Goal: Task Accomplishment & Management: Use online tool/utility

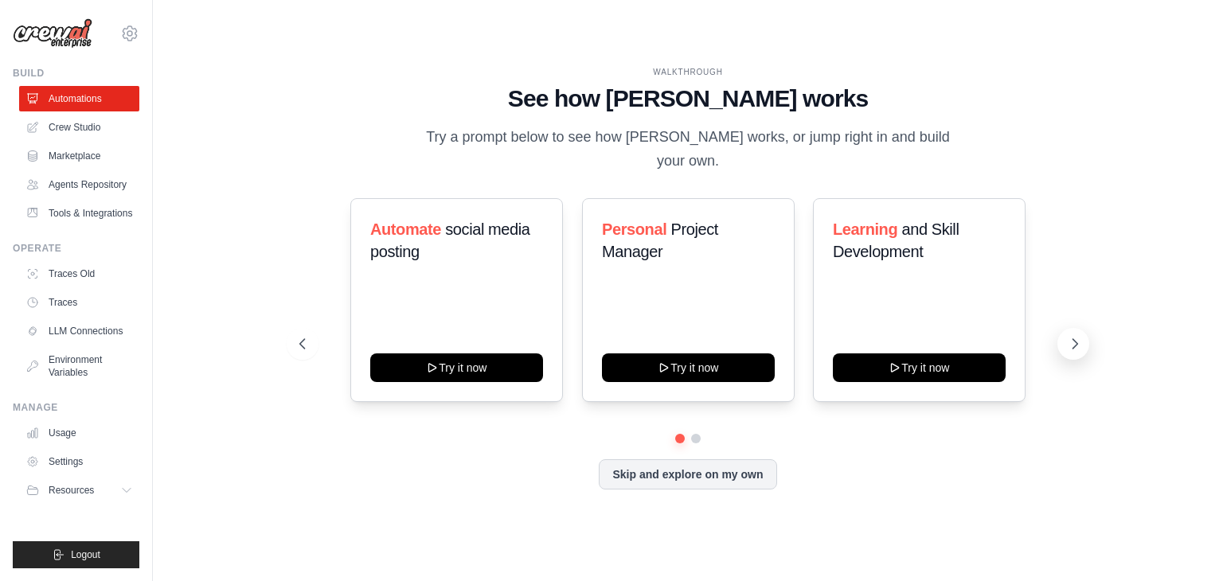
click at [1067, 336] on icon at bounding box center [1075, 344] width 16 height 16
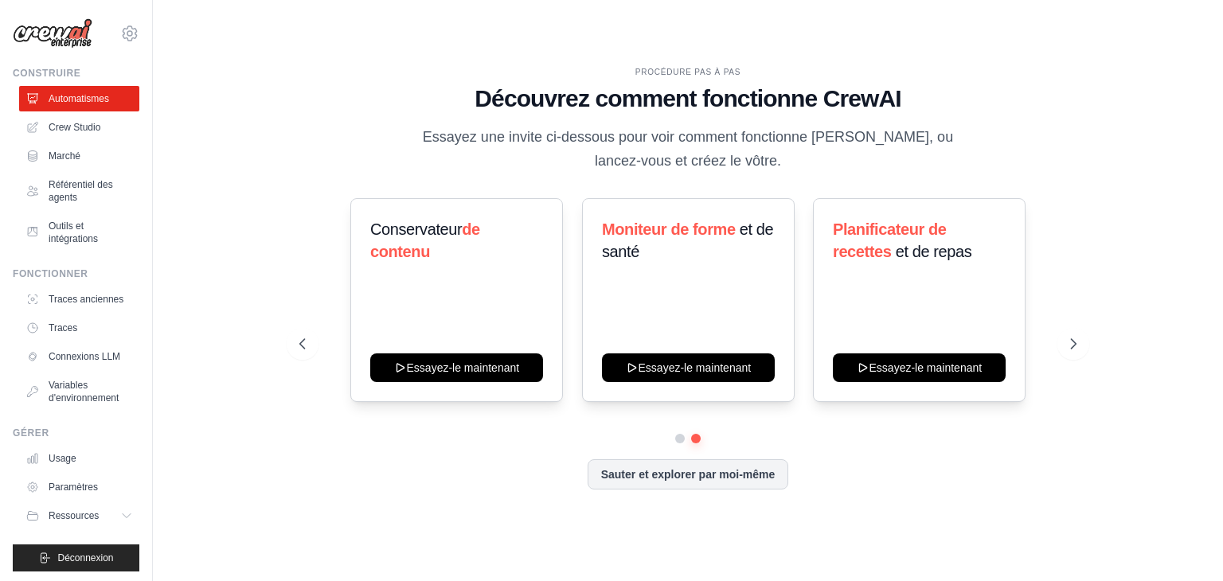
click at [1016, 123] on div "PROCÉDURE PAS À PAS Découvrez comment fonctionne CrewAI Essayez une invite ci-d…" at bounding box center [687, 119] width 777 height 107
click at [1066, 344] on button at bounding box center [1074, 344] width 32 height 32
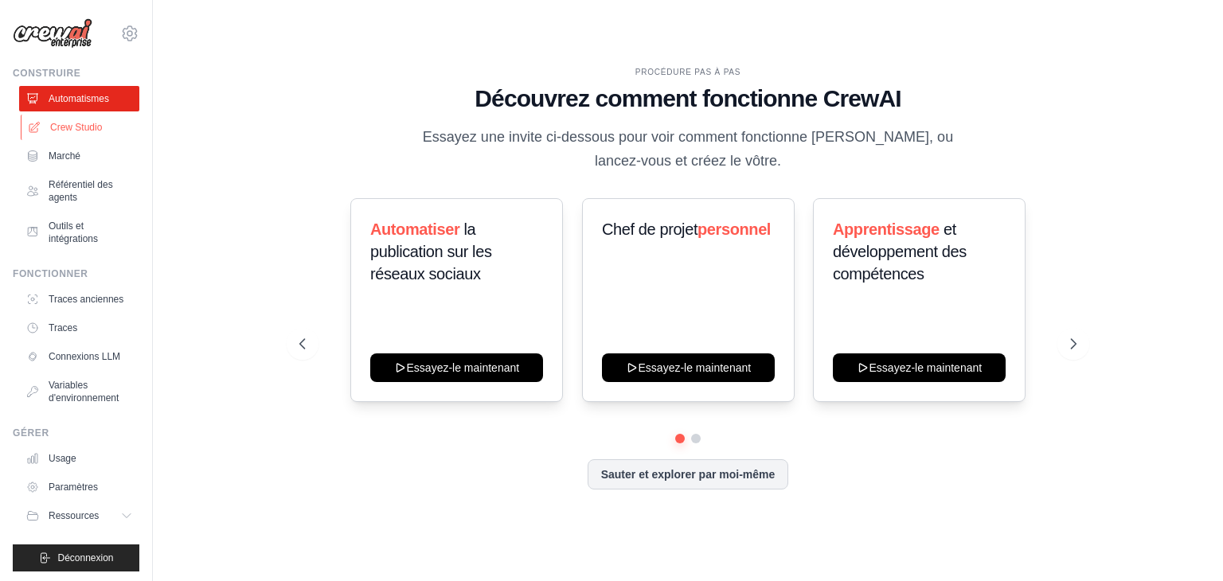
click at [69, 135] on link "Crew Studio" at bounding box center [81, 127] width 120 height 25
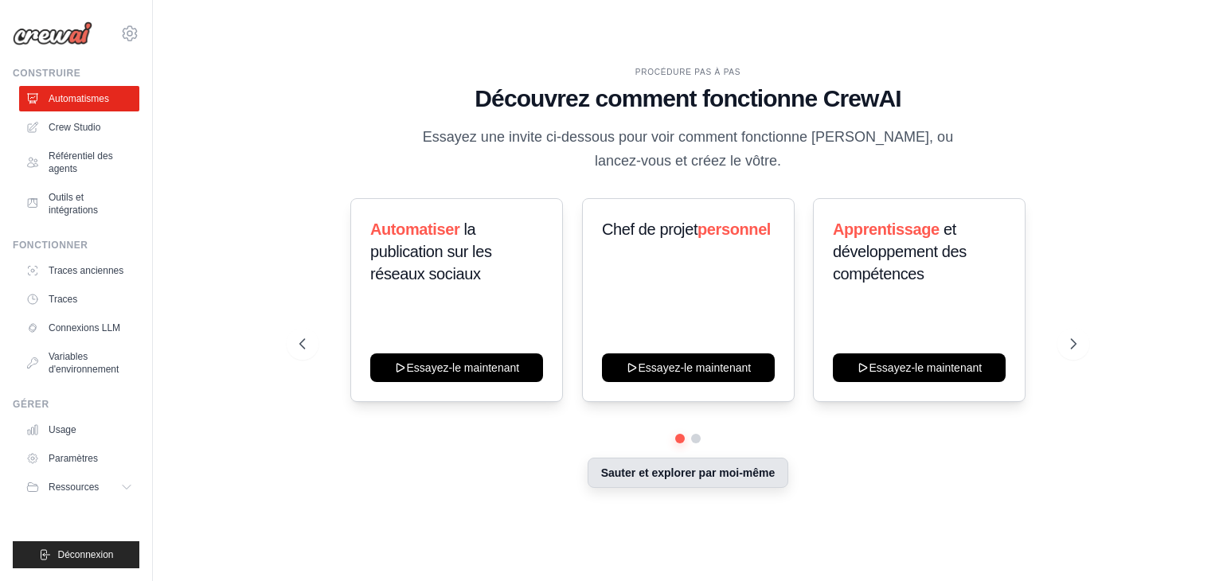
click at [646, 477] on font "Sauter et explorer par moi-même" at bounding box center [688, 473] width 174 height 13
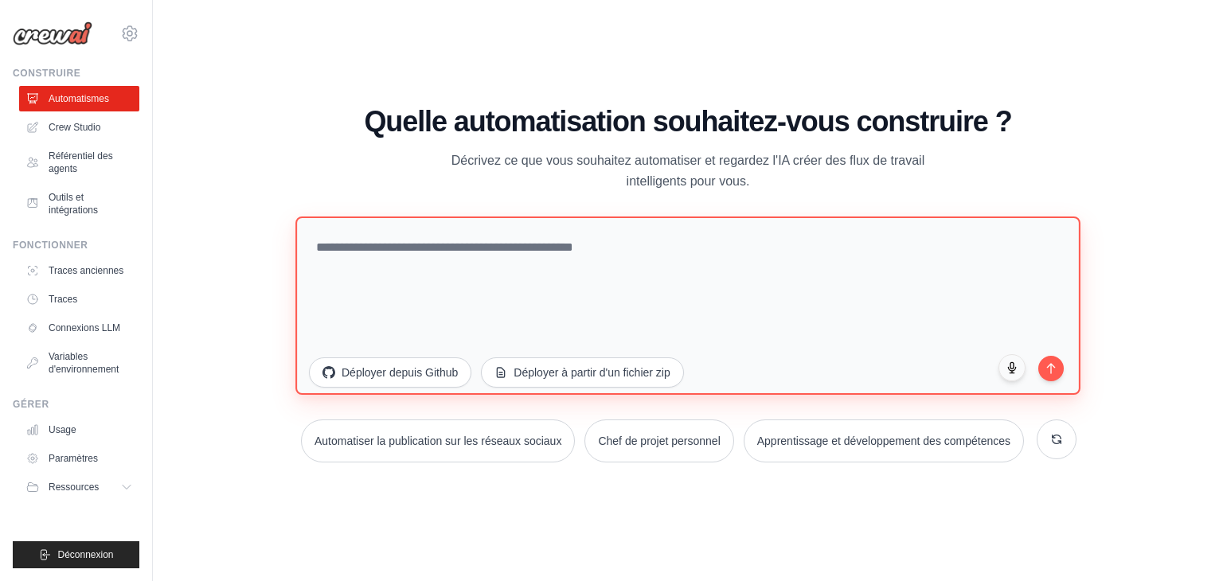
click at [632, 274] on textarea at bounding box center [687, 306] width 785 height 178
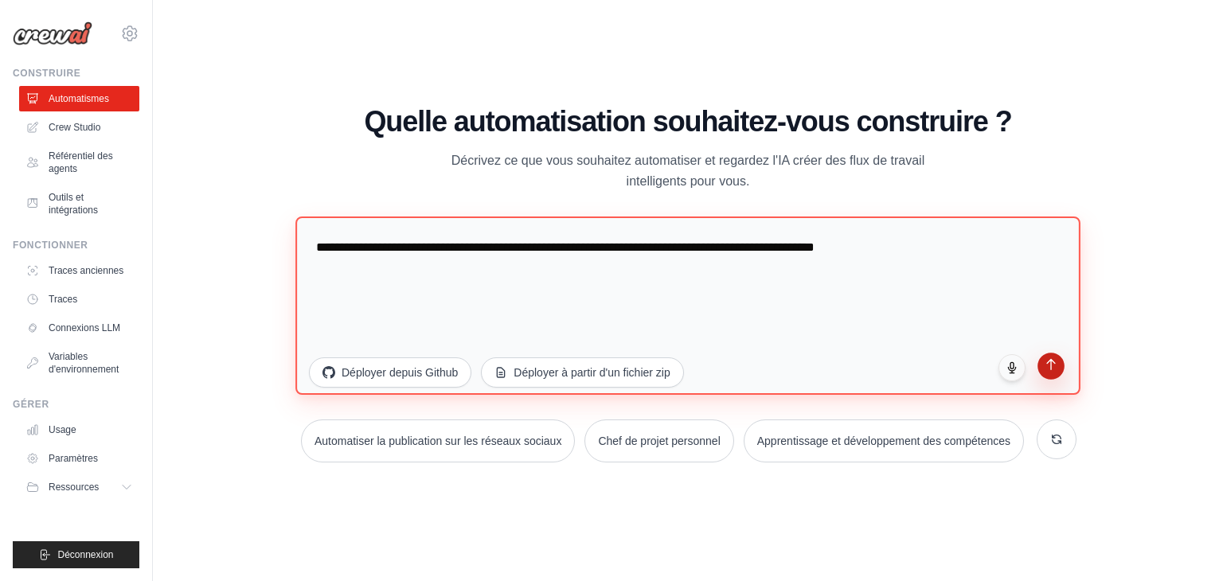
type textarea "**********"
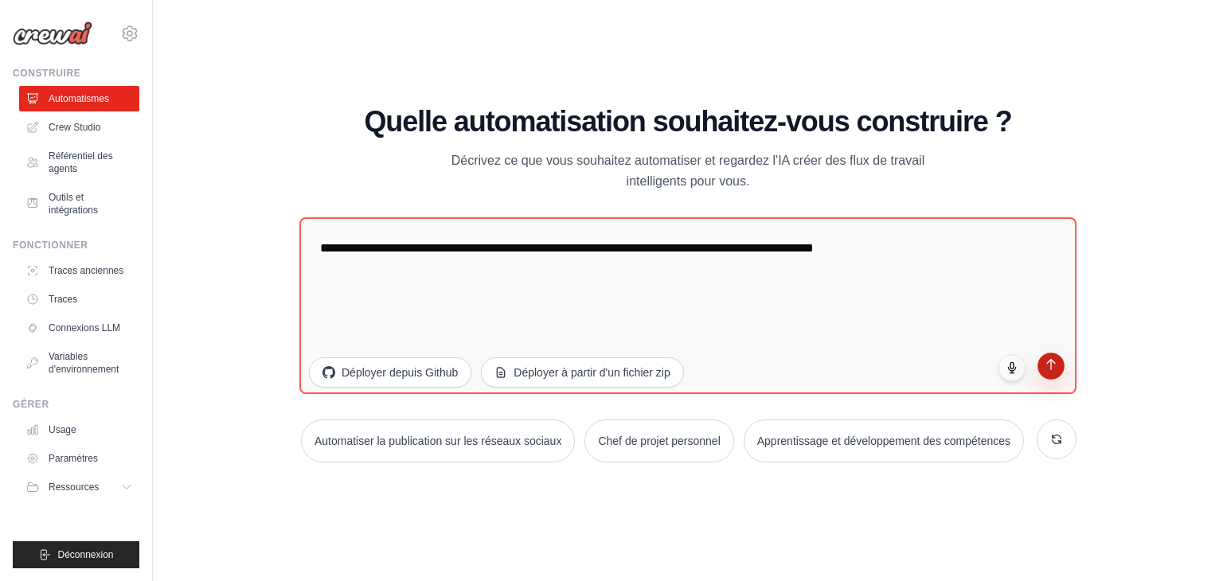
click at [1061, 373] on button "submit" at bounding box center [1051, 366] width 27 height 27
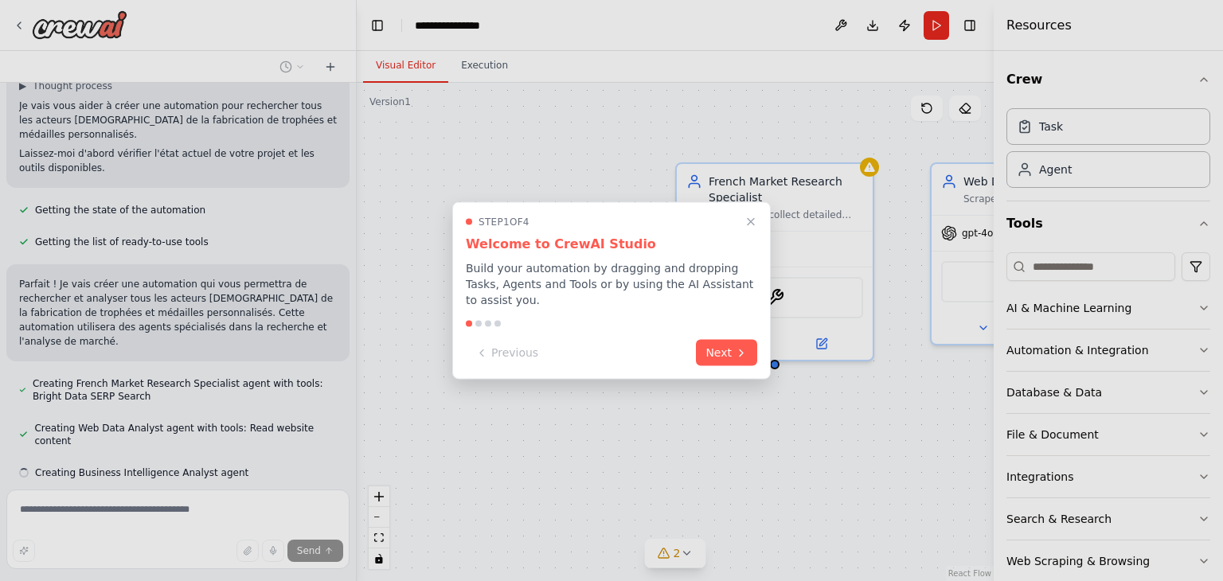
scroll to position [131, 0]
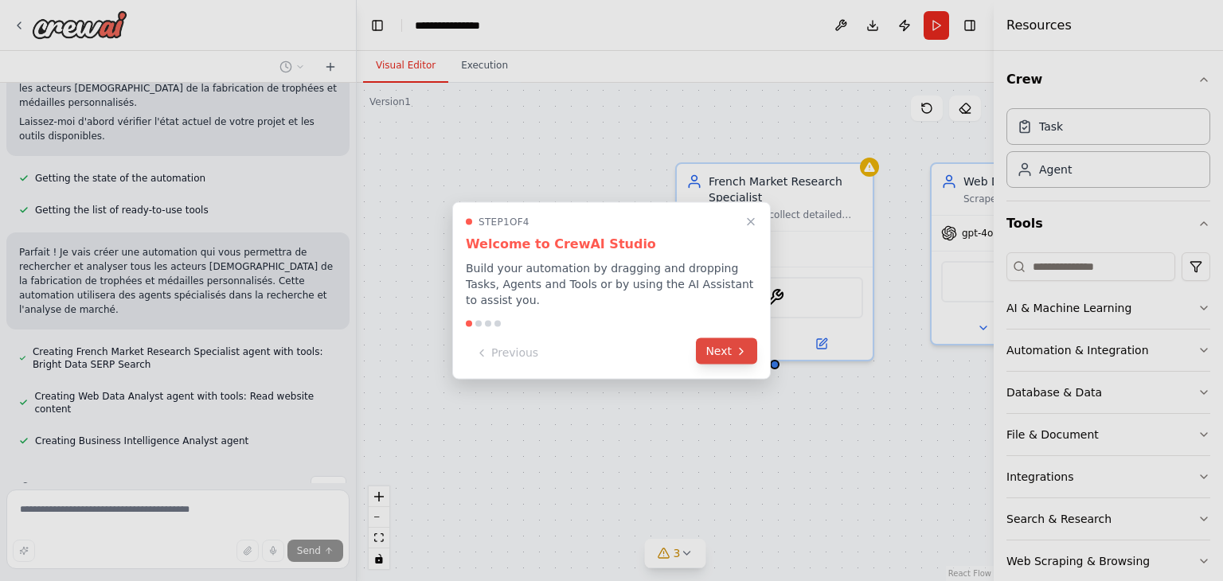
click at [723, 346] on button "Next" at bounding box center [726, 351] width 61 height 26
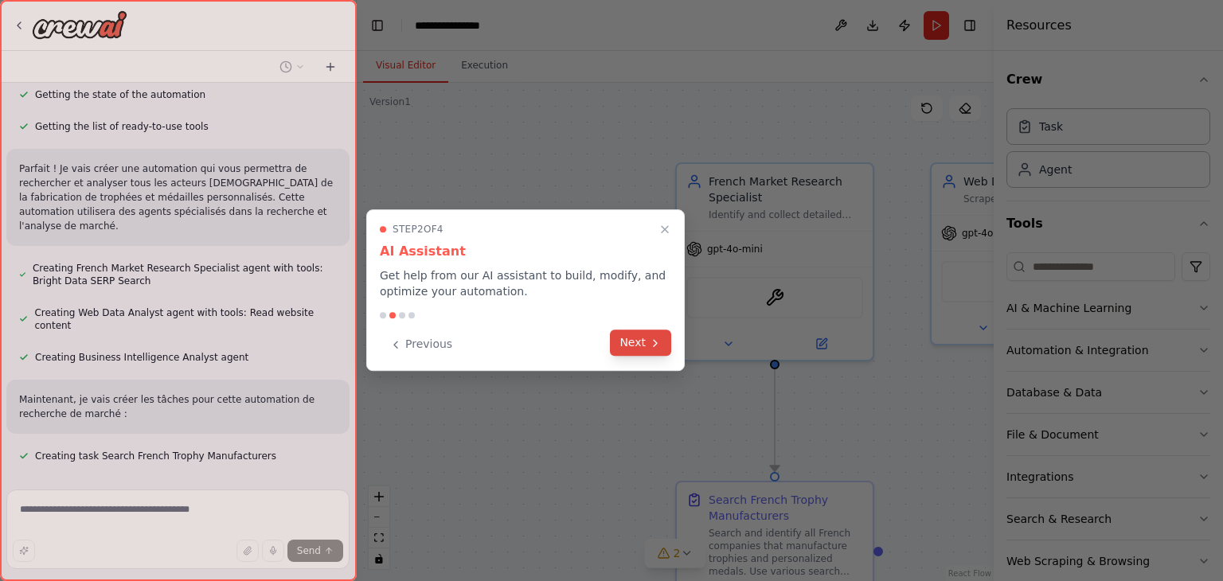
scroll to position [229, 0]
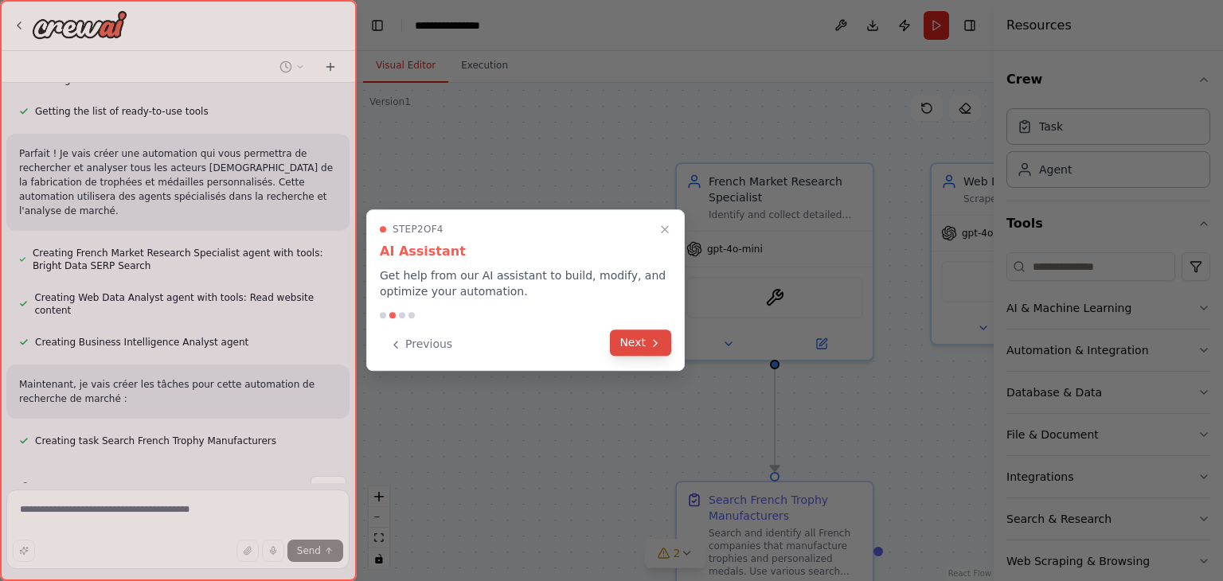
click at [651, 342] on icon at bounding box center [655, 343] width 13 height 13
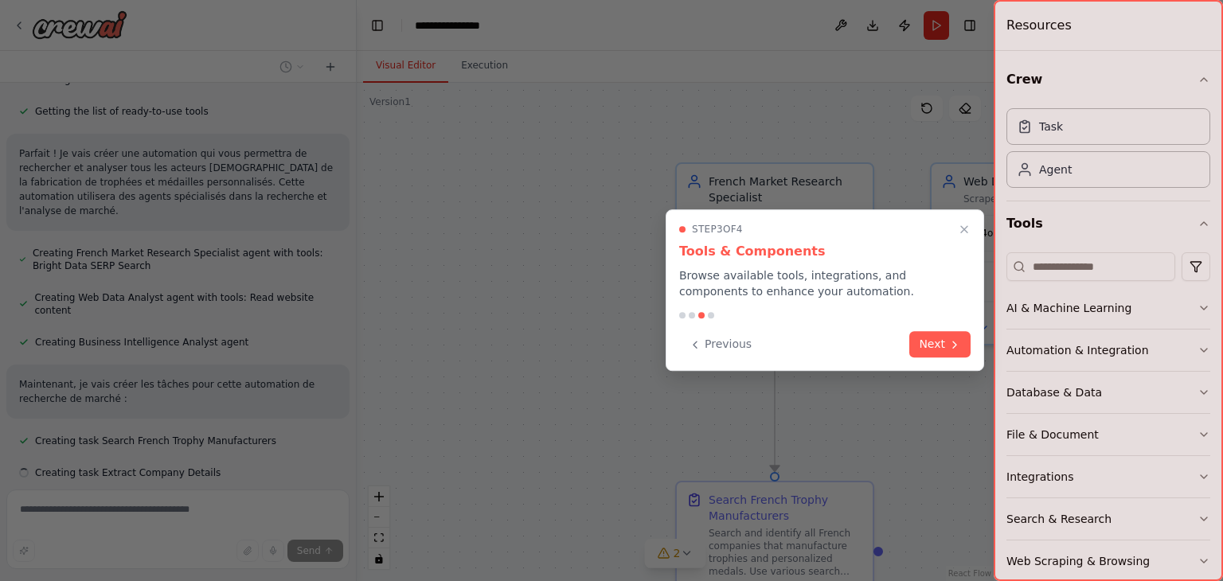
scroll to position [261, 0]
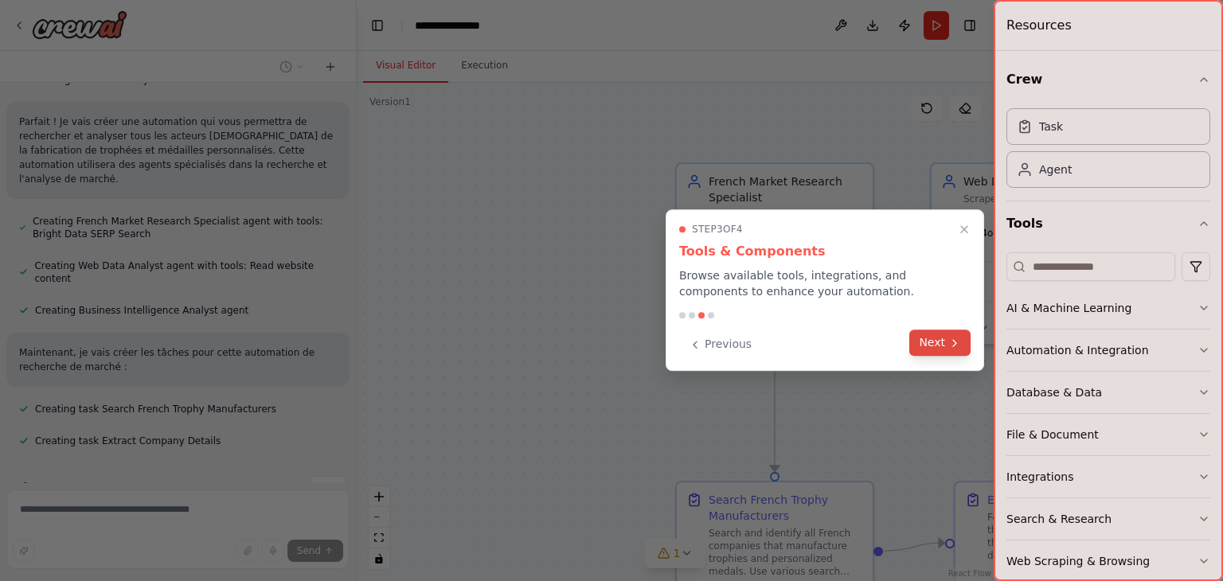
click at [933, 335] on button "Next" at bounding box center [939, 343] width 61 height 26
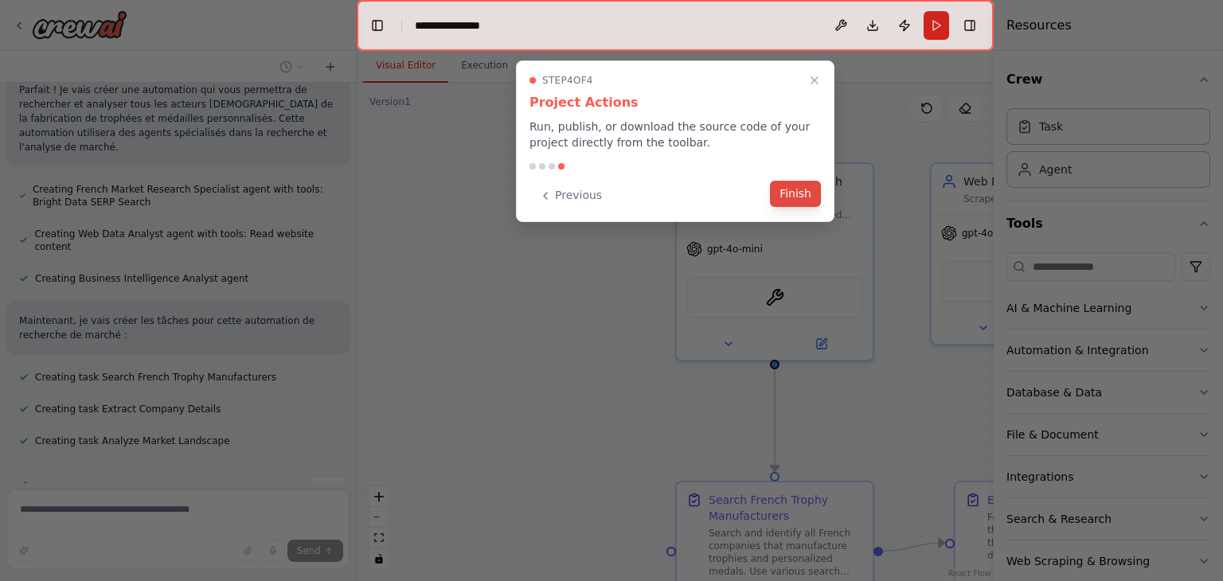
scroll to position [325, 0]
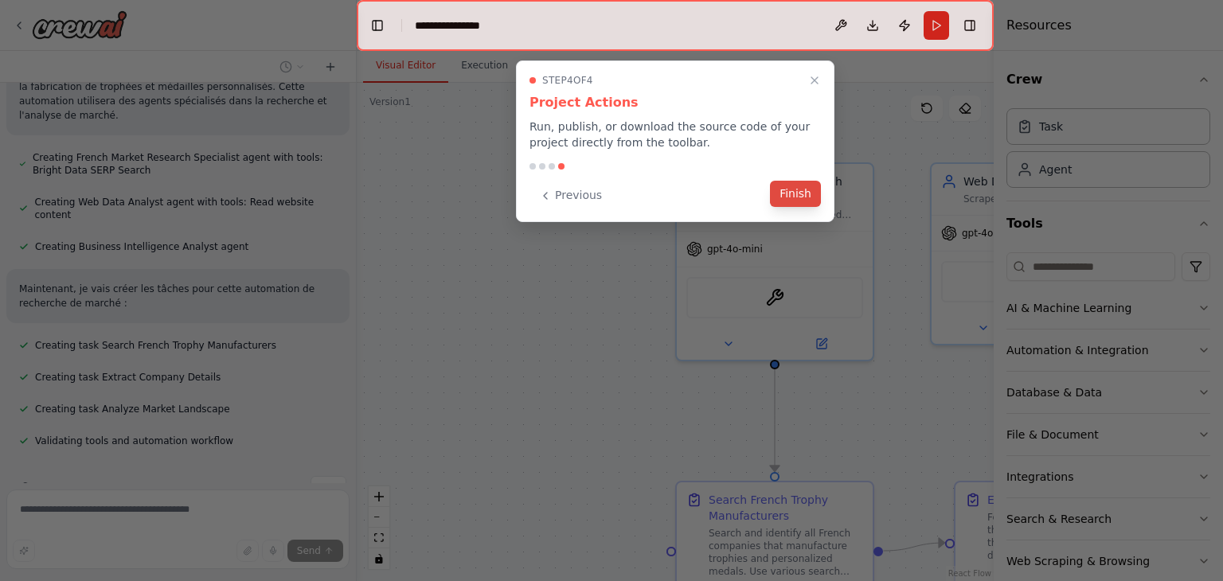
click at [780, 194] on button "Finish" at bounding box center [795, 194] width 51 height 26
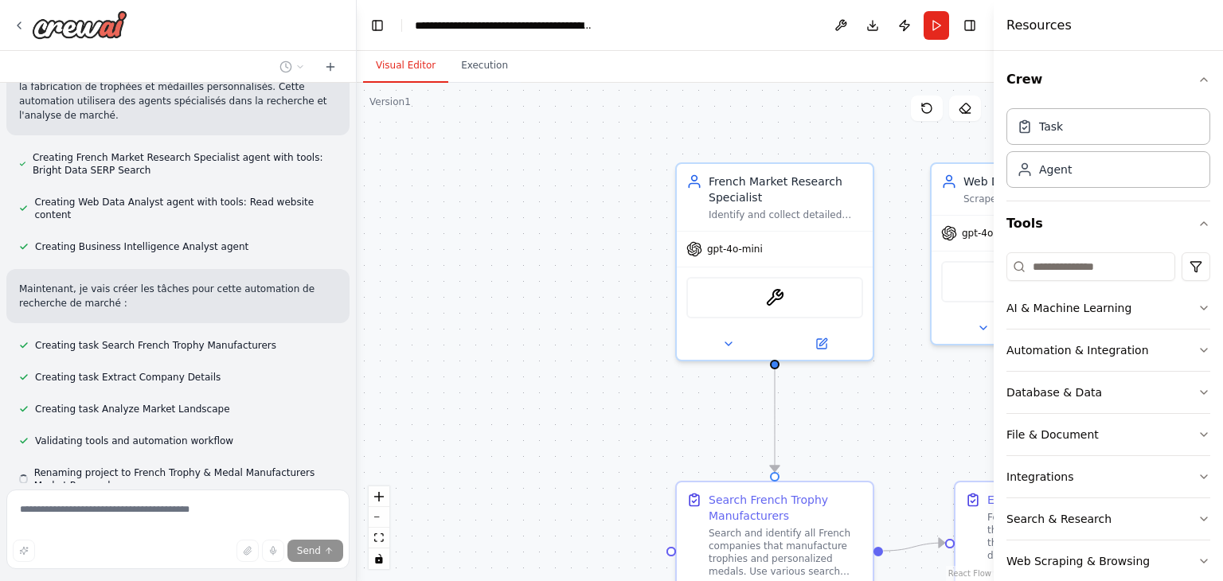
scroll to position [370, 0]
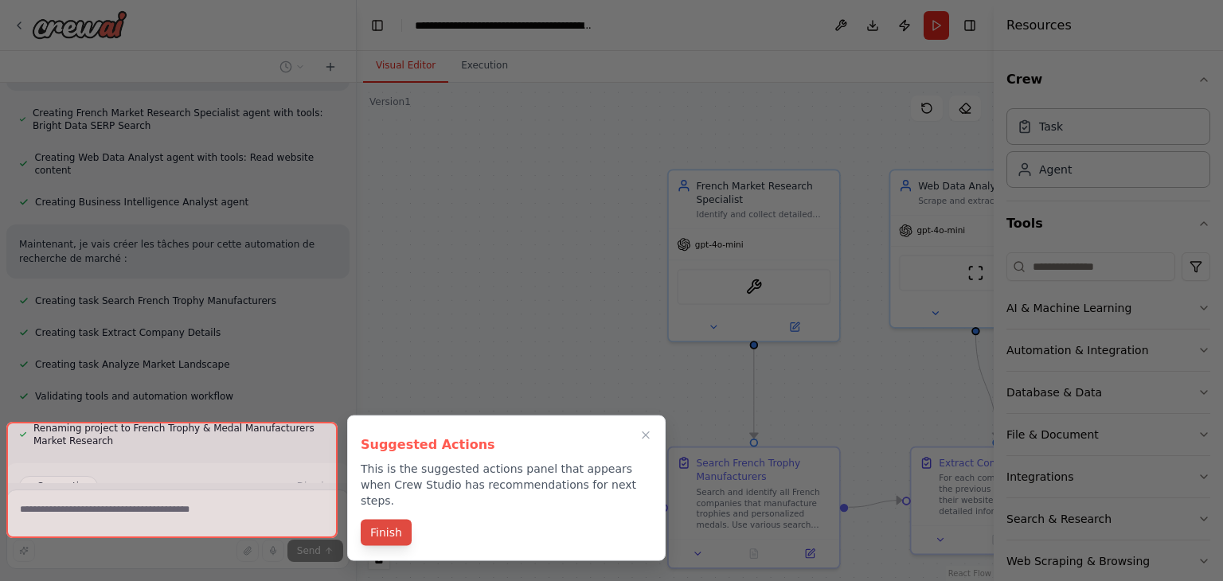
click at [401, 520] on button "Finish" at bounding box center [386, 533] width 51 height 26
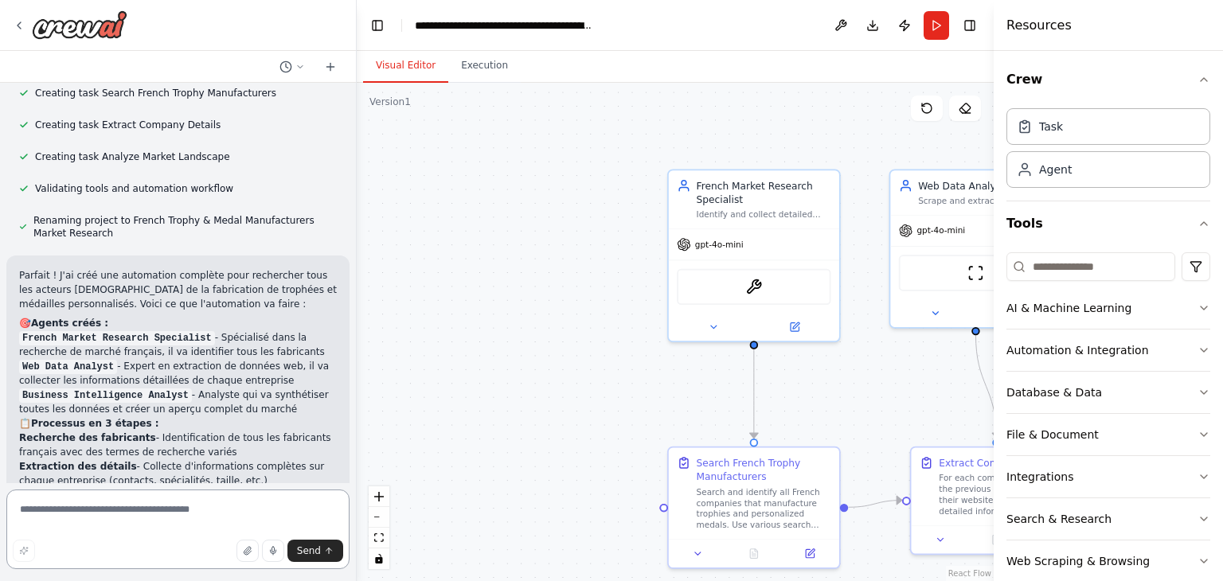
scroll to position [847, 0]
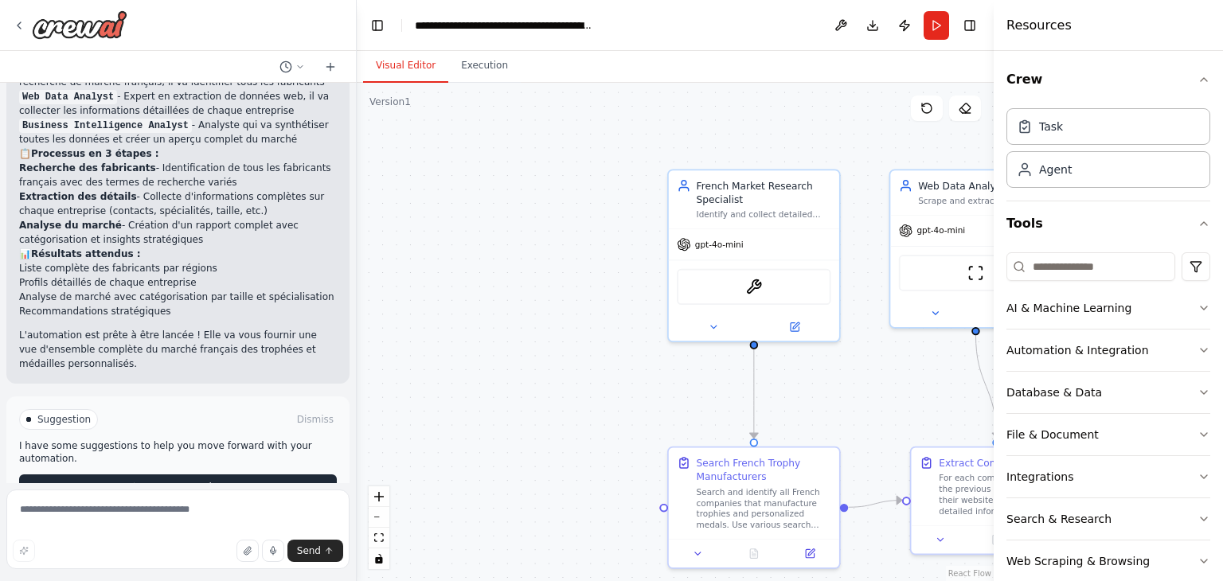
click at [190, 481] on span "Run Automation" at bounding box center [185, 487] width 77 height 13
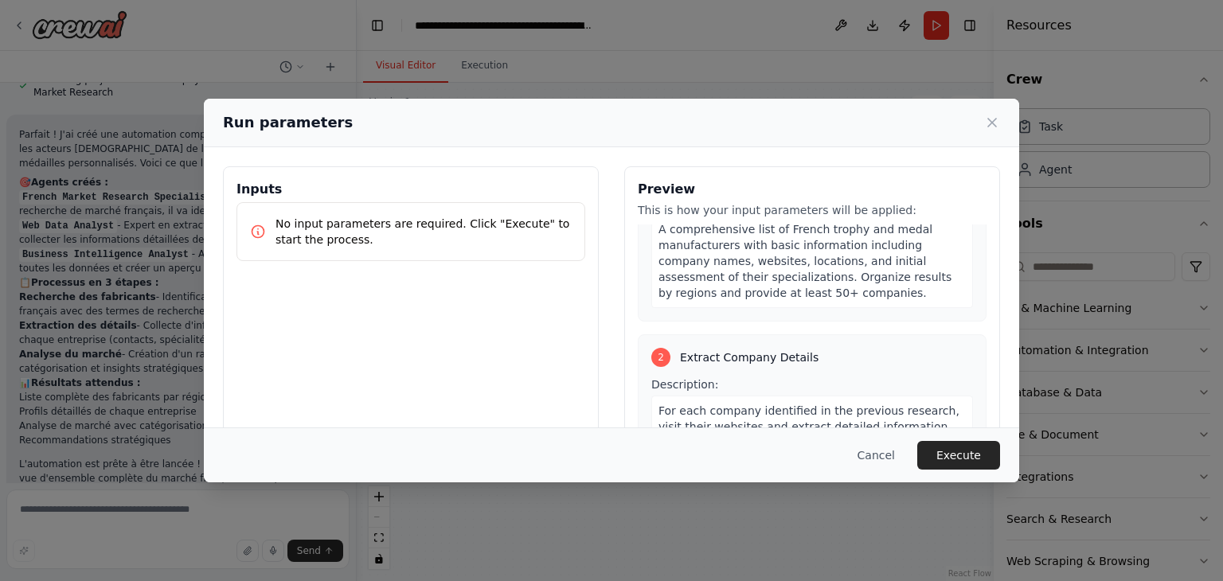
scroll to position [478, 0]
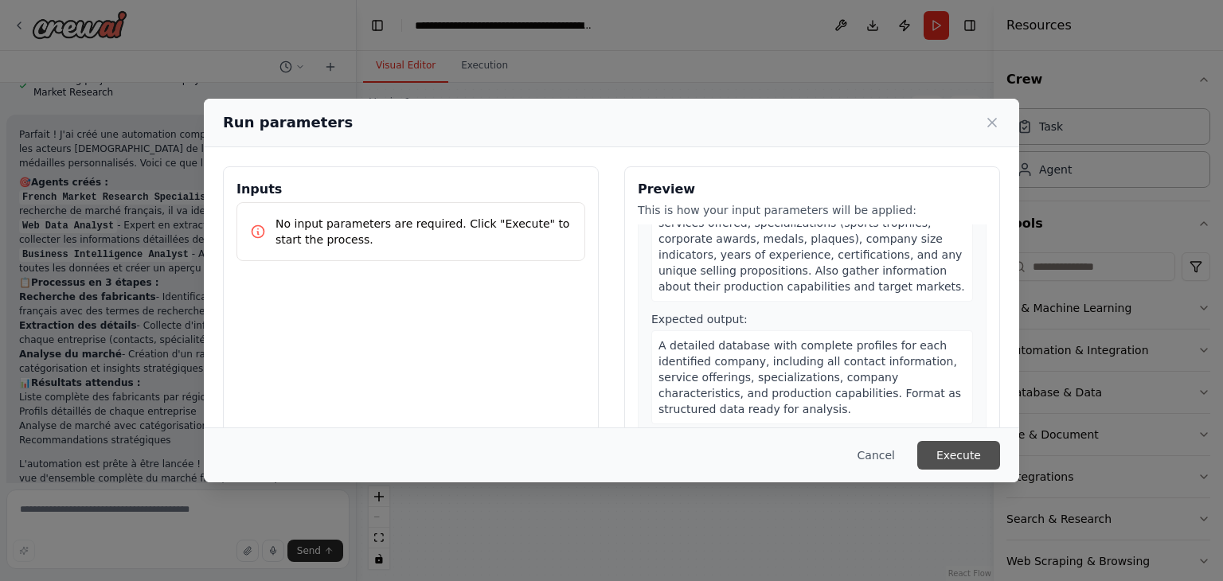
click at [973, 441] on button "Execute" at bounding box center [958, 455] width 83 height 29
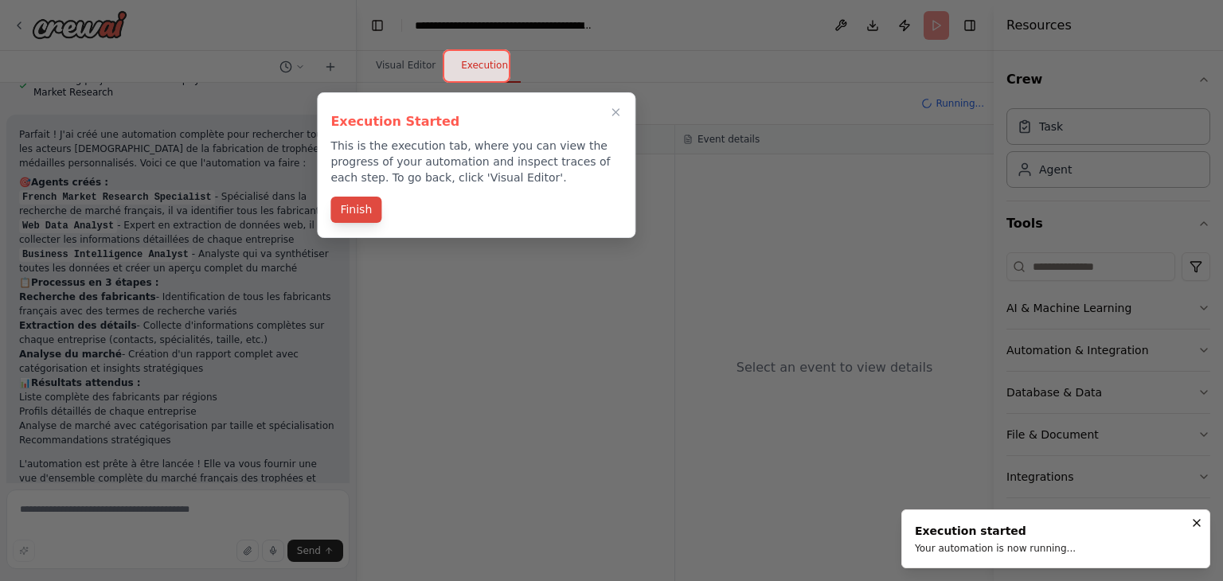
click at [373, 216] on button "Finish" at bounding box center [355, 210] width 51 height 26
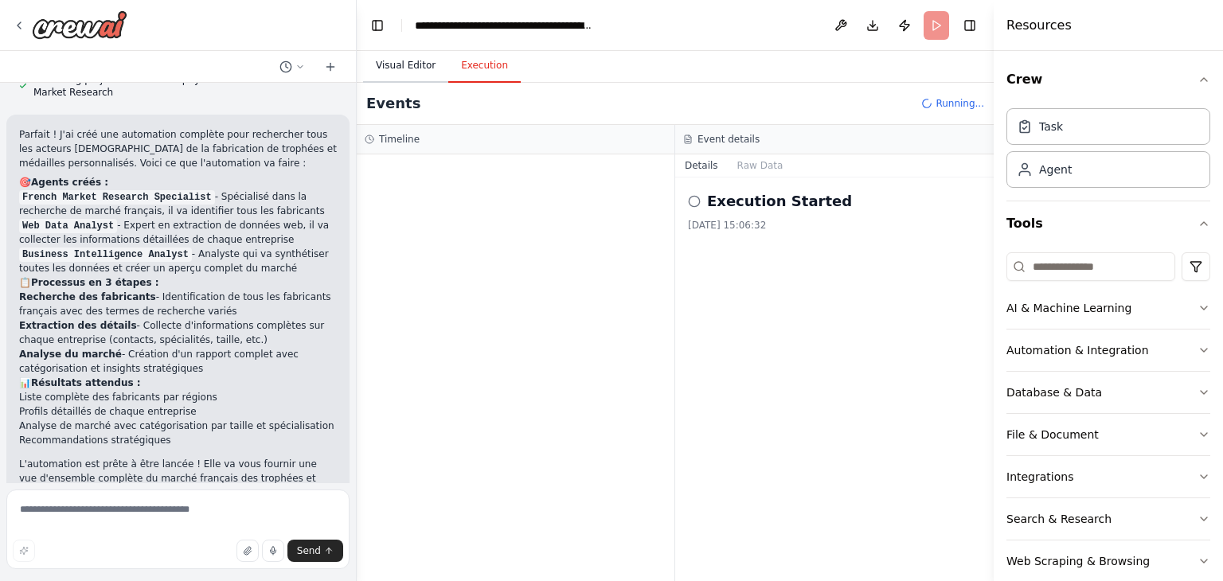
click at [385, 76] on button "Visual Editor" at bounding box center [405, 65] width 85 height 33
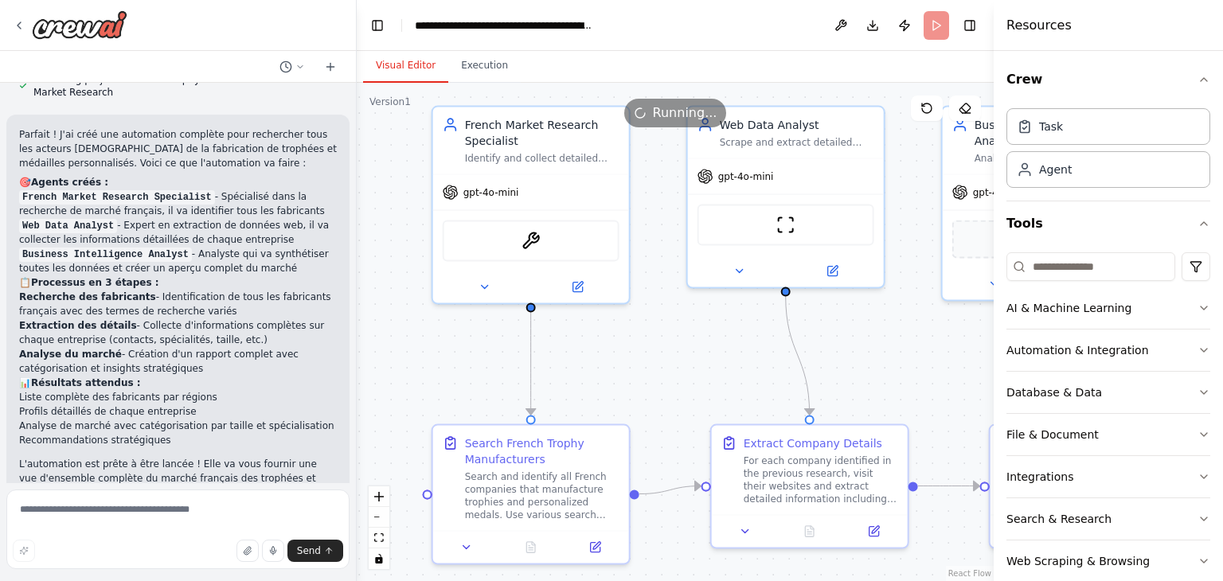
drag, startPoint x: 766, startPoint y: 295, endPoint x: 597, endPoint y: 327, distance: 172.0
click at [597, 327] on div ".deletable-edge-delete-btn { width: 20px; height: 20px; border: 0px solid #ffff…" at bounding box center [675, 332] width 637 height 499
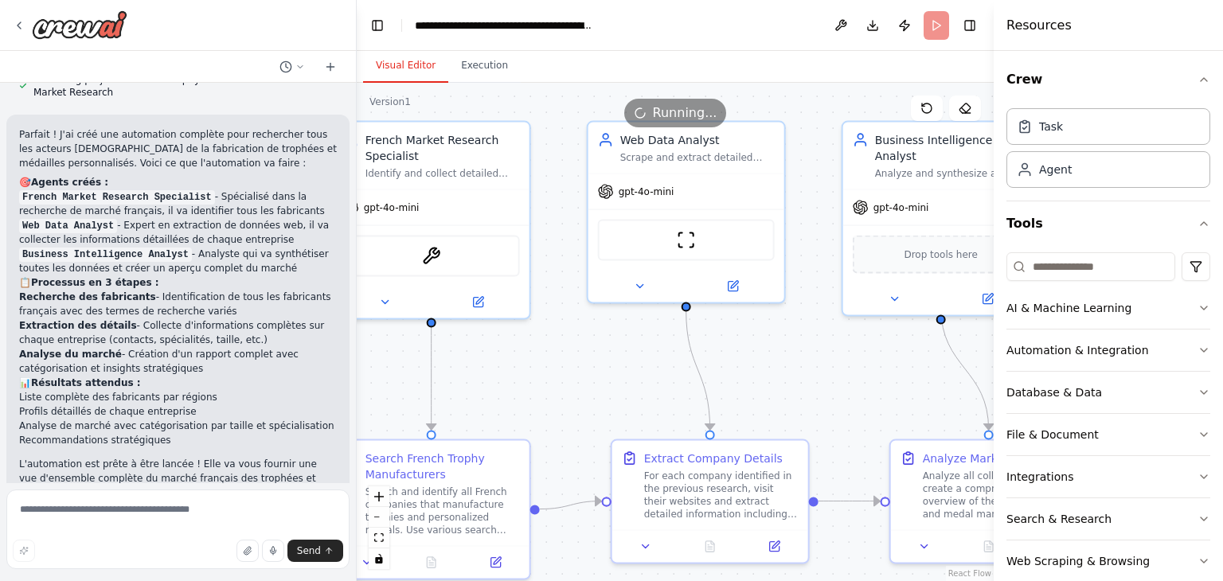
scroll to position [847, 0]
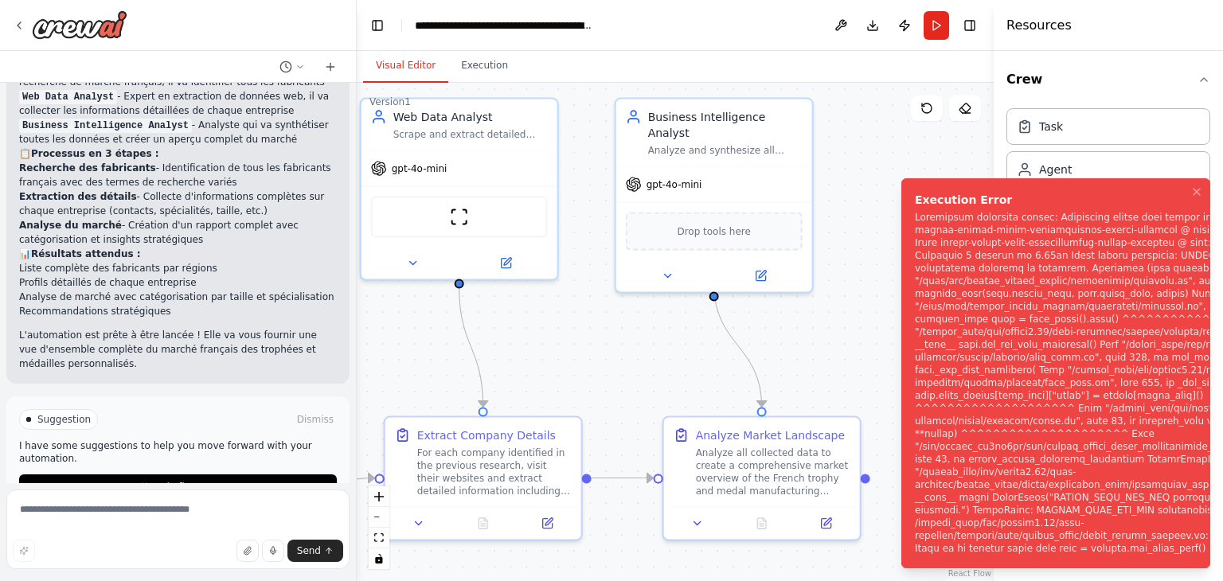
drag, startPoint x: 758, startPoint y: 327, endPoint x: 445, endPoint y: 327, distance: 313.0
click at [445, 327] on div ".deletable-edge-delete-btn { width: 20px; height: 20px; border: 0px solid #ffff…" at bounding box center [675, 332] width 637 height 499
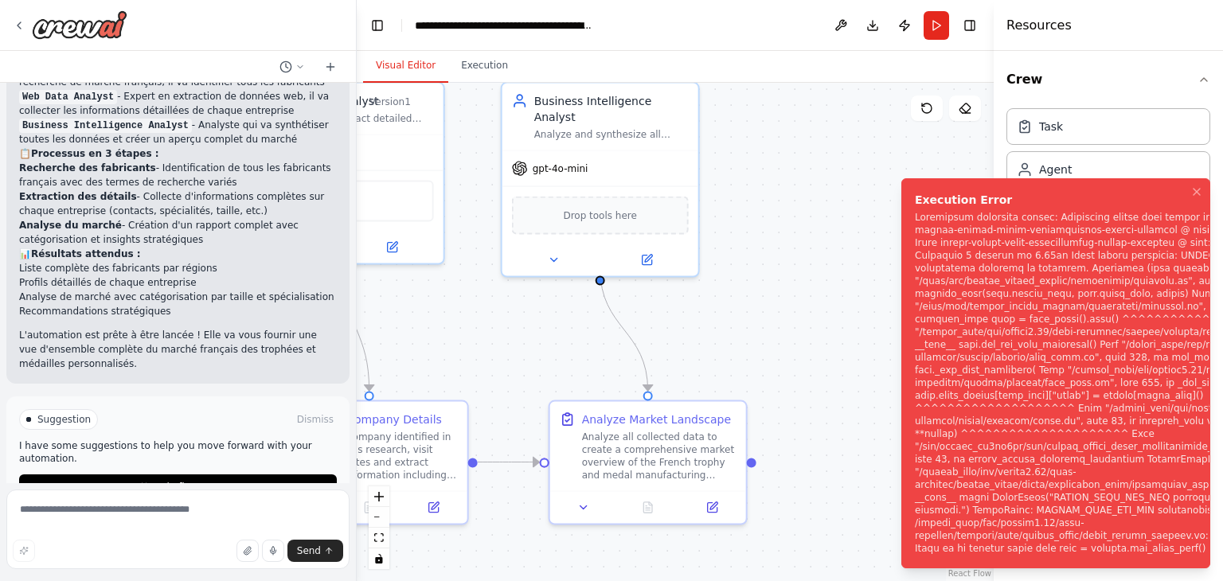
drag, startPoint x: 605, startPoint y: 331, endPoint x: 491, endPoint y: 315, distance: 115.0
click at [491, 315] on div ".deletable-edge-delete-btn { width: 20px; height: 20px; border: 0px solid #ffff…" at bounding box center [675, 332] width 637 height 499
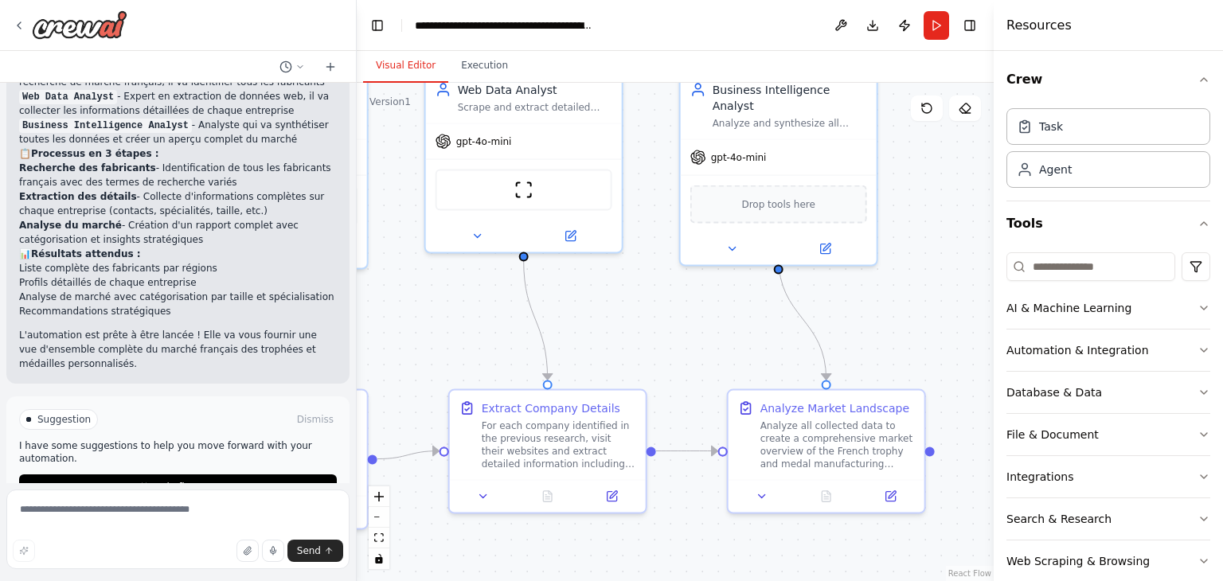
drag, startPoint x: 492, startPoint y: 314, endPoint x: 710, endPoint y: 303, distance: 217.7
click at [710, 303] on div ".deletable-edge-delete-btn { width: 20px; height: 20px; border: 0px solid #ffff…" at bounding box center [675, 332] width 637 height 499
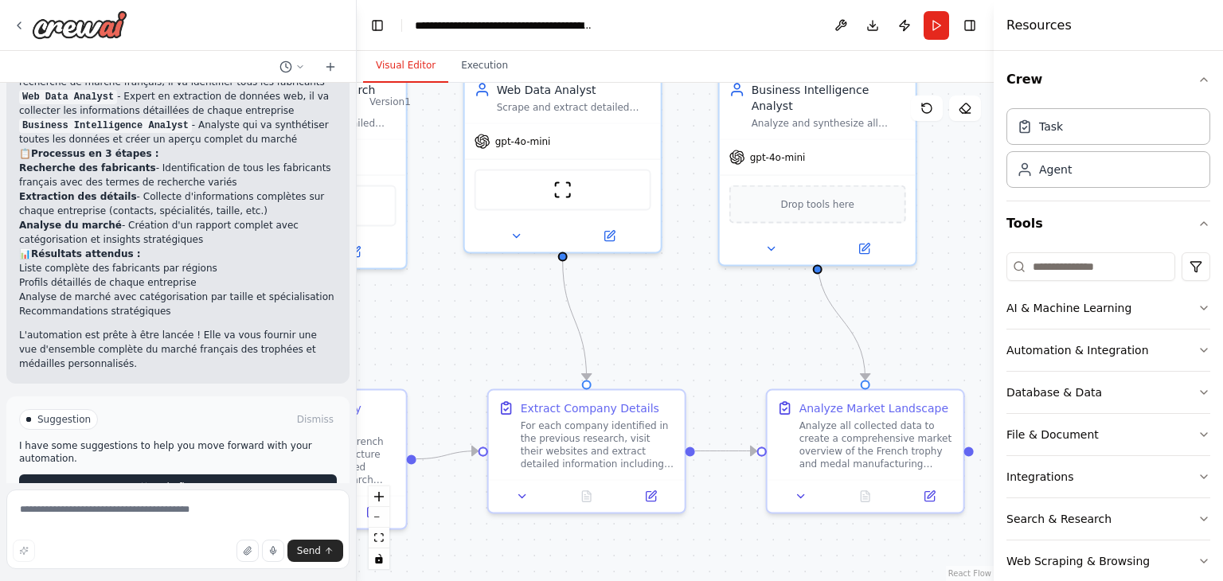
click at [275, 475] on button "Help fix error" at bounding box center [178, 487] width 318 height 25
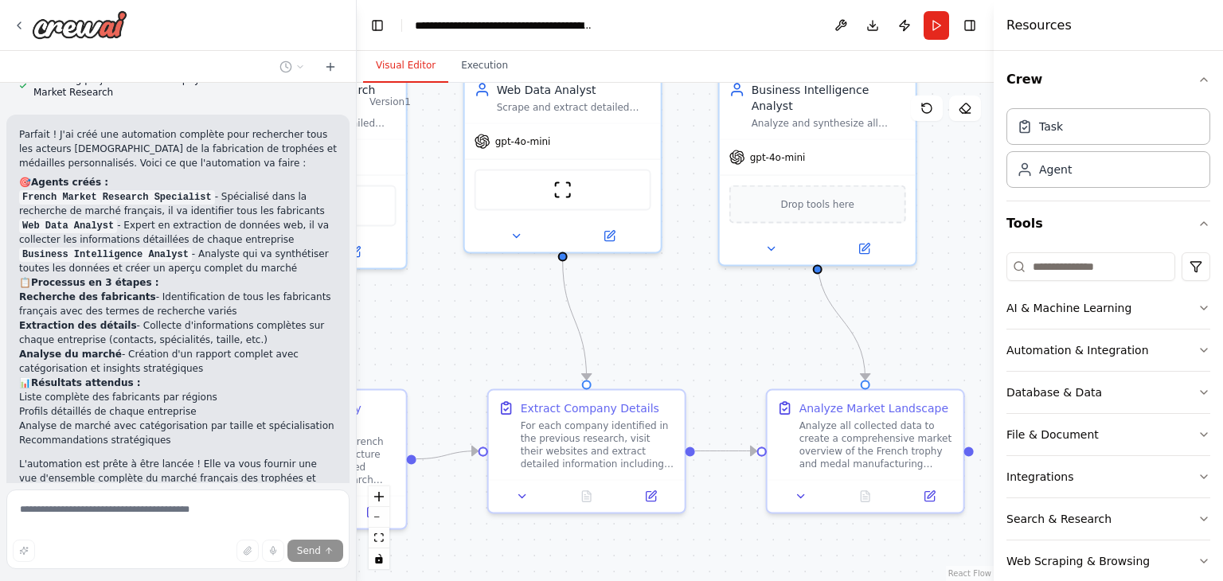
scroll to position [780, 0]
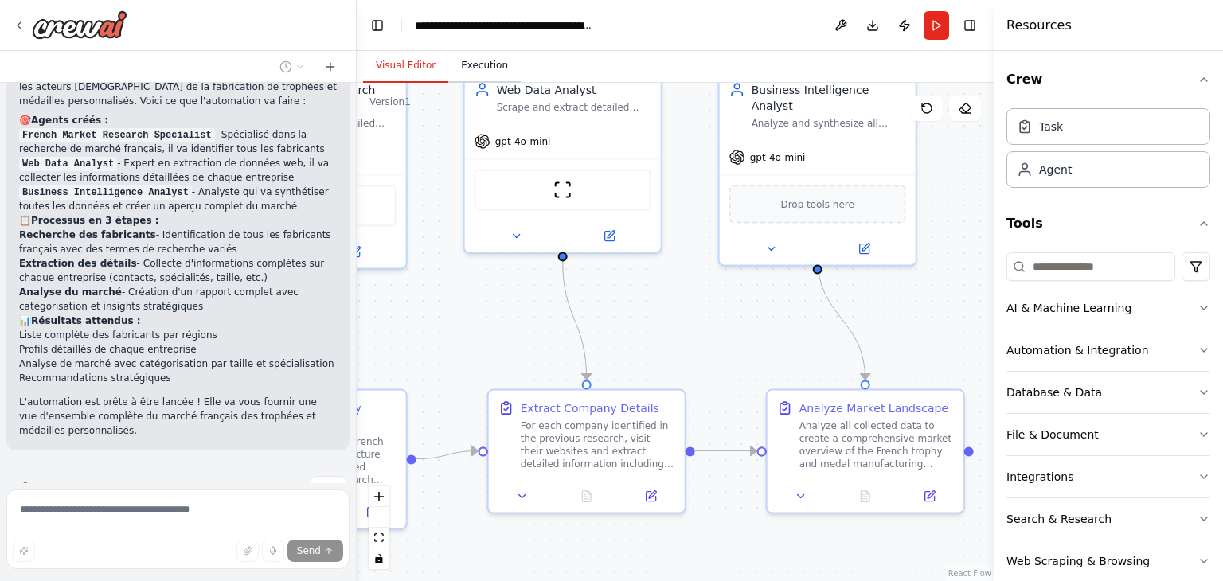
click at [457, 65] on button "Execution" at bounding box center [484, 65] width 72 height 33
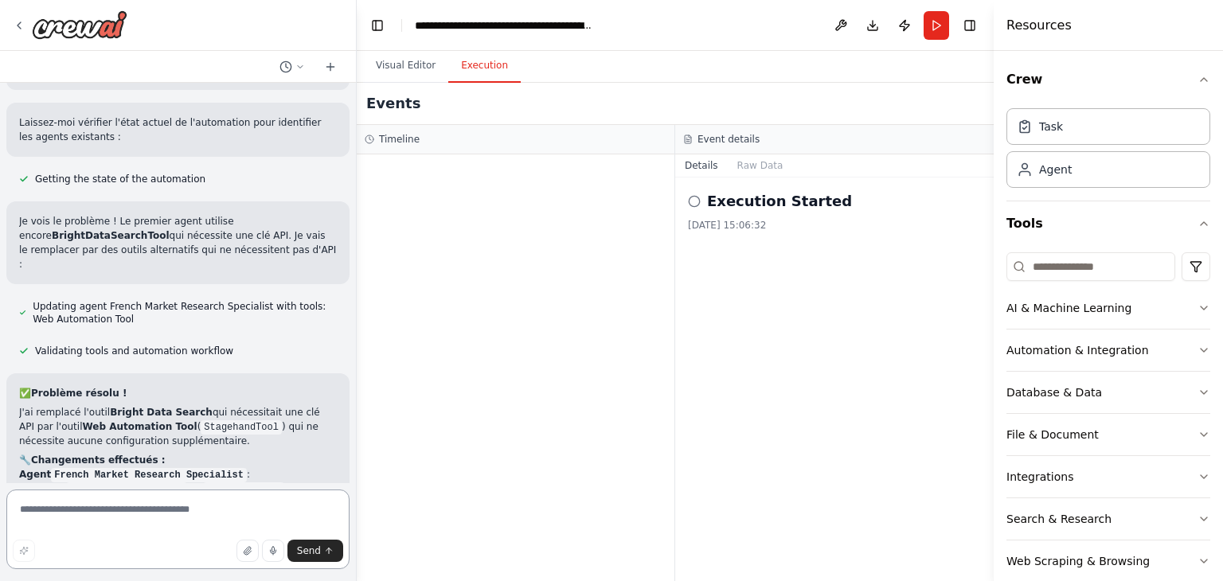
scroll to position [1546, 0]
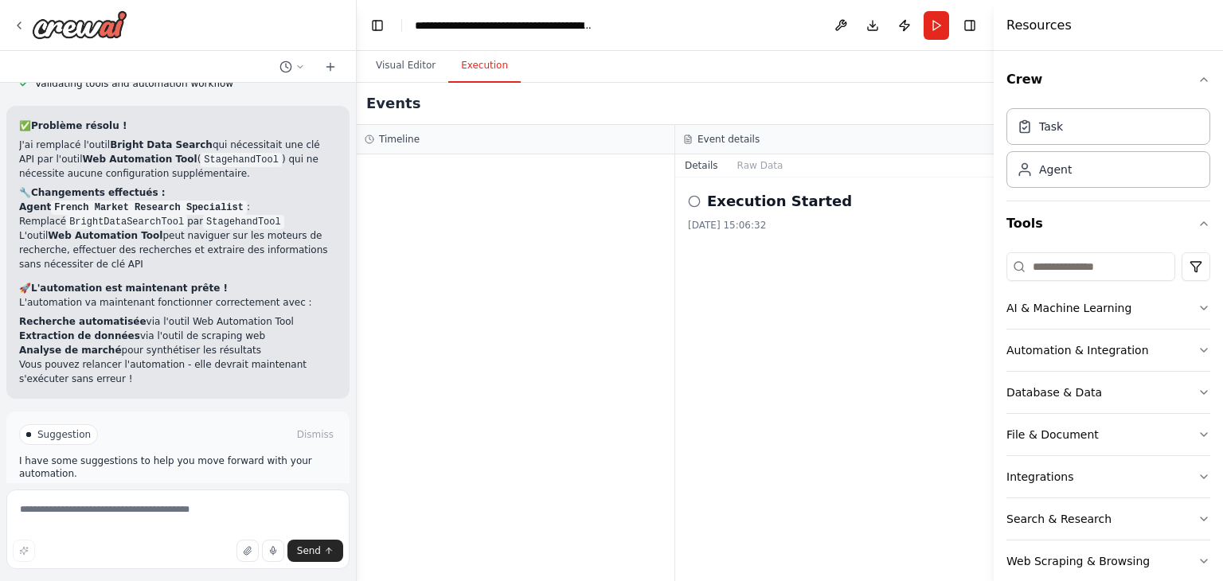
click at [275, 490] on button "Run Automation" at bounding box center [178, 502] width 318 height 25
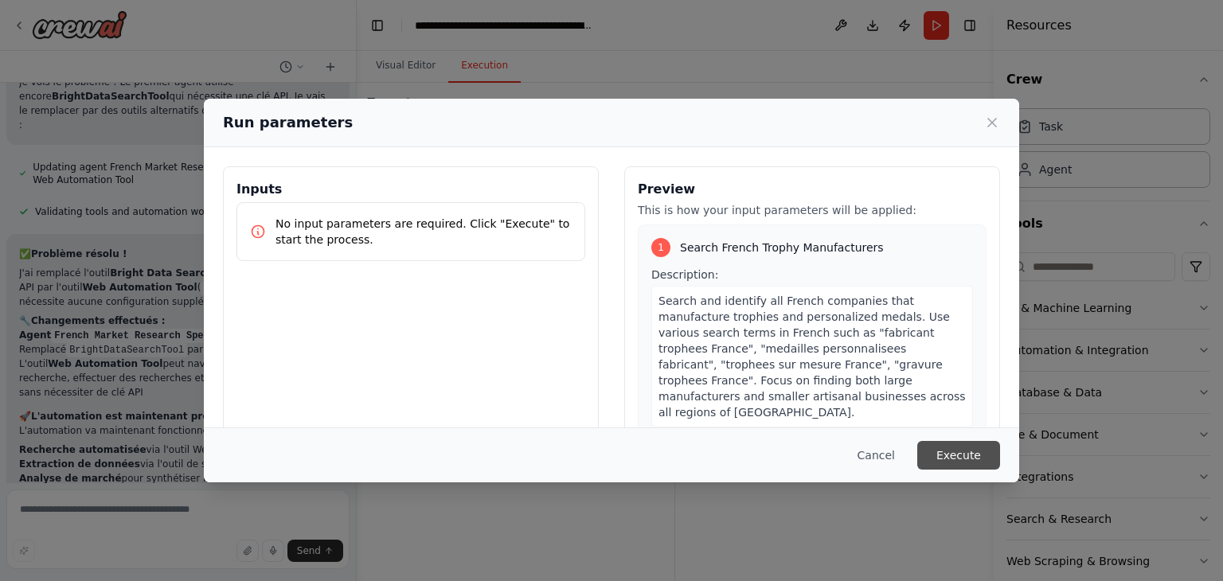
click at [959, 455] on button "Execute" at bounding box center [958, 455] width 83 height 29
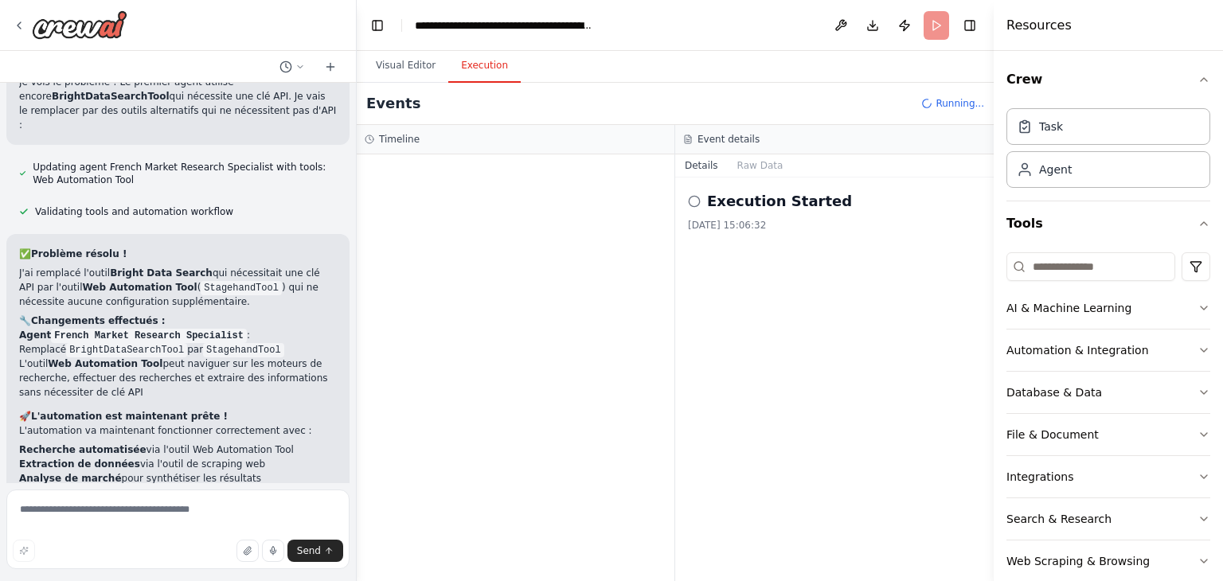
scroll to position [1546, 0]
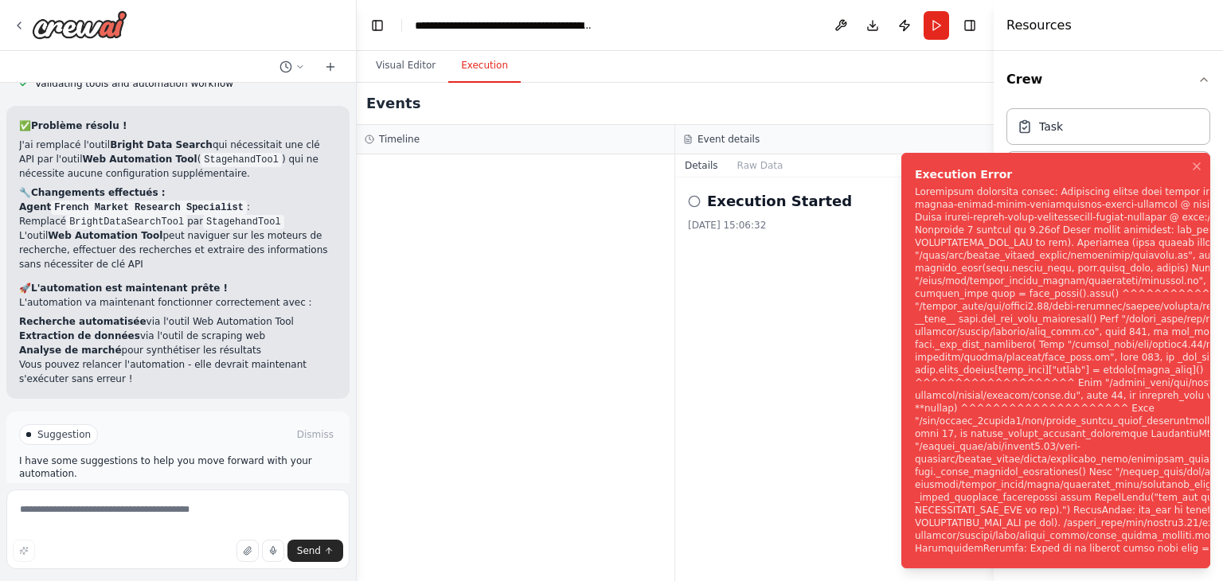
drag, startPoint x: 64, startPoint y: 436, endPoint x: 72, endPoint y: 433, distance: 8.6
click at [68, 490] on button "Help fix error" at bounding box center [178, 502] width 318 height 25
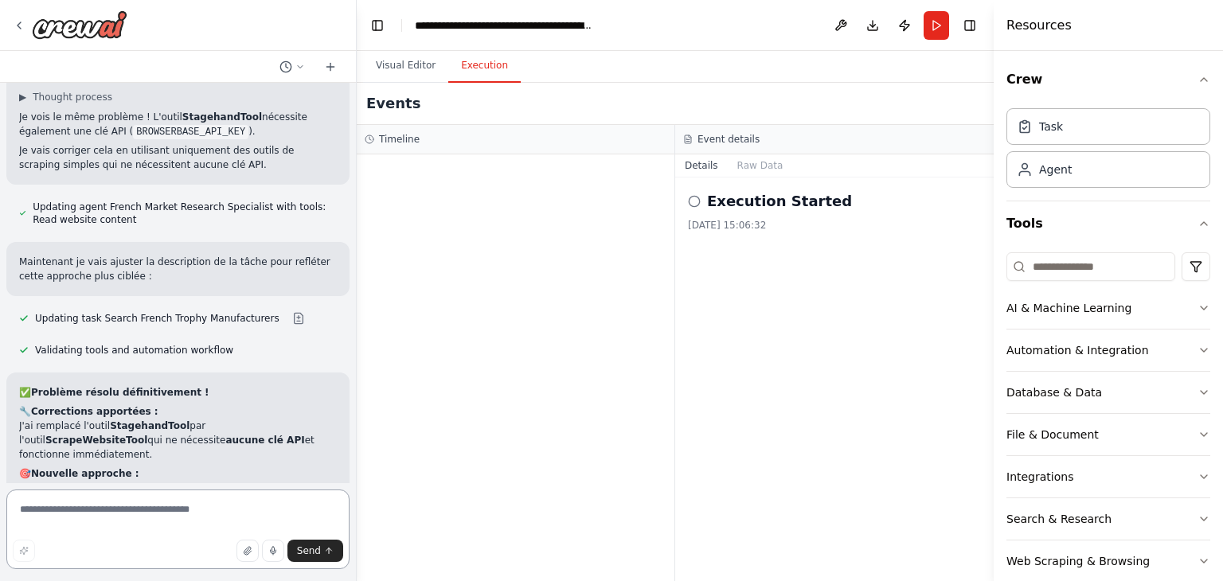
scroll to position [2164, 0]
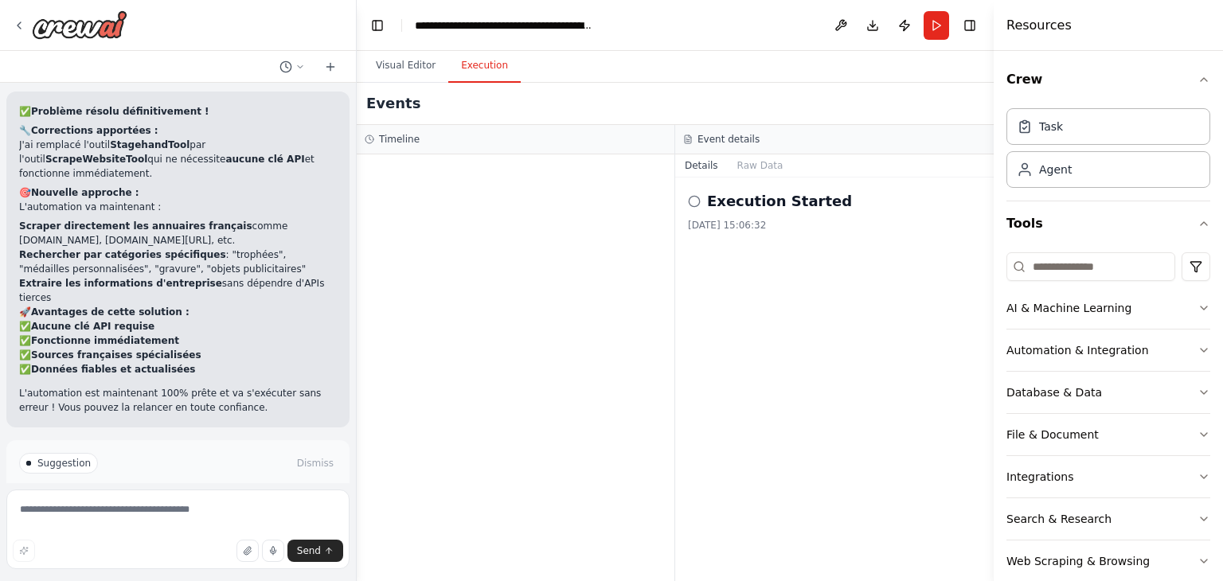
click at [160, 525] on span "Run Automation" at bounding box center [185, 531] width 77 height 13
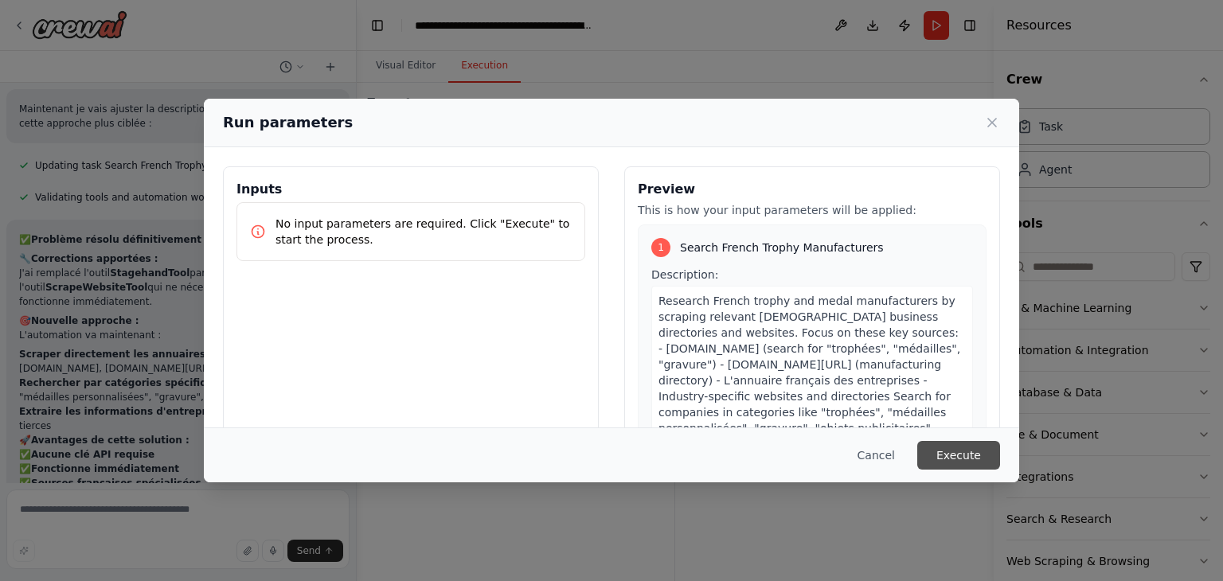
click at [962, 446] on button "Execute" at bounding box center [958, 455] width 83 height 29
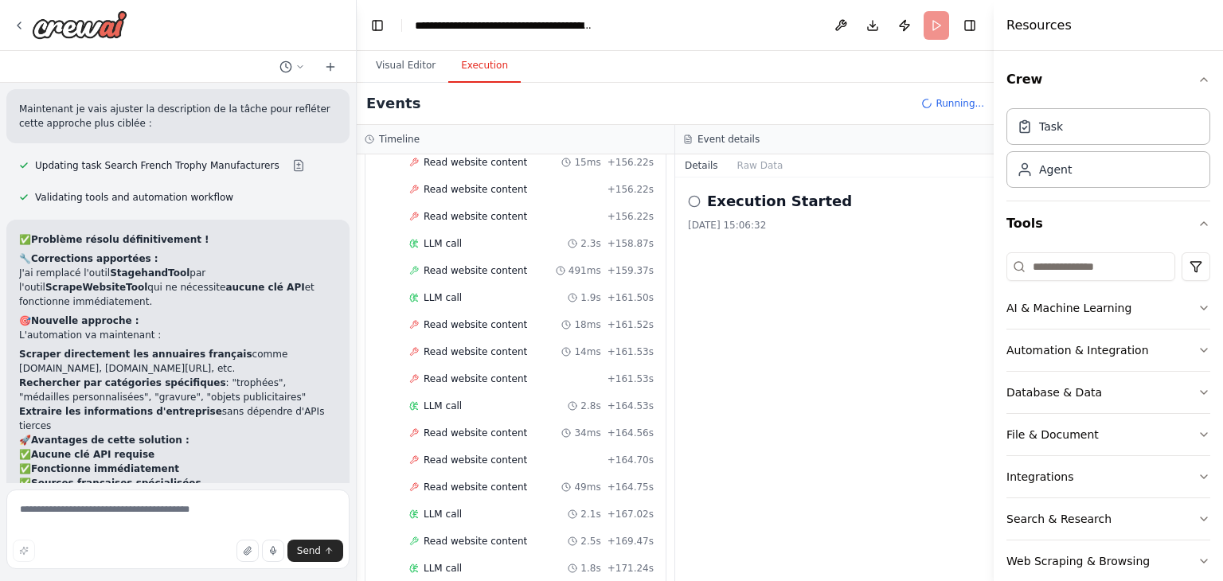
scroll to position [616, 0]
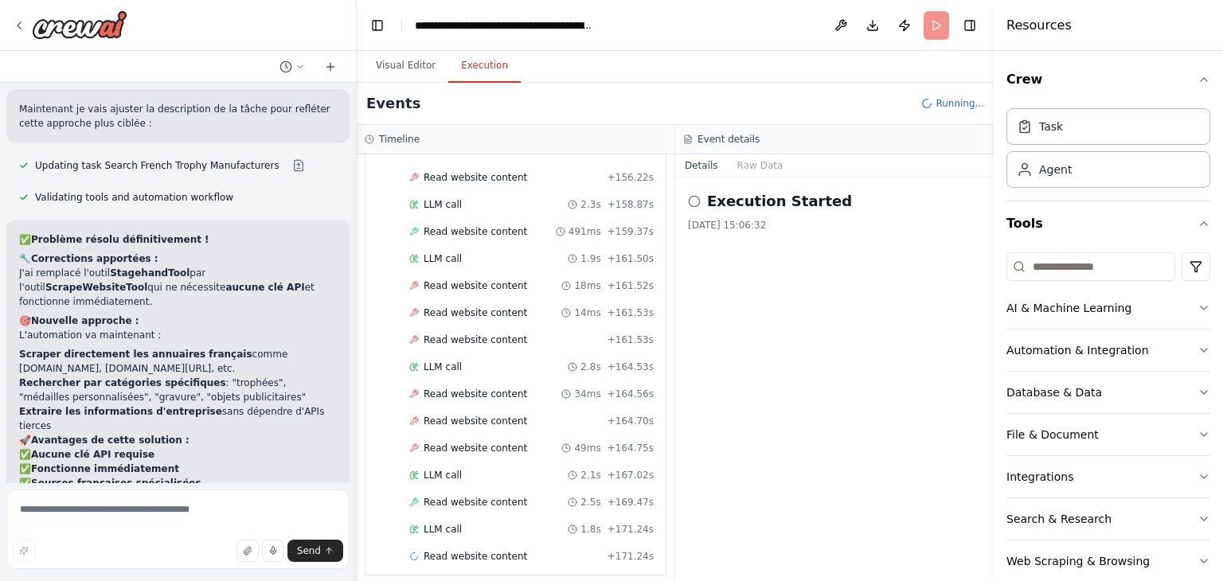
click at [947, 108] on span "Running..." at bounding box center [960, 103] width 49 height 13
click at [931, 30] on header "**********" at bounding box center [675, 25] width 637 height 51
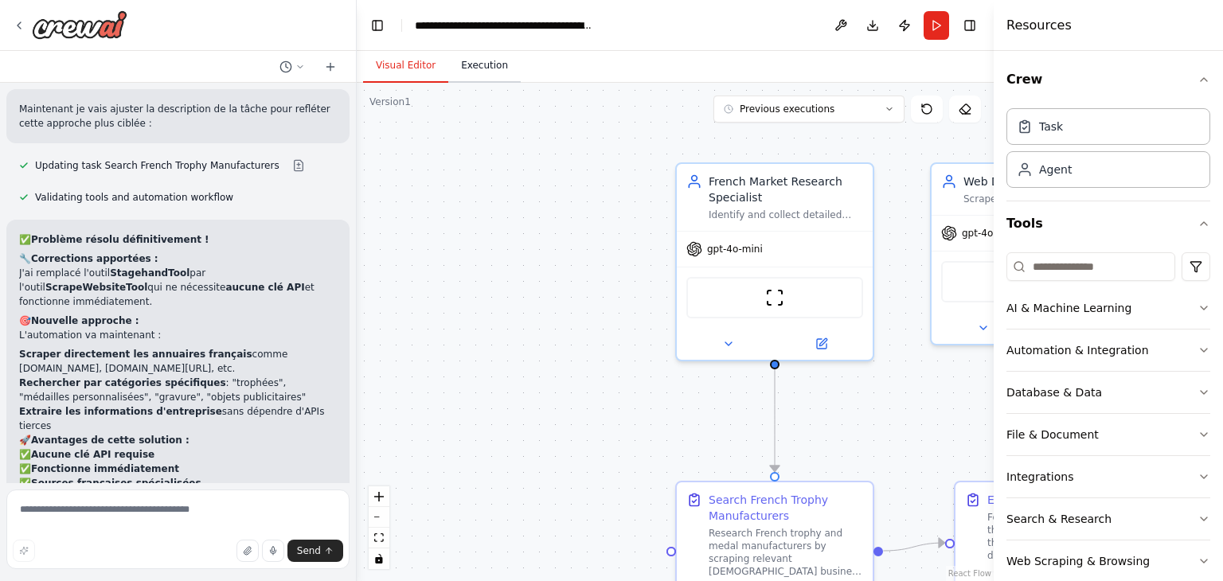
click at [486, 73] on button "Execution" at bounding box center [484, 65] width 72 height 33
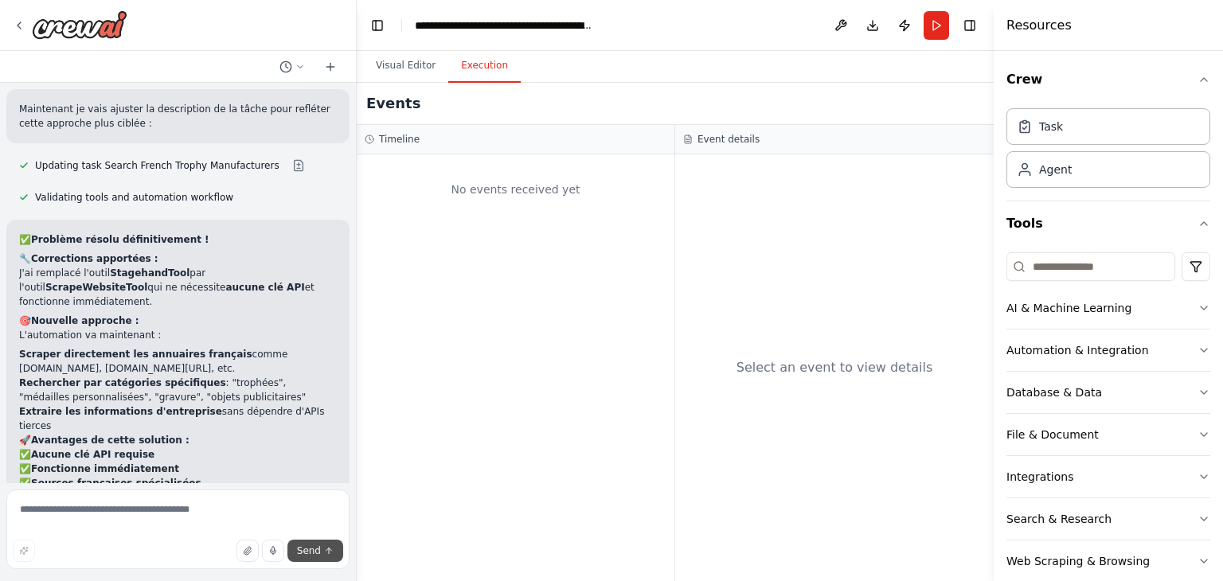
click at [321, 547] on button "Send" at bounding box center [315, 551] width 56 height 22
click at [332, 538] on textarea at bounding box center [177, 530] width 343 height 80
click at [323, 550] on button "Send" at bounding box center [315, 551] width 56 height 22
click at [321, 549] on button "Send" at bounding box center [315, 551] width 56 height 22
click at [303, 549] on span "Send" at bounding box center [309, 551] width 24 height 13
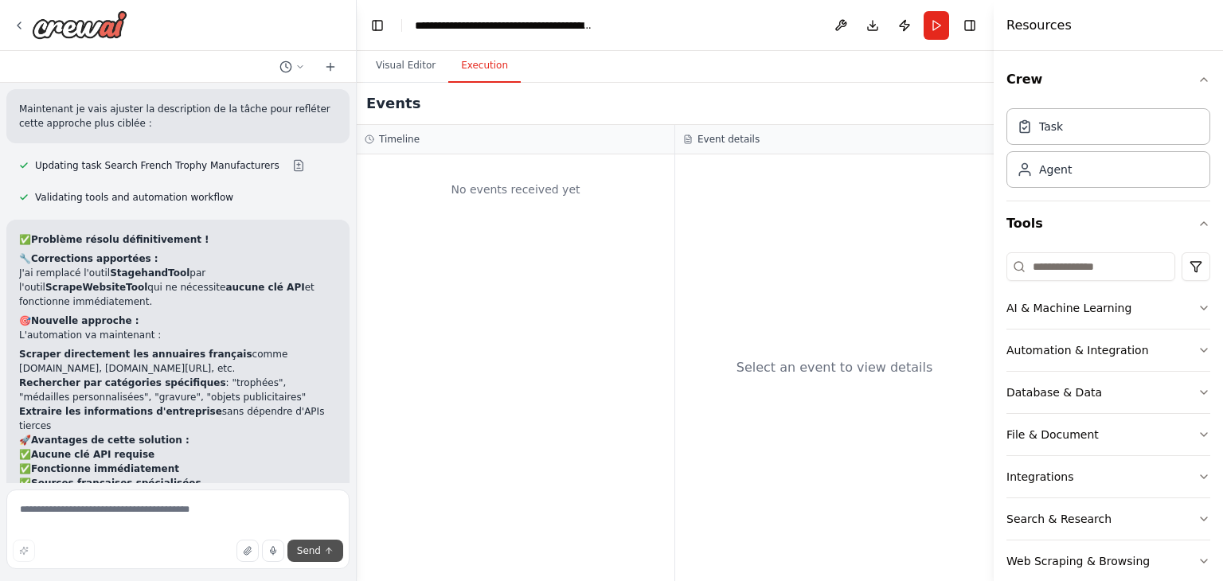
click at [303, 549] on span "Send" at bounding box center [309, 551] width 24 height 13
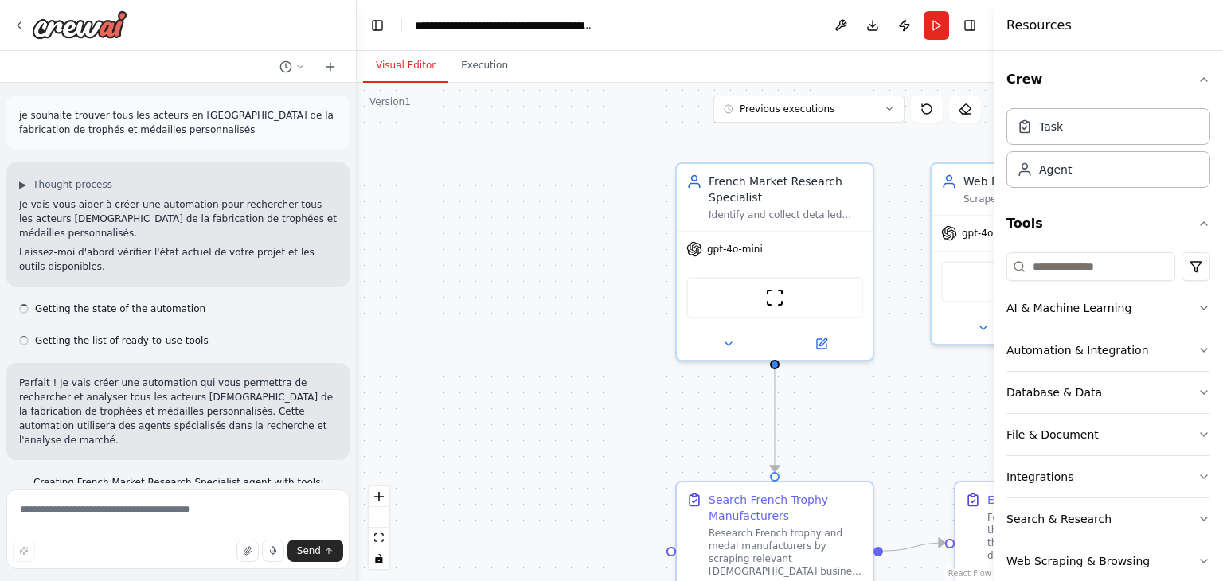
scroll to position [2035, 0]
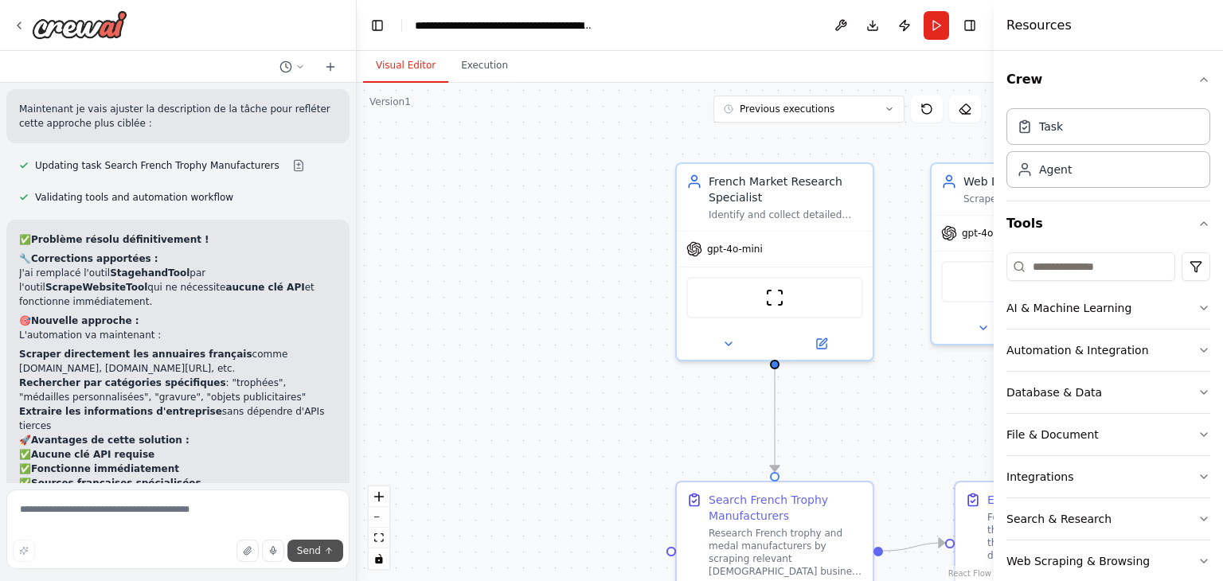
click at [299, 551] on button "Send" at bounding box center [315, 551] width 56 height 22
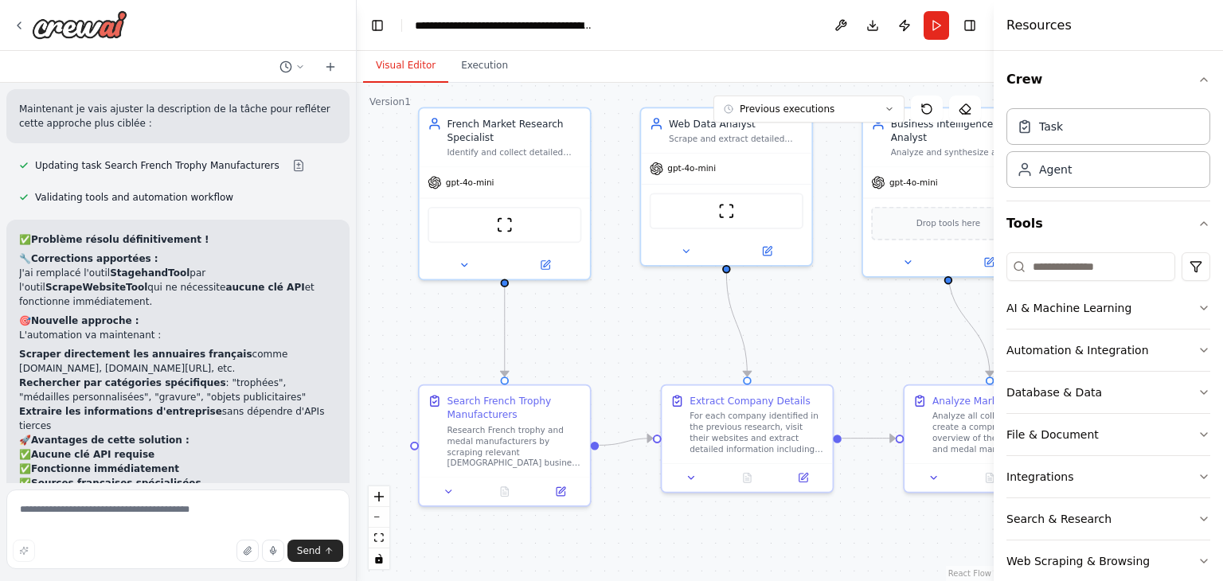
drag, startPoint x: 615, startPoint y: 282, endPoint x: 379, endPoint y: 64, distance: 321.2
click at [360, 210] on div ".deletable-edge-delete-btn { width: 20px; height: 20px; border: 0px solid #ffff…" at bounding box center [675, 332] width 637 height 499
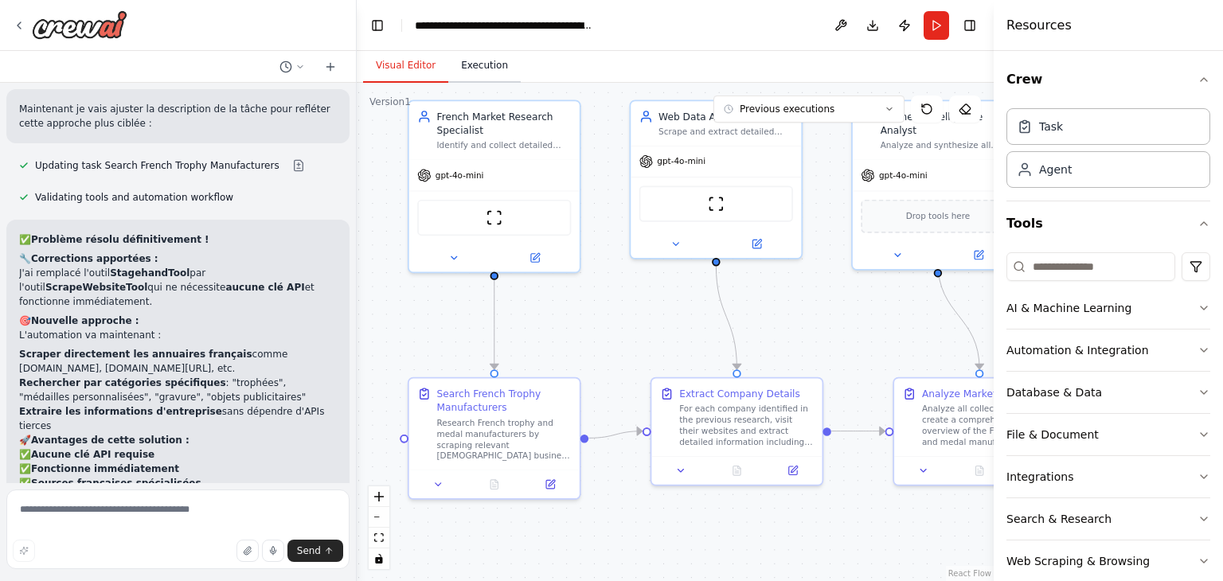
click at [467, 79] on button "Execution" at bounding box center [484, 65] width 72 height 33
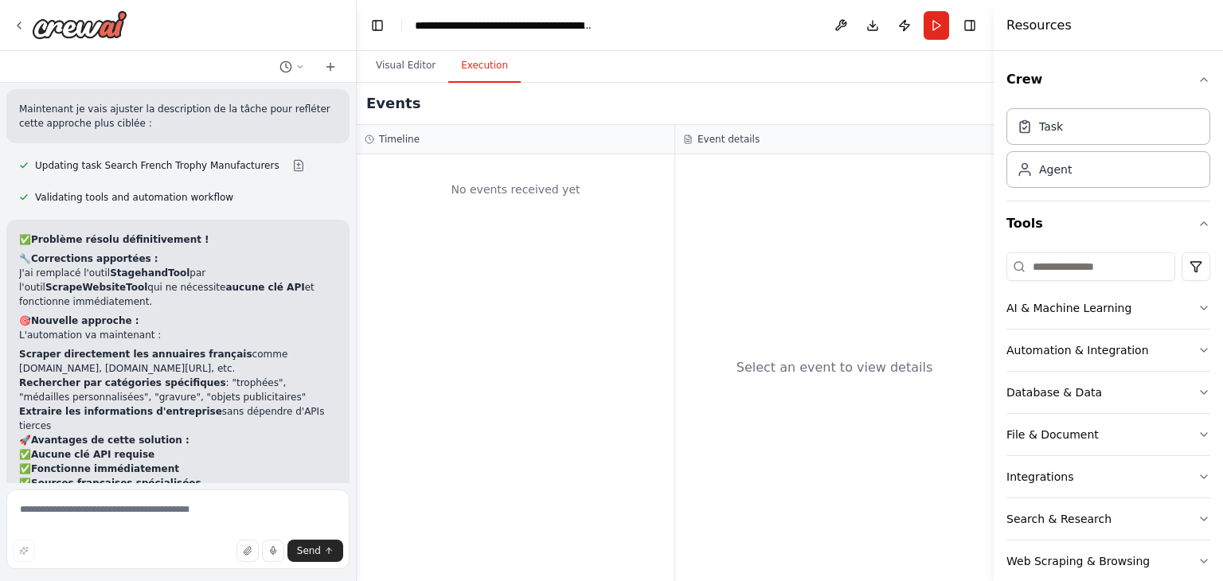
click at [483, 188] on div "No events received yet" at bounding box center [516, 189] width 302 height 54
click at [560, 189] on div "No events received yet" at bounding box center [516, 189] width 302 height 54
click at [294, 549] on button "Send" at bounding box center [315, 551] width 56 height 22
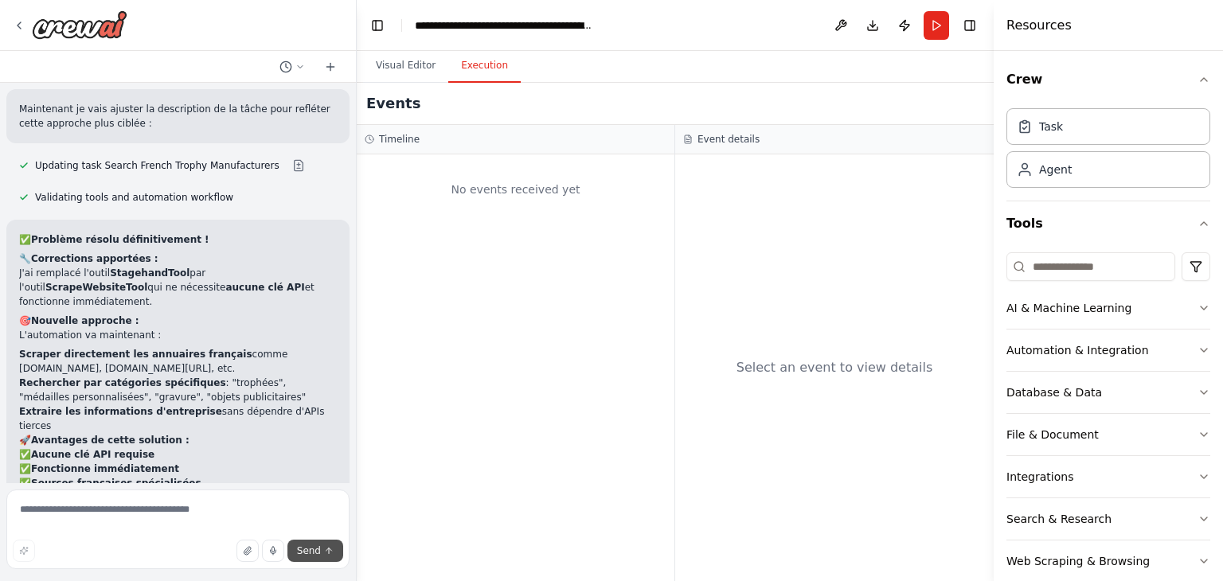
click at [294, 549] on button "Send" at bounding box center [315, 551] width 56 height 22
click at [183, 512] on textarea at bounding box center [177, 530] width 343 height 80
click at [258, 462] on li "✅ Fonctionne immédiatement" at bounding box center [178, 469] width 318 height 14
click at [943, 29] on button "Run" at bounding box center [936, 25] width 25 height 29
click at [435, 65] on button "Visual Editor" at bounding box center [405, 65] width 85 height 33
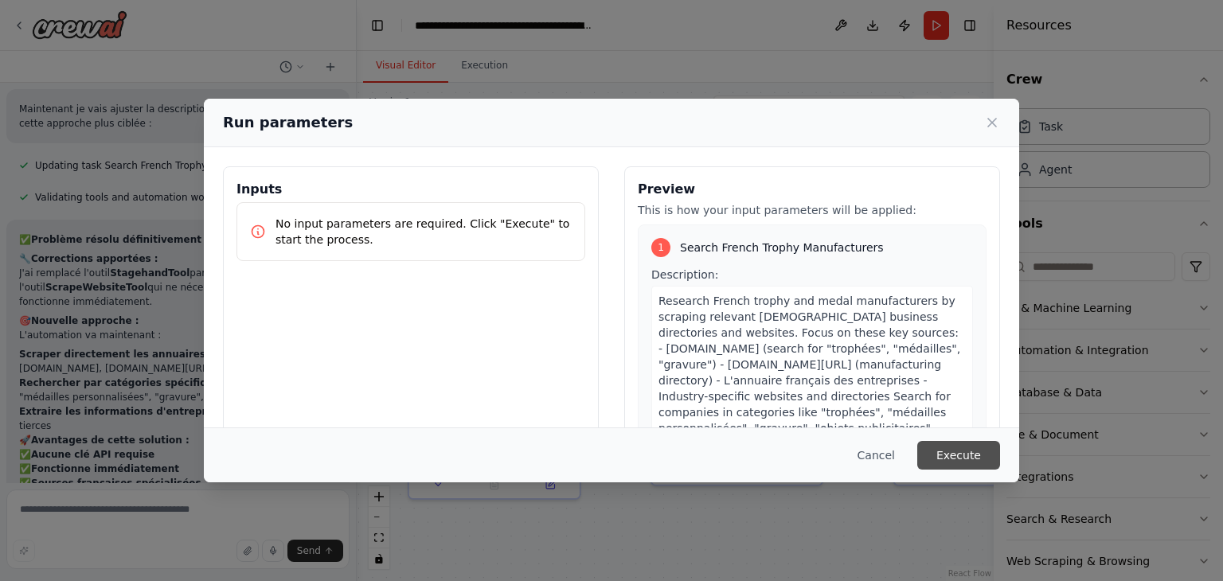
click at [966, 453] on button "Execute" at bounding box center [958, 455] width 83 height 29
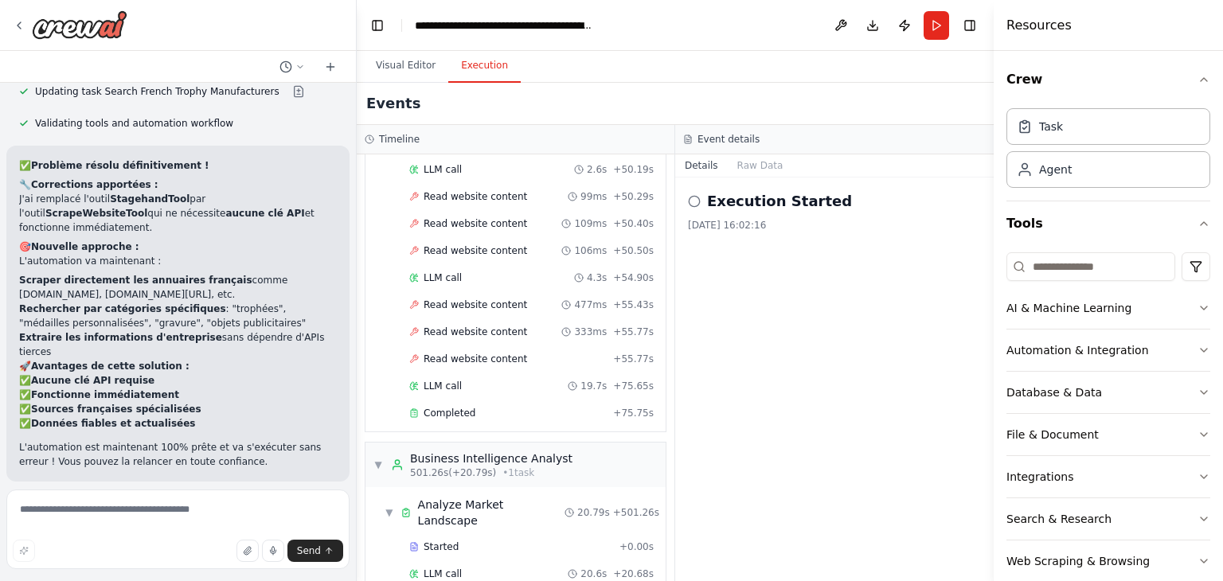
scroll to position [2164, 0]
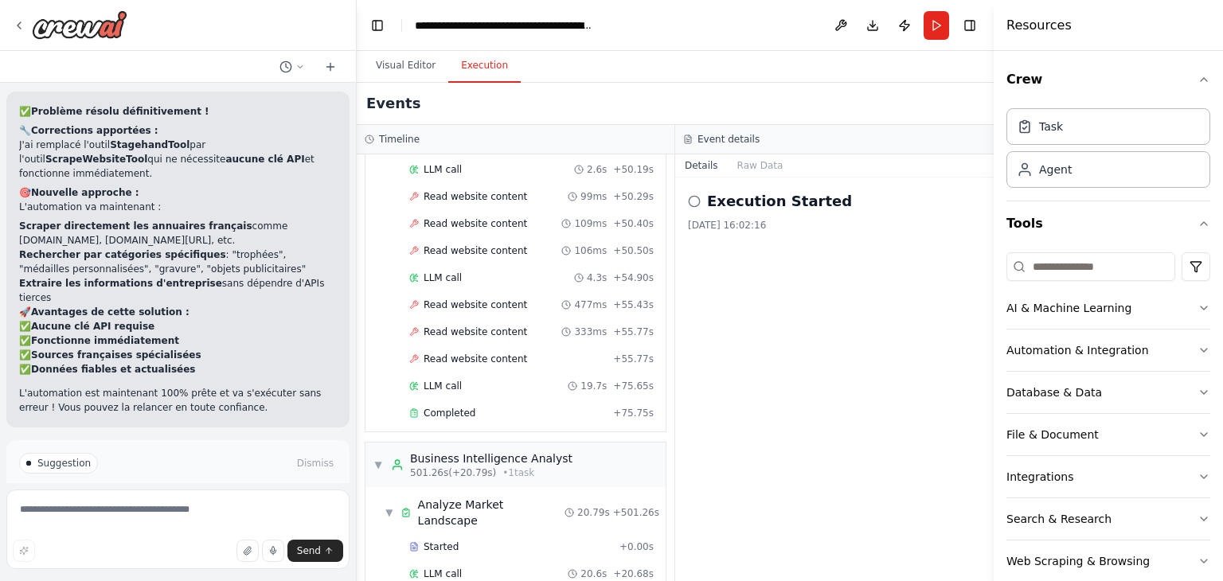
click at [276, 518] on button "Improve automation" at bounding box center [178, 530] width 318 height 25
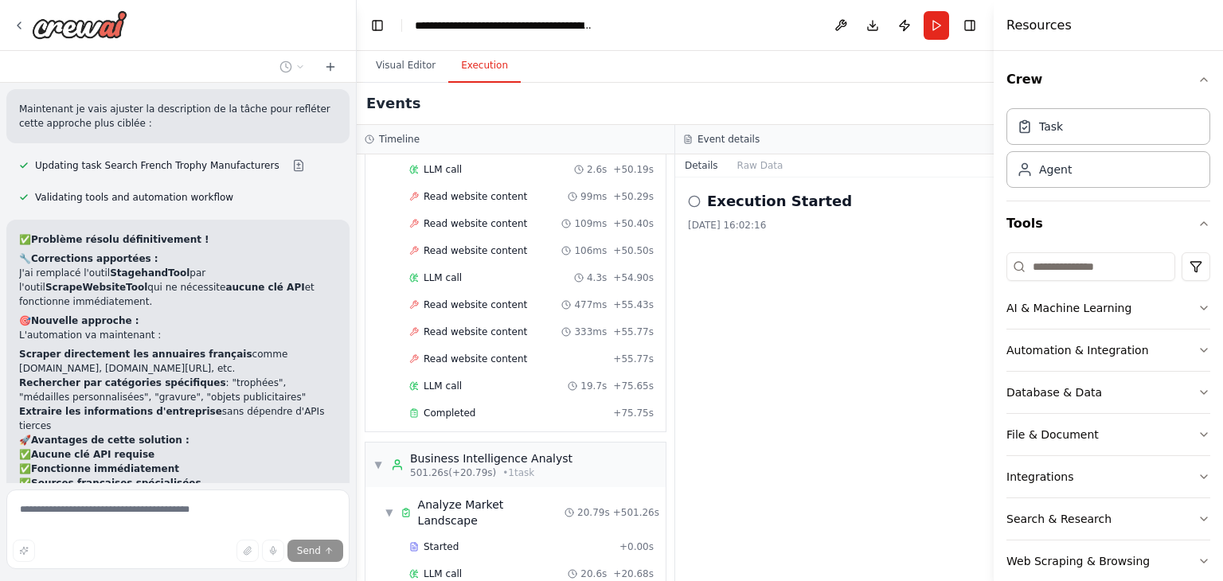
scroll to position [2097, 0]
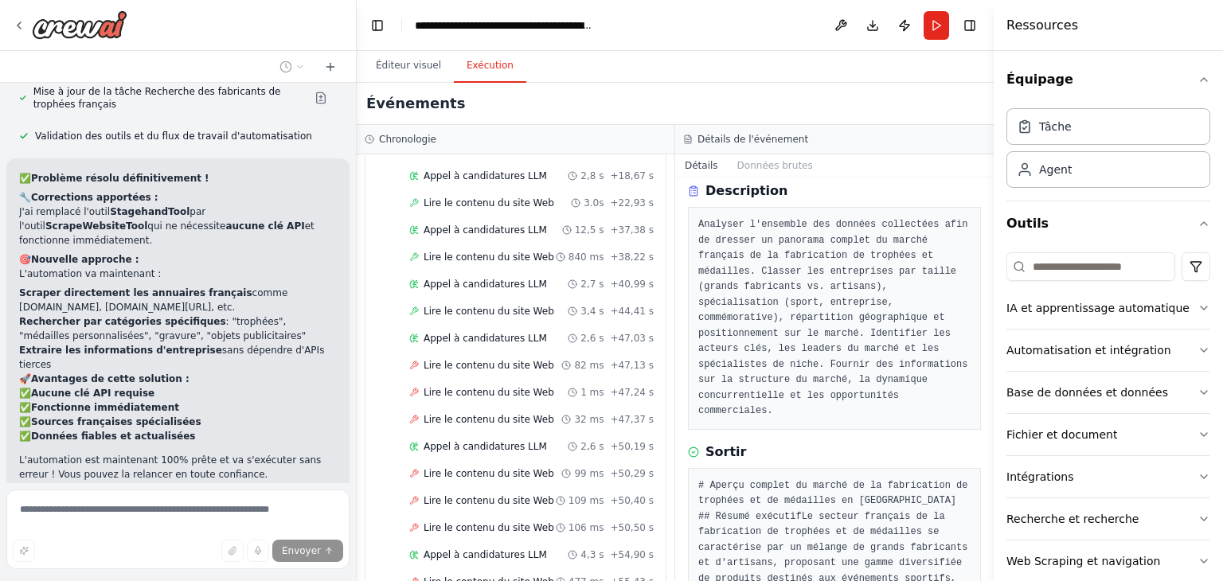
scroll to position [0, 0]
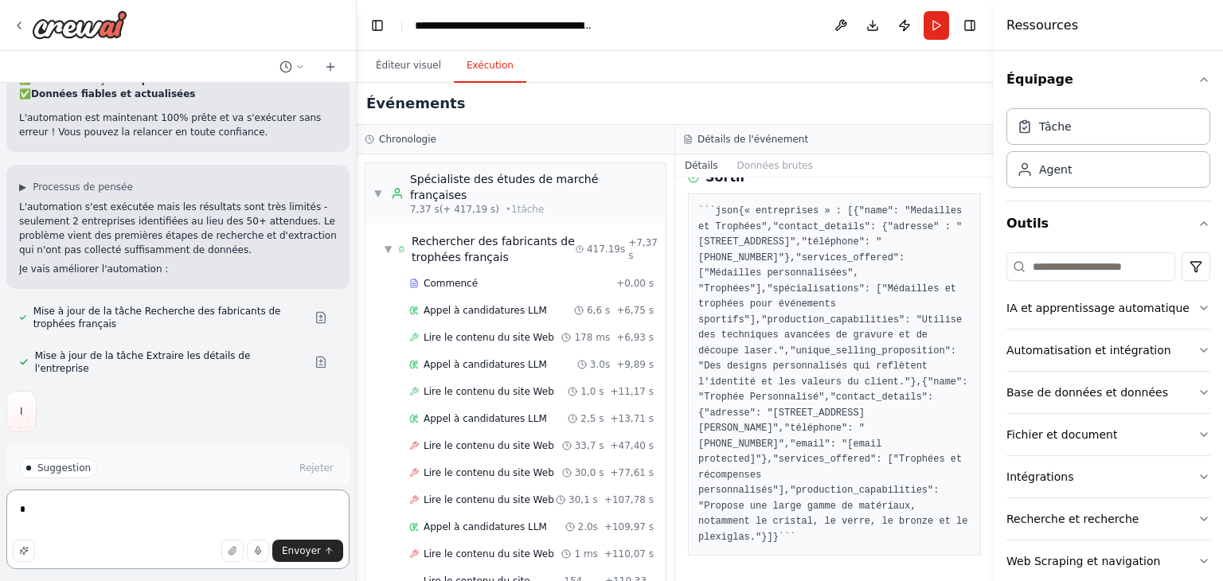
scroll to position [2444, 0]
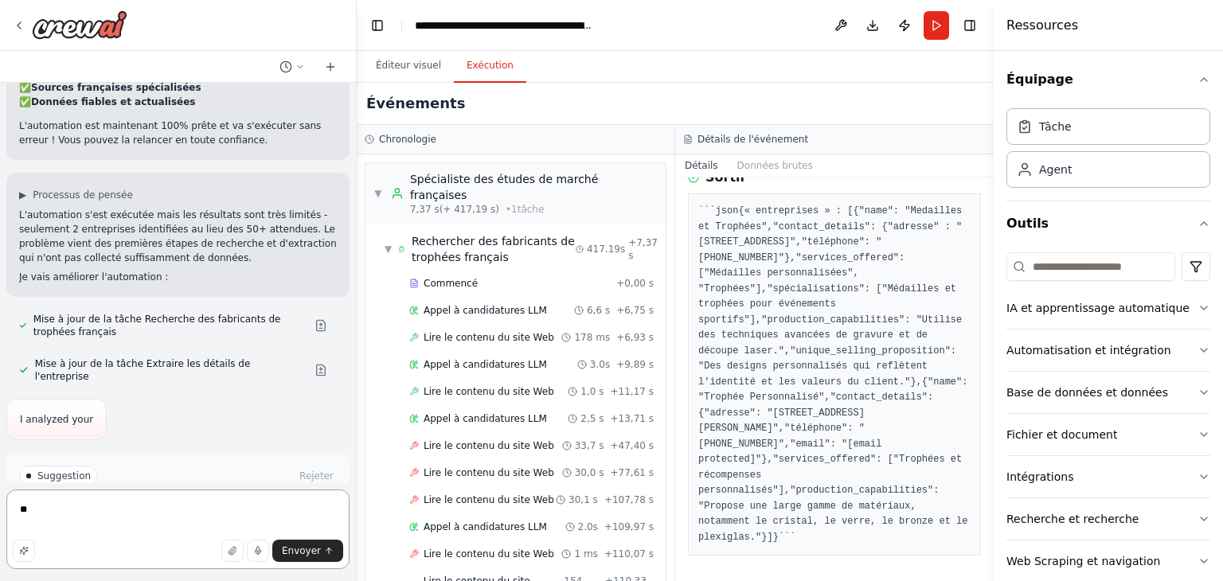
type textarea "*"
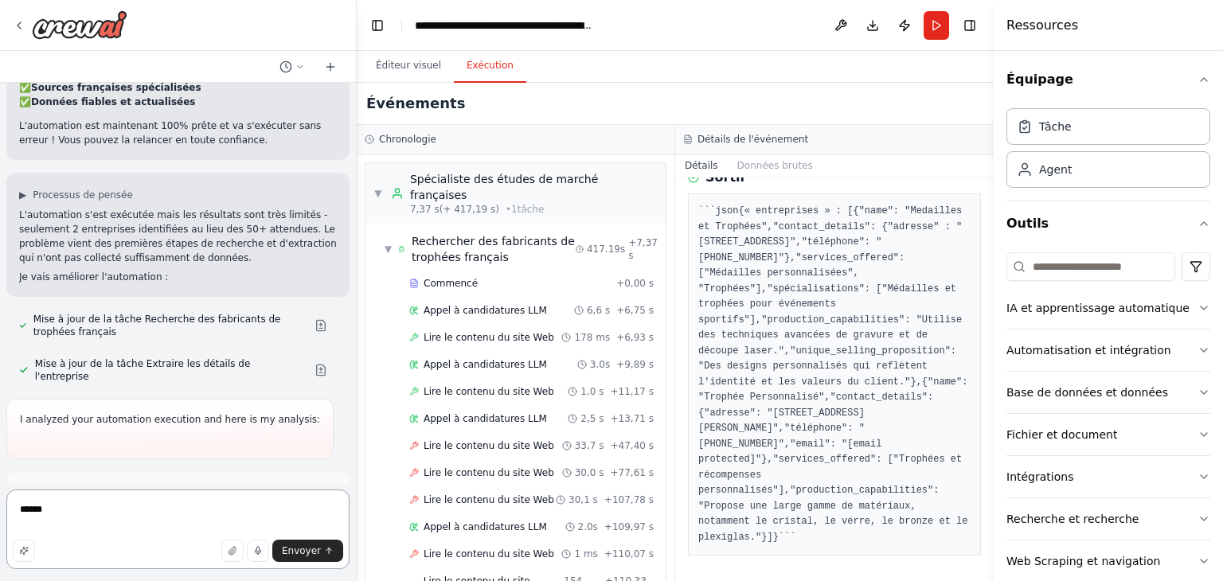
scroll to position [2452, 0]
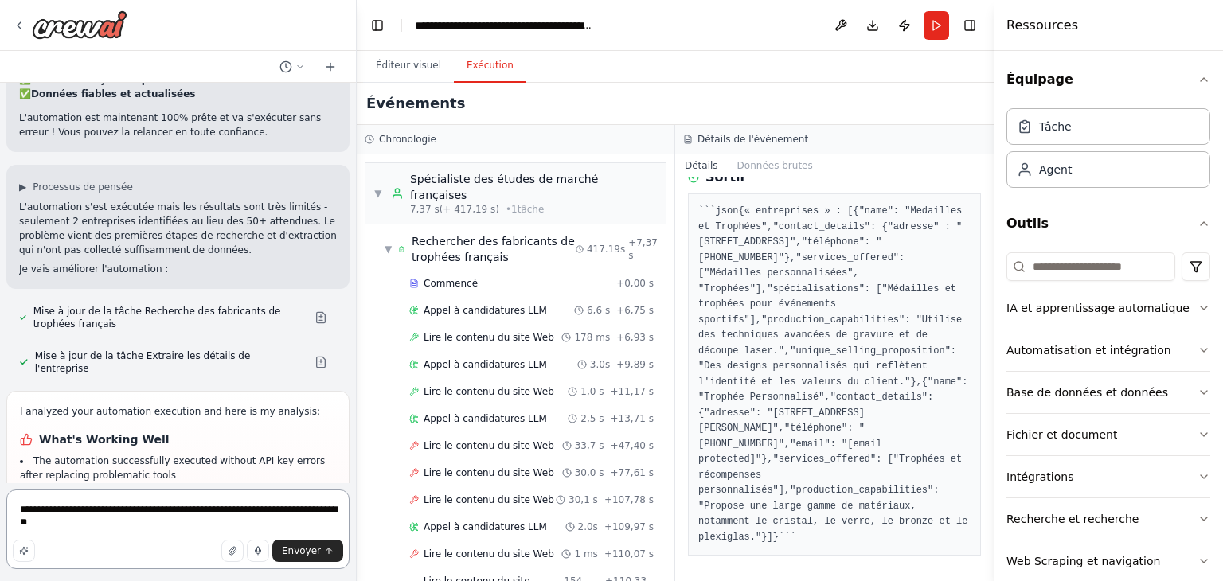
click at [41, 530] on textarea "**********" at bounding box center [177, 530] width 343 height 80
type textarea "**********"
click at [306, 545] on font "Envoyer" at bounding box center [301, 550] width 39 height 11
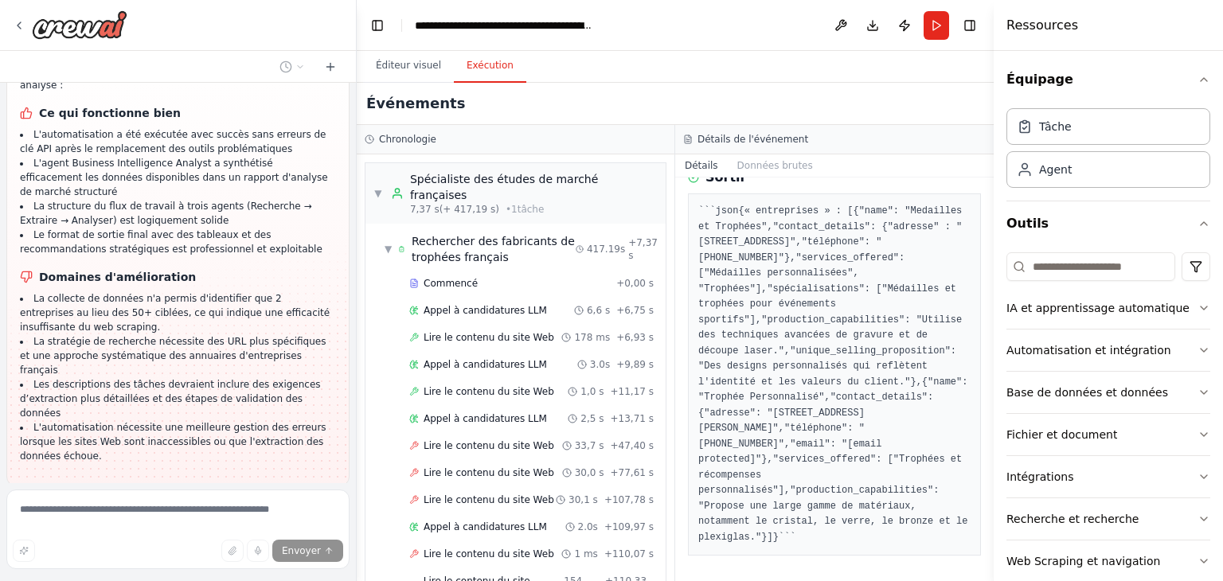
scroll to position [2898, 0]
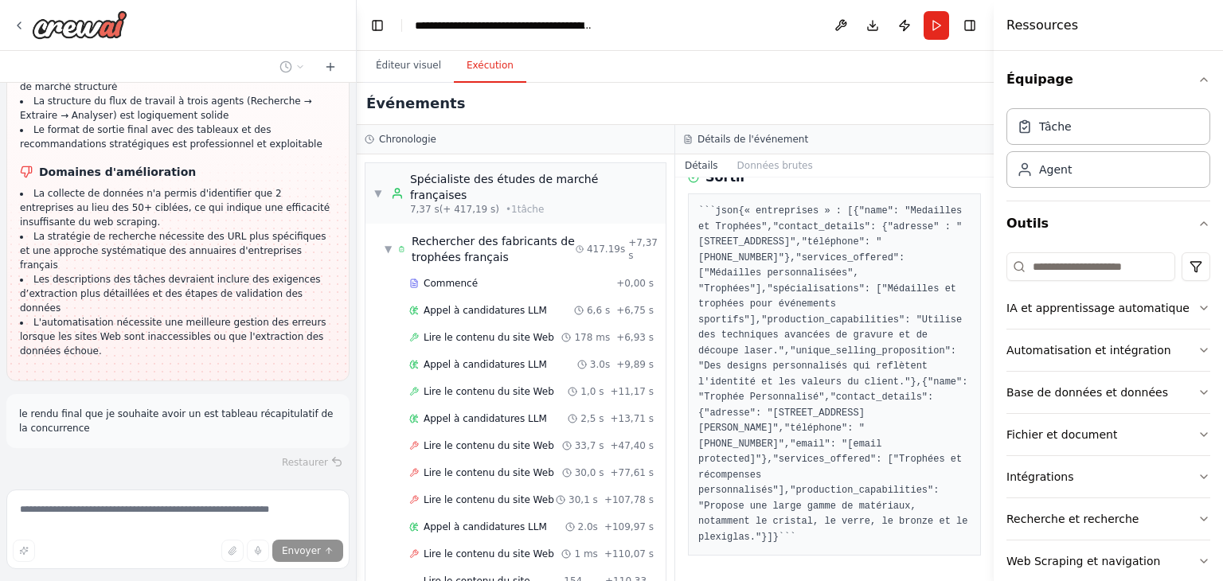
click at [764, 130] on div "Détails de l'événement" at bounding box center [834, 139] width 319 height 29
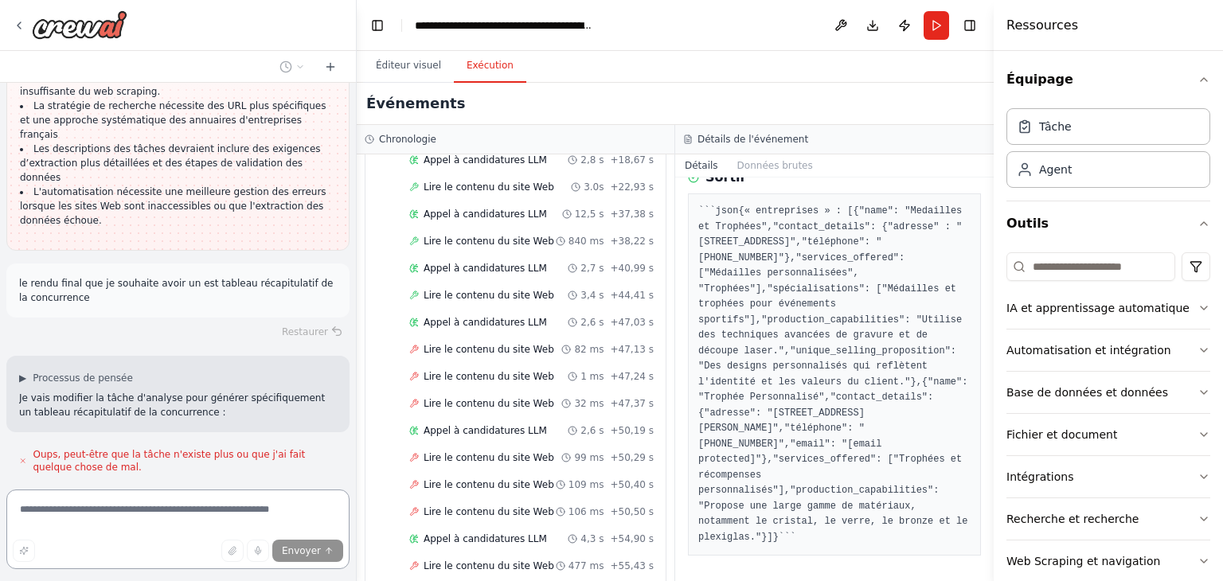
scroll to position [3162, 0]
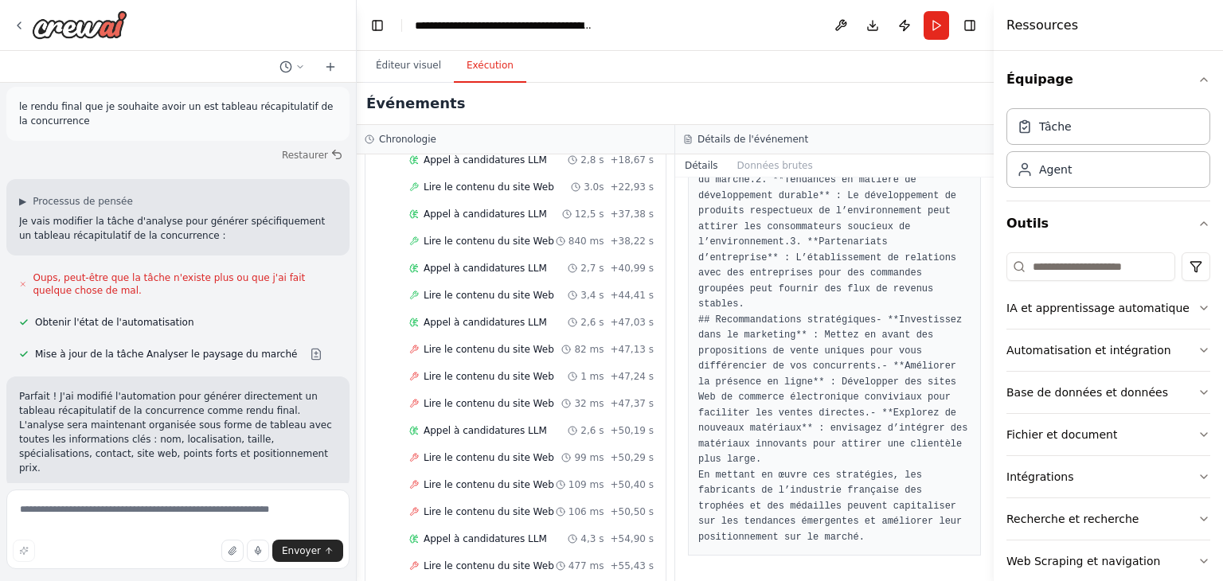
scroll to position [3234, 0]
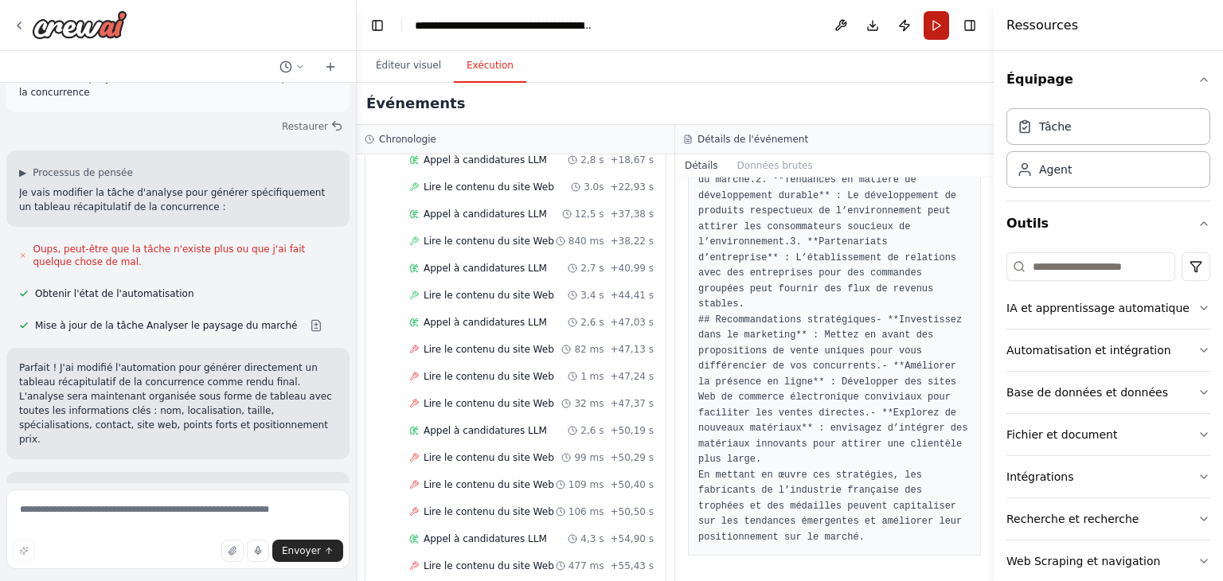
click at [940, 23] on button "Courir" at bounding box center [936, 25] width 25 height 29
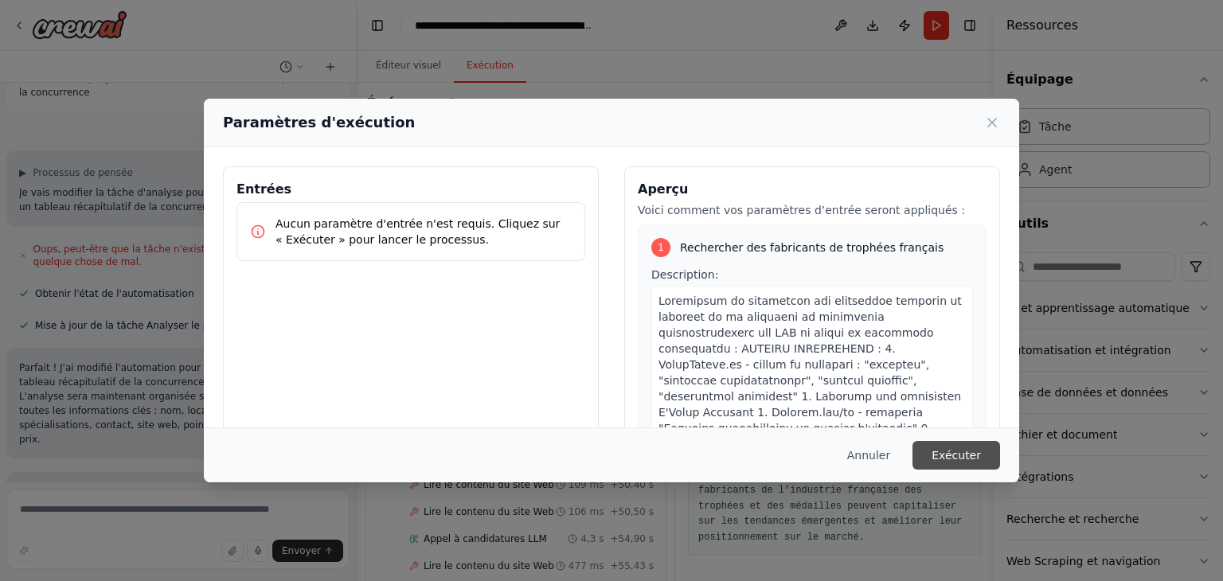
click at [936, 459] on button "Exécuter" at bounding box center [957, 455] width 88 height 29
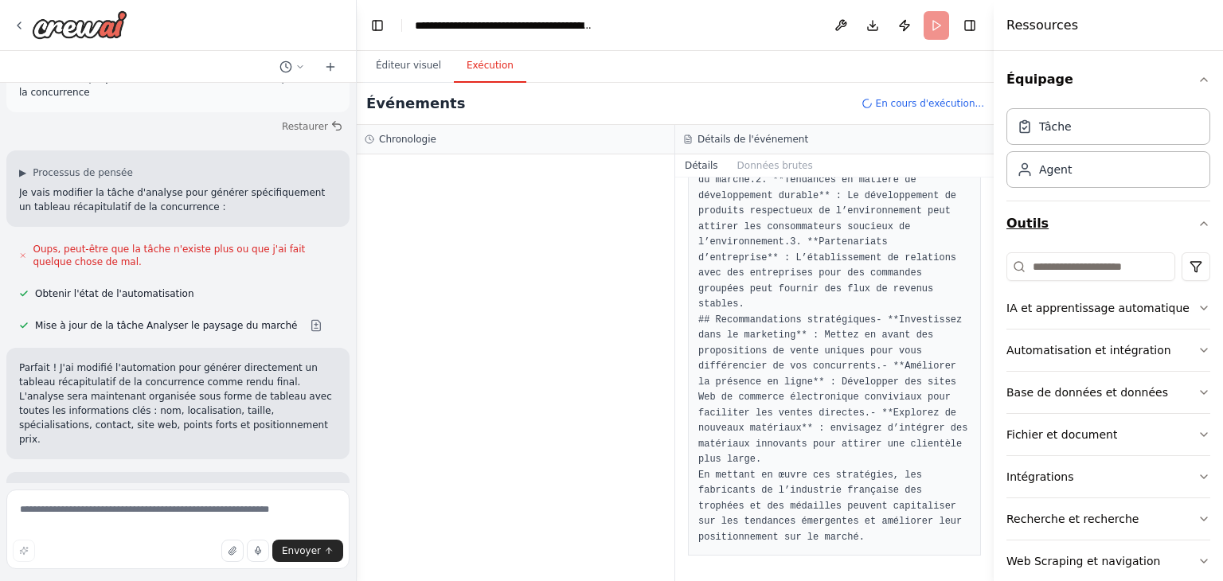
scroll to position [67, 0]
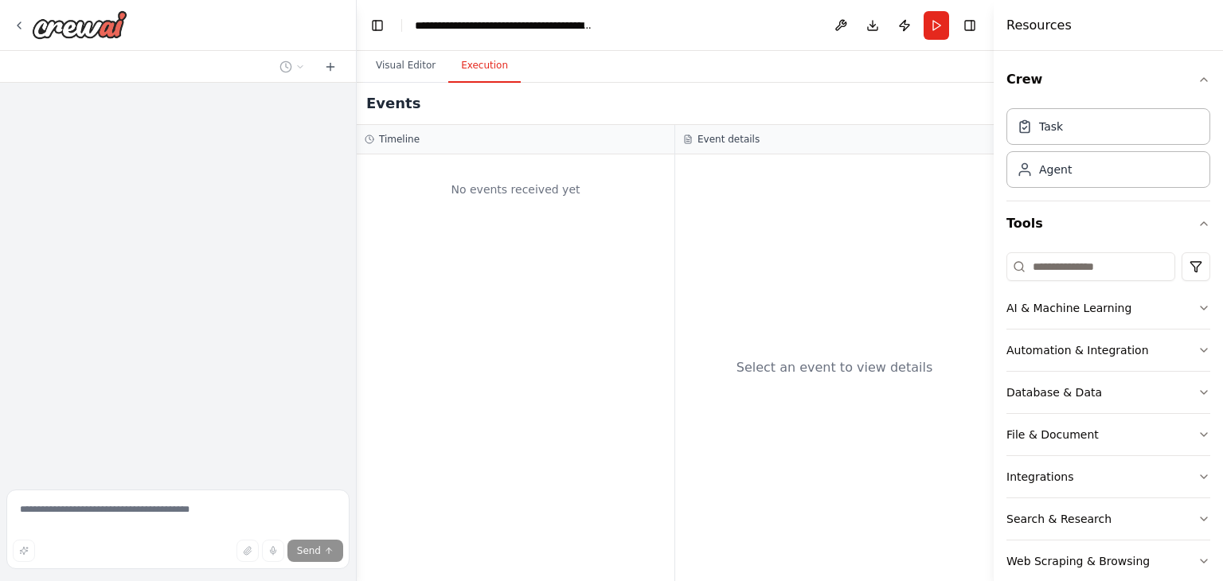
click at [475, 67] on button "Execution" at bounding box center [484, 65] width 72 height 33
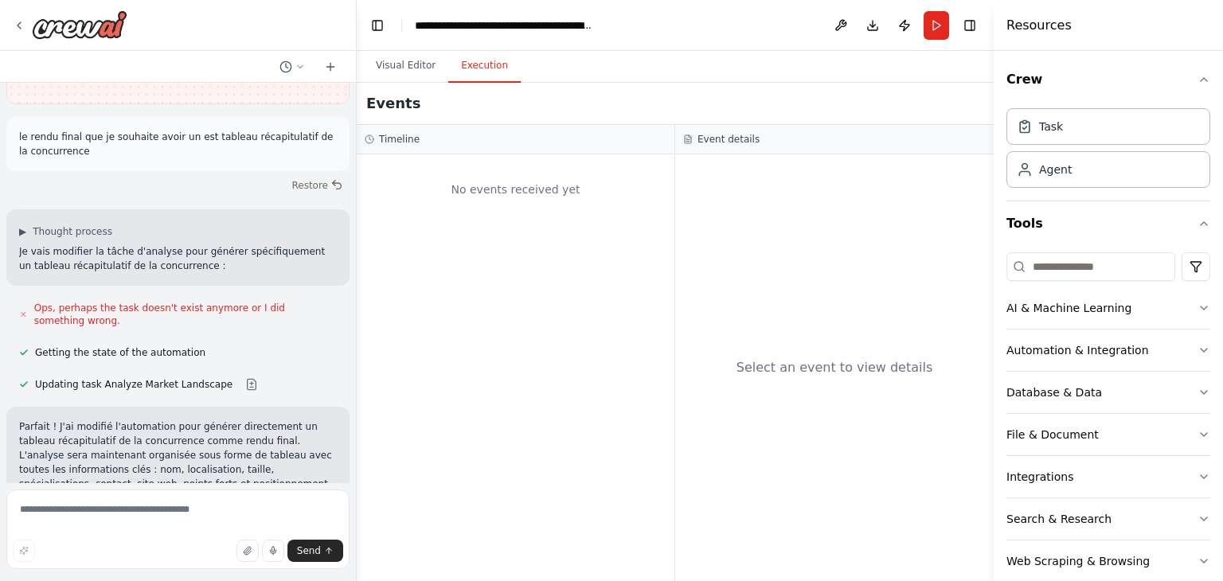
drag, startPoint x: 943, startPoint y: 27, endPoint x: 327, endPoint y: 295, distance: 672.3
click at [327, 295] on div "je souhaite trouver tous les acteurs en france de la fabrication de trophés et …" at bounding box center [611, 290] width 1223 height 581
click at [946, 22] on button "Run" at bounding box center [936, 25] width 25 height 29
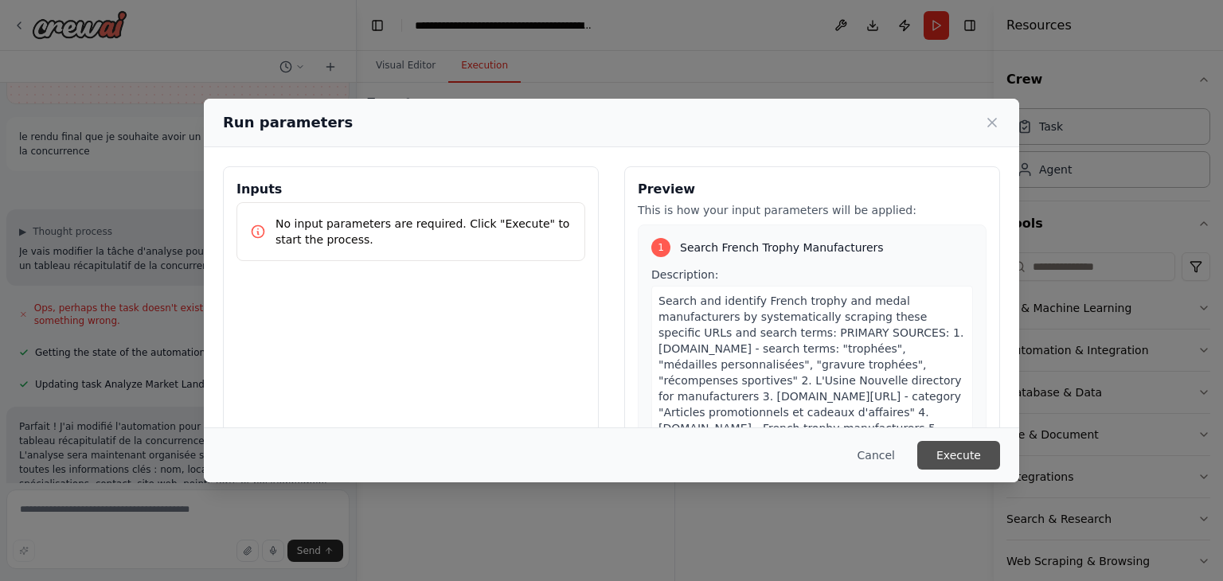
click at [964, 457] on button "Execute" at bounding box center [958, 455] width 83 height 29
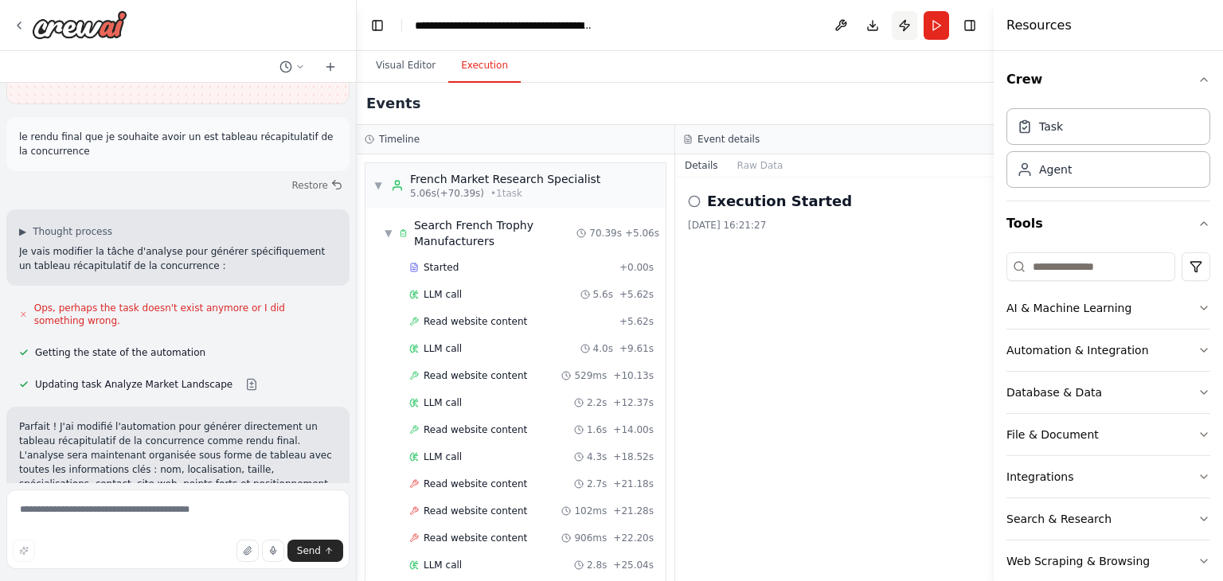
scroll to position [3194, 0]
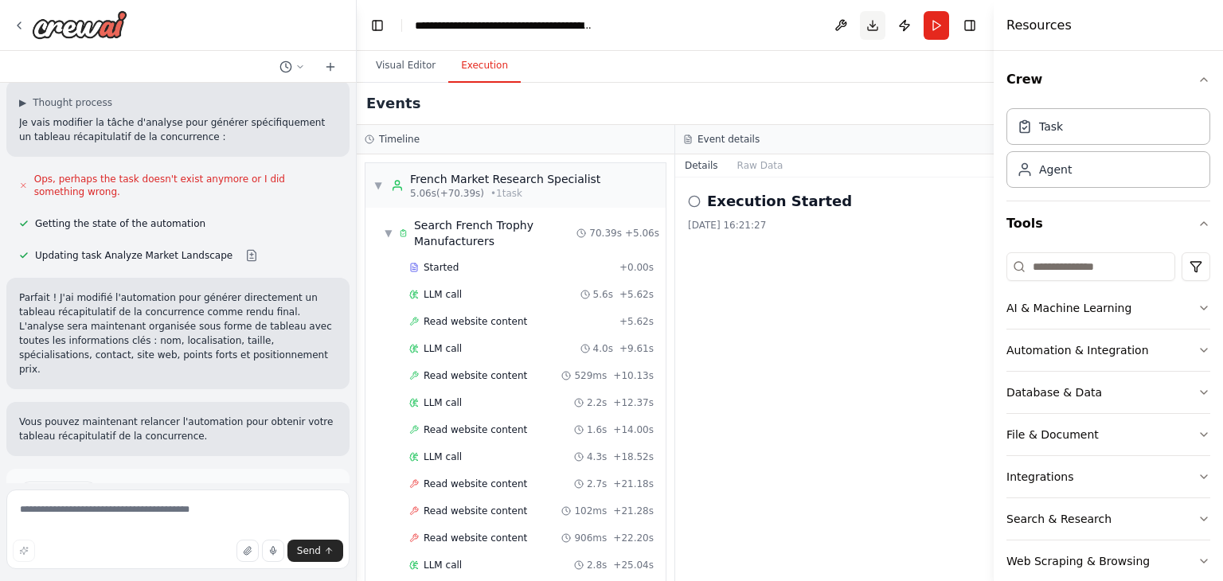
click at [866, 26] on button "Download" at bounding box center [872, 25] width 25 height 29
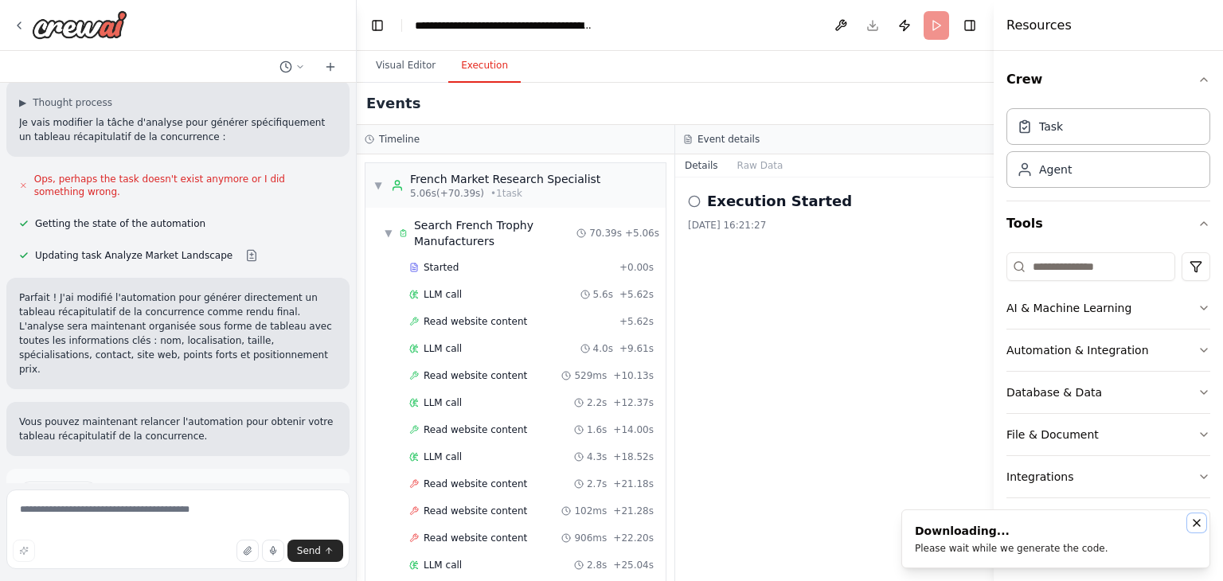
click at [1202, 530] on button "Notifications (F8)" at bounding box center [1196, 523] width 19 height 19
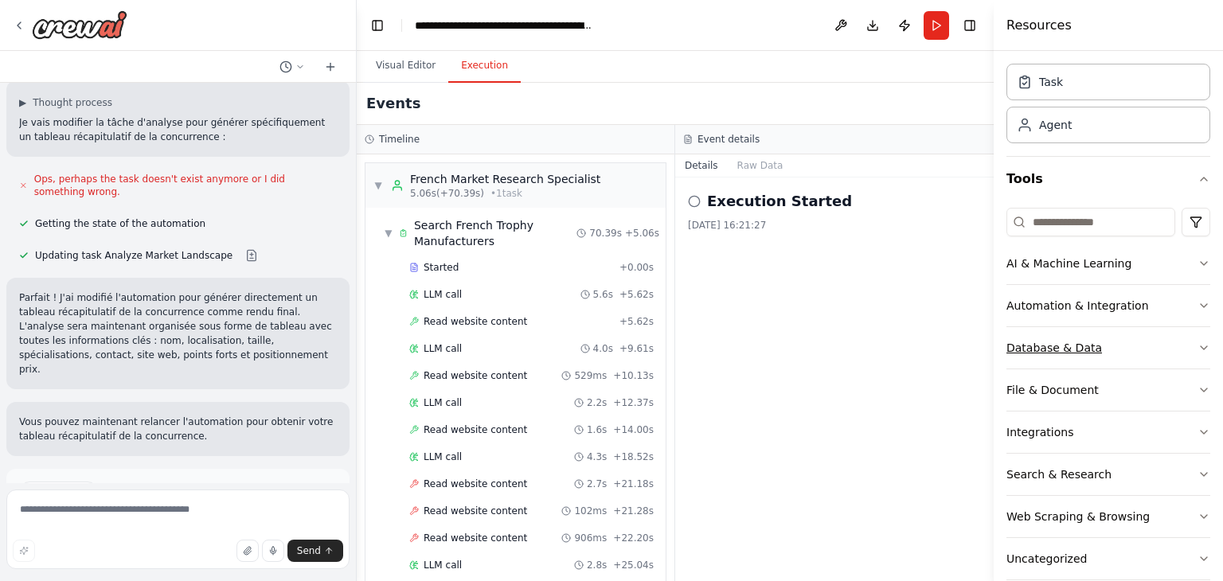
scroll to position [67, 0]
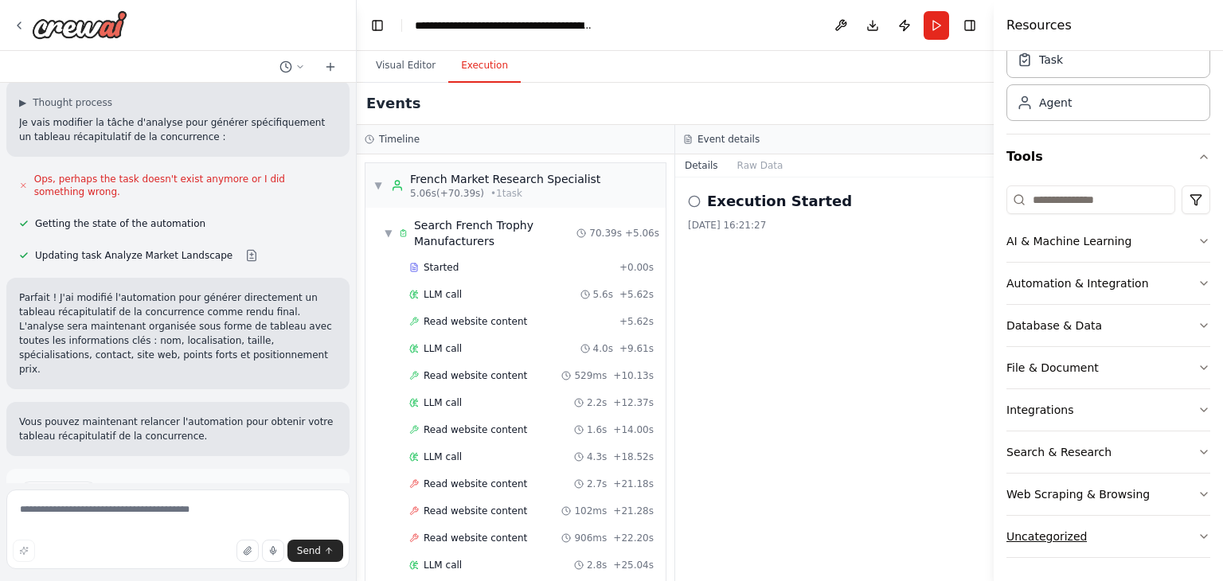
click at [1162, 526] on button "Uncategorized" at bounding box center [1109, 536] width 204 height 41
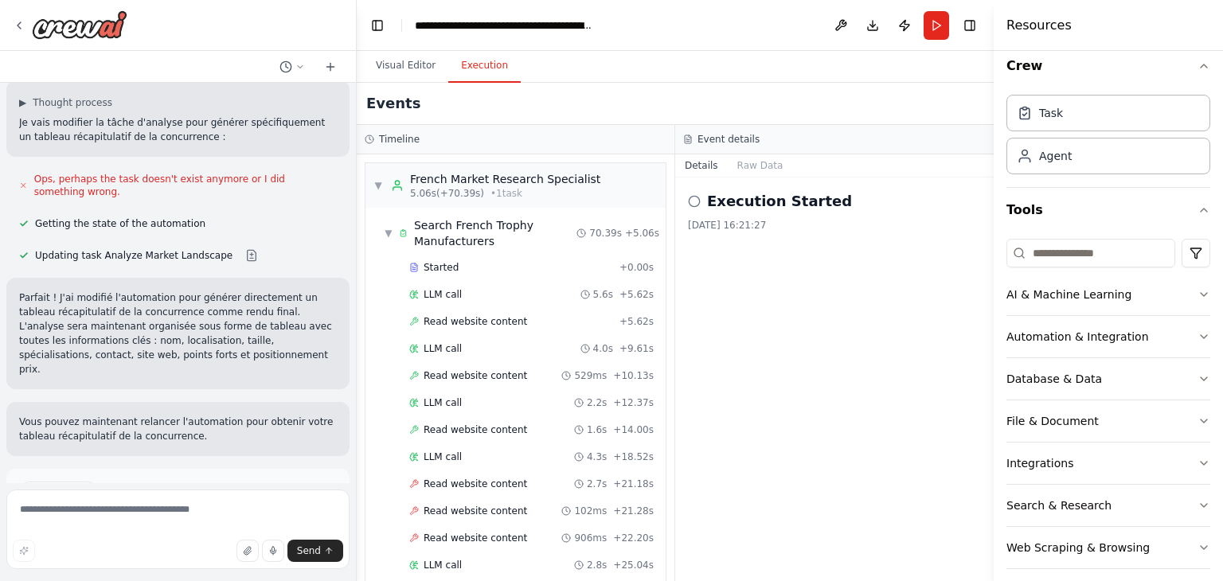
scroll to position [0, 0]
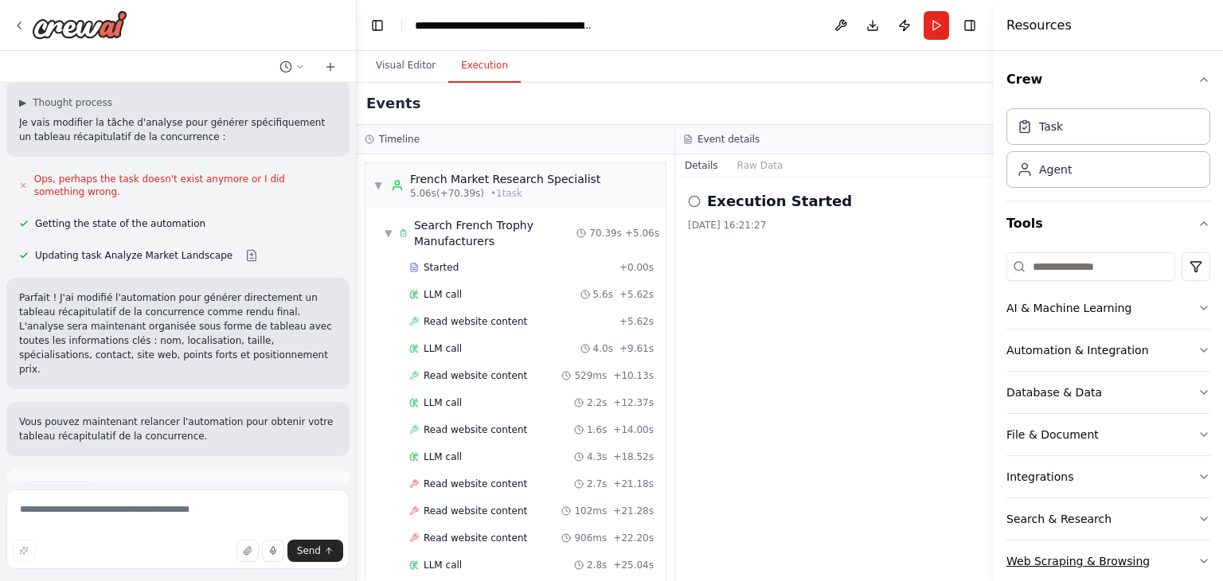
click at [1153, 547] on button "Web Scraping & Browsing" at bounding box center [1109, 561] width 204 height 41
drag, startPoint x: 522, startPoint y: 260, endPoint x: 539, endPoint y: 237, distance: 27.9
click at [540, 245] on span "Search French Trophy Manufacturers" at bounding box center [495, 233] width 162 height 32
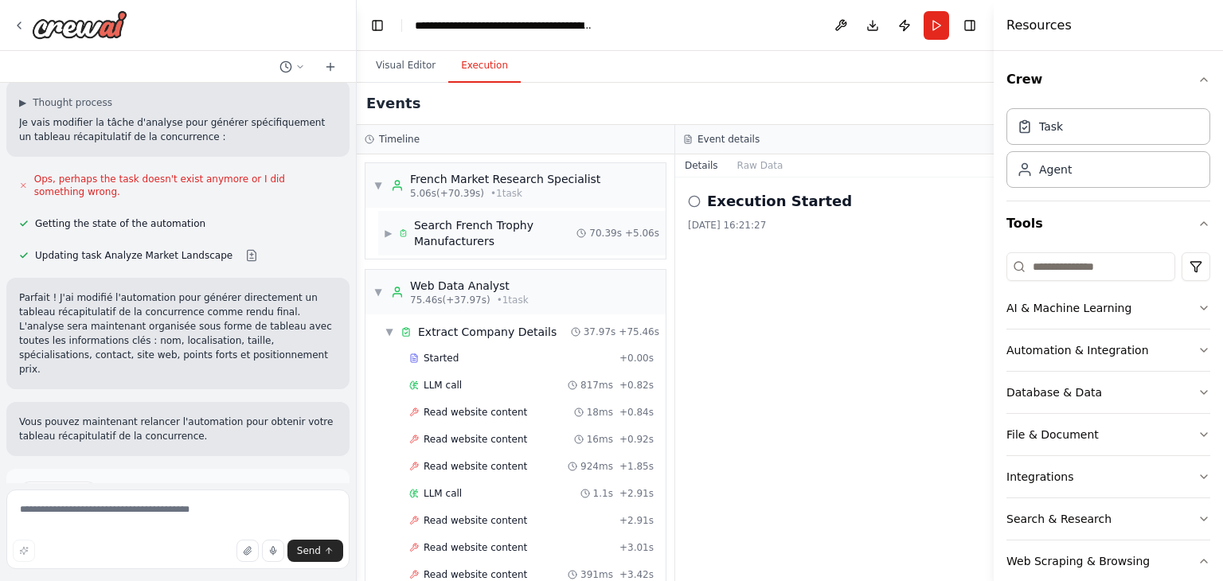
click at [449, 221] on span "Search French Trophy Manufacturers" at bounding box center [495, 233] width 162 height 32
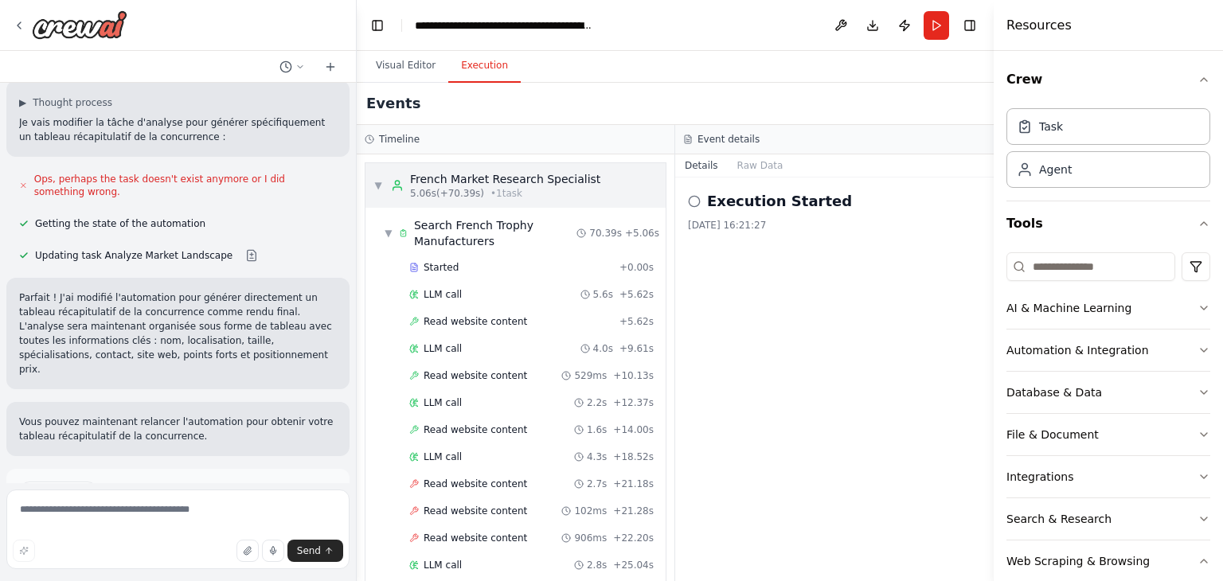
click at [395, 187] on icon at bounding box center [397, 188] width 9 height 3
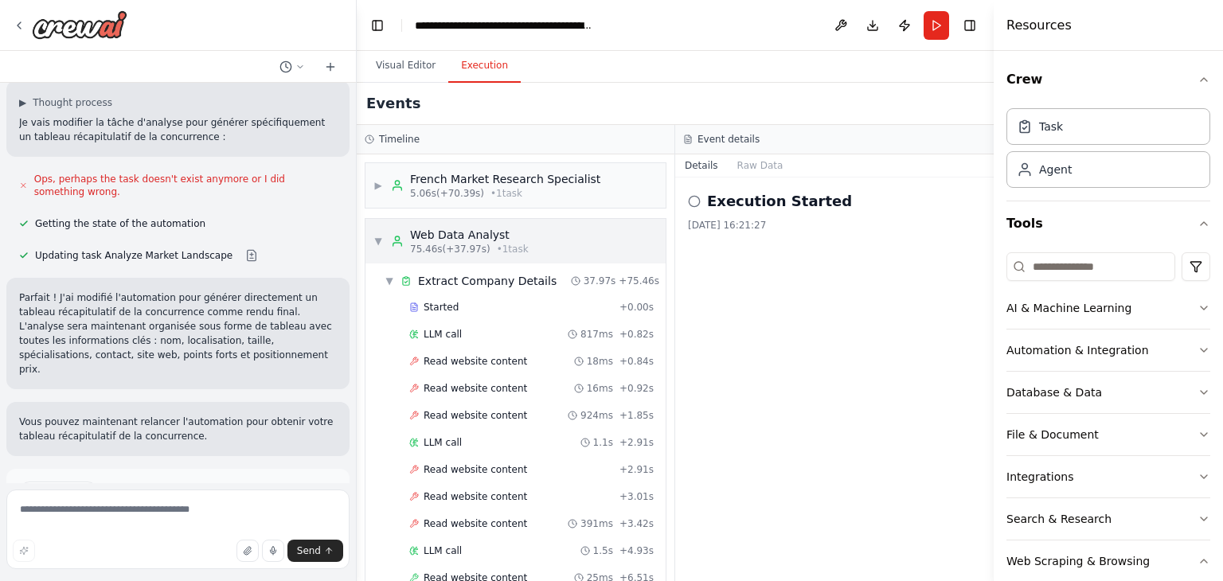
click at [371, 227] on div "▼ Web Data Analyst 75.46s (+37.97s) • 1 task" at bounding box center [516, 241] width 300 height 45
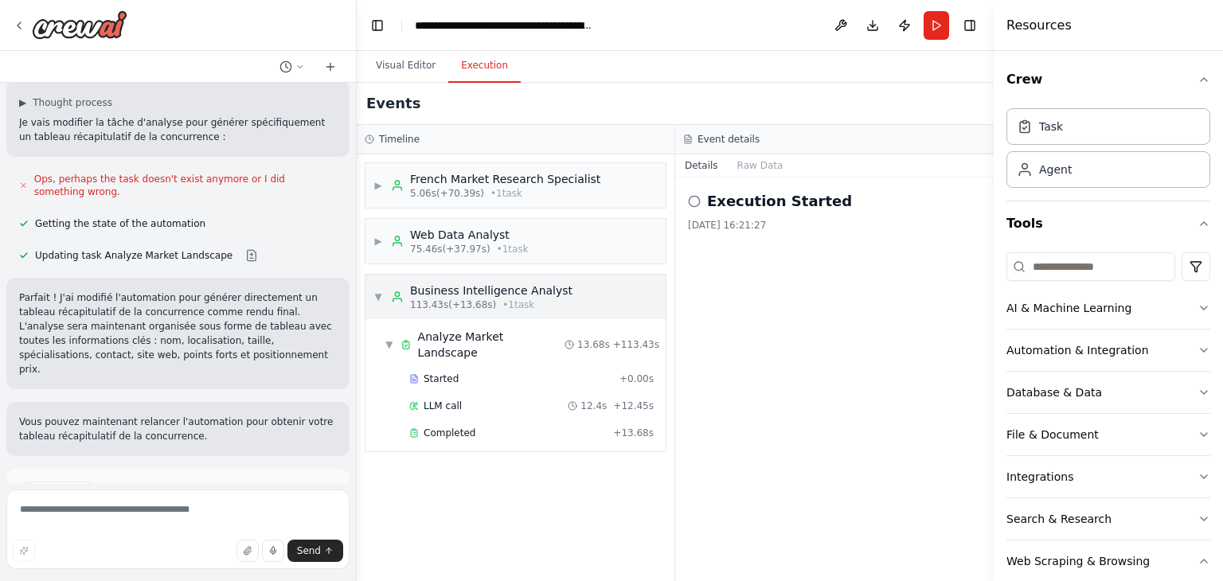
click at [388, 280] on div "▼ Business Intelligence Analyst 113.43s (+13.68s) • 1 task" at bounding box center [516, 297] width 300 height 45
click at [479, 366] on div "▶ French Market Research Specialist 5.06s (+70.39s) • 1 task ▶ Web Data Analyst…" at bounding box center [516, 367] width 318 height 427
click at [401, 294] on icon at bounding box center [397, 297] width 13 height 13
click at [513, 427] on div "Completed" at bounding box center [507, 433] width 197 height 13
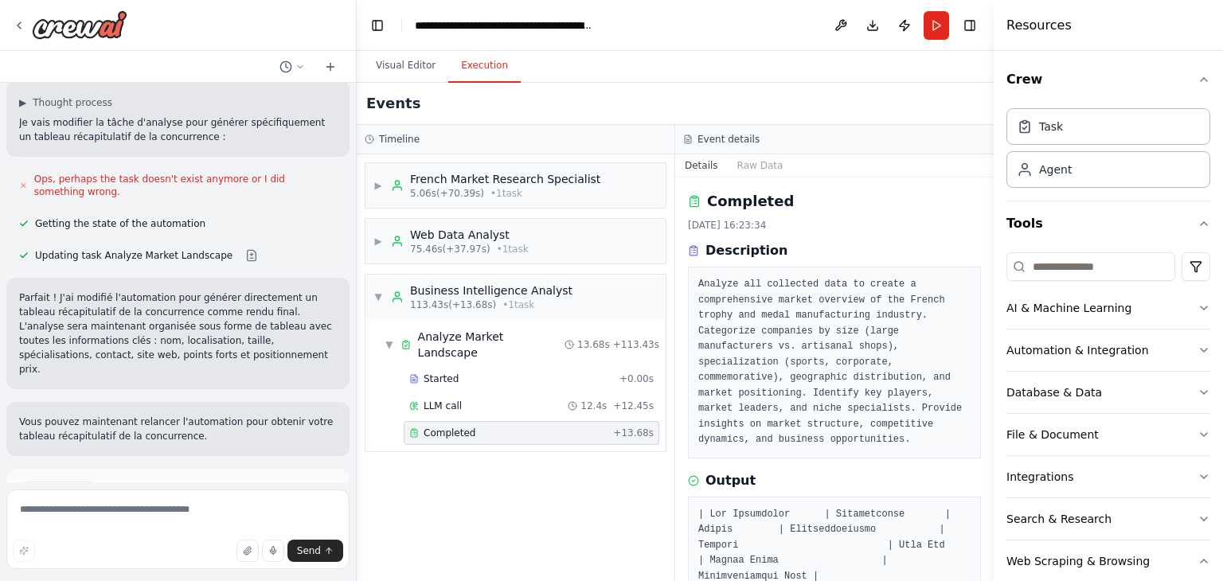
click at [744, 152] on div "Event details" at bounding box center [834, 139] width 319 height 29
click at [749, 154] on button "Raw Data" at bounding box center [760, 165] width 65 height 22
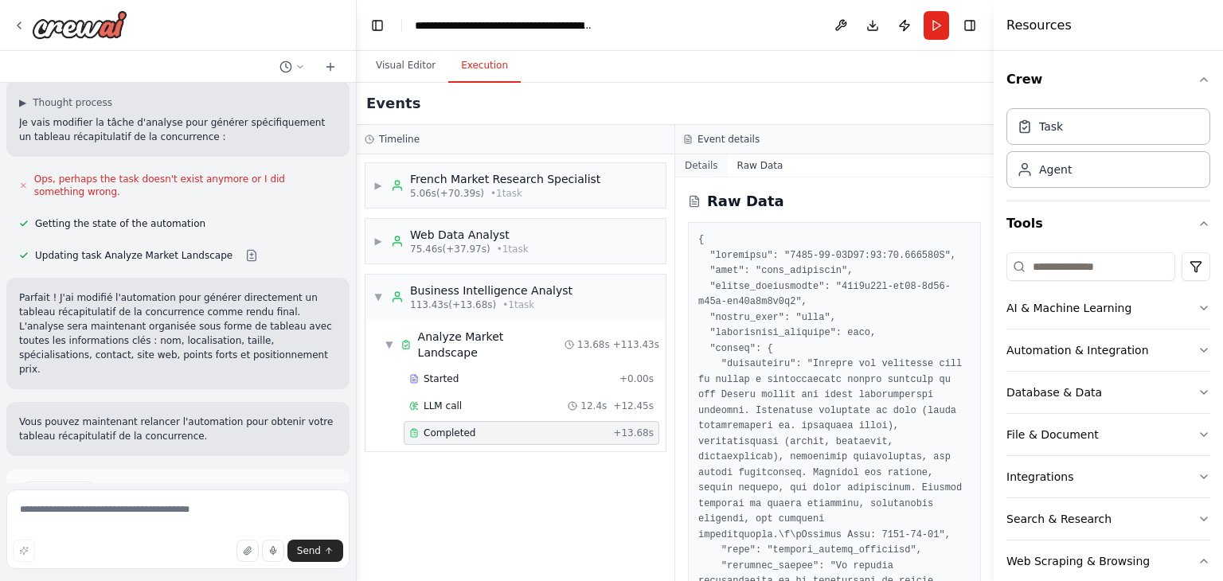
click at [694, 162] on button "Details" at bounding box center [701, 165] width 53 height 22
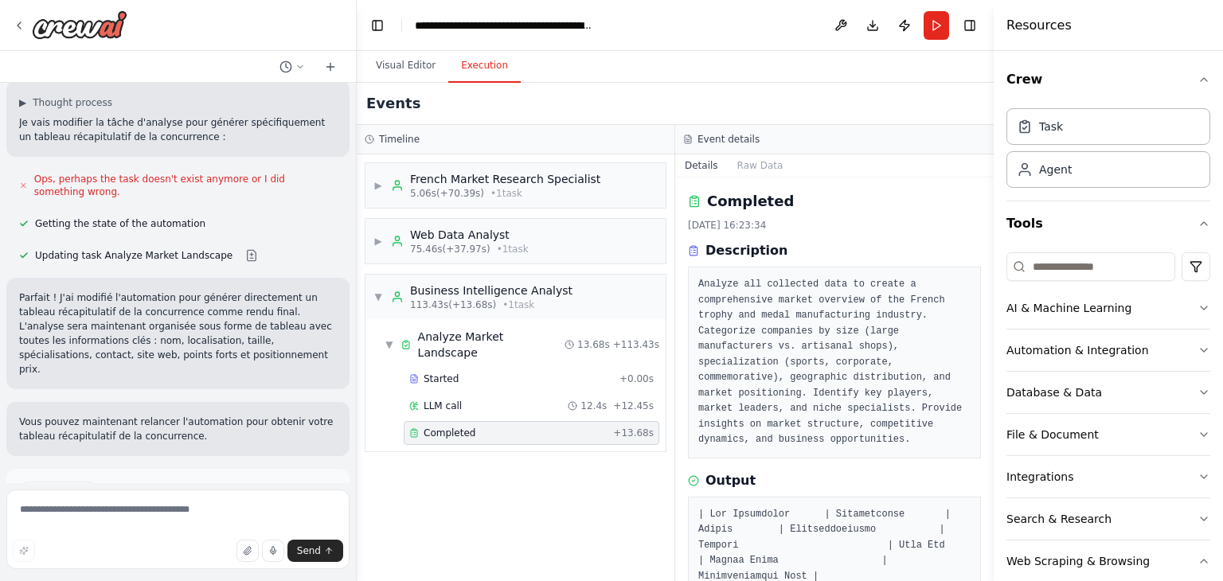
click at [737, 207] on h2 "Completed" at bounding box center [750, 201] width 87 height 22
click at [496, 400] on div "LLM call 12.4s + 12.45s" at bounding box center [531, 406] width 244 height 13
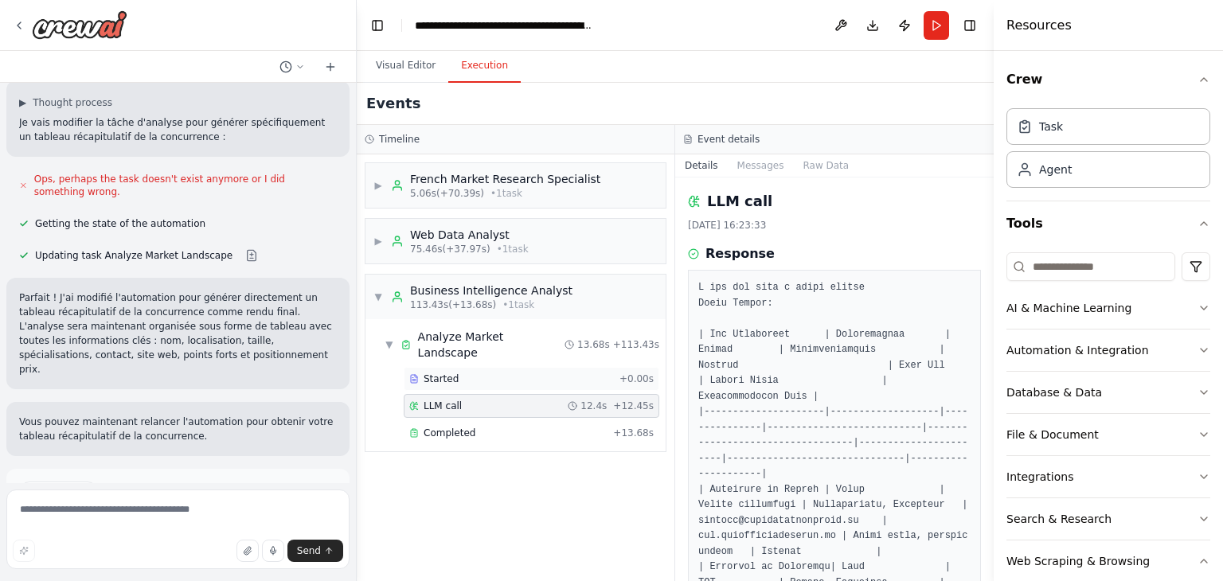
click at [492, 373] on div "Started" at bounding box center [511, 379] width 204 height 13
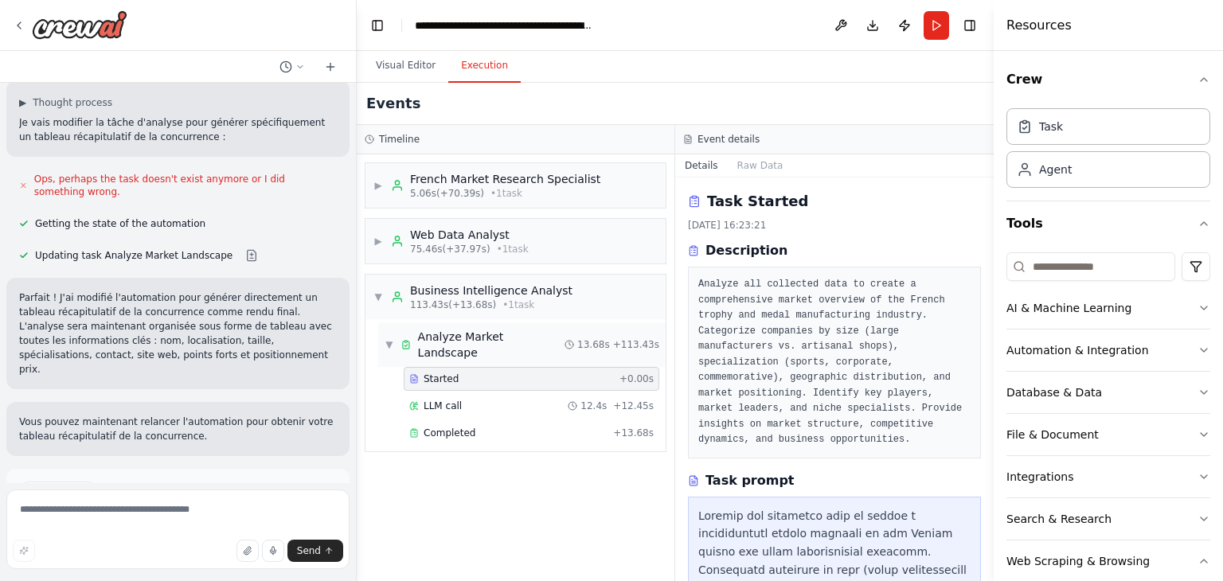
drag, startPoint x: 493, startPoint y: 349, endPoint x: 487, endPoint y: 314, distance: 35.5
click at [493, 348] on div "▼ Analyze Market Landscape 13.68s + 113.43s" at bounding box center [521, 345] width 287 height 45
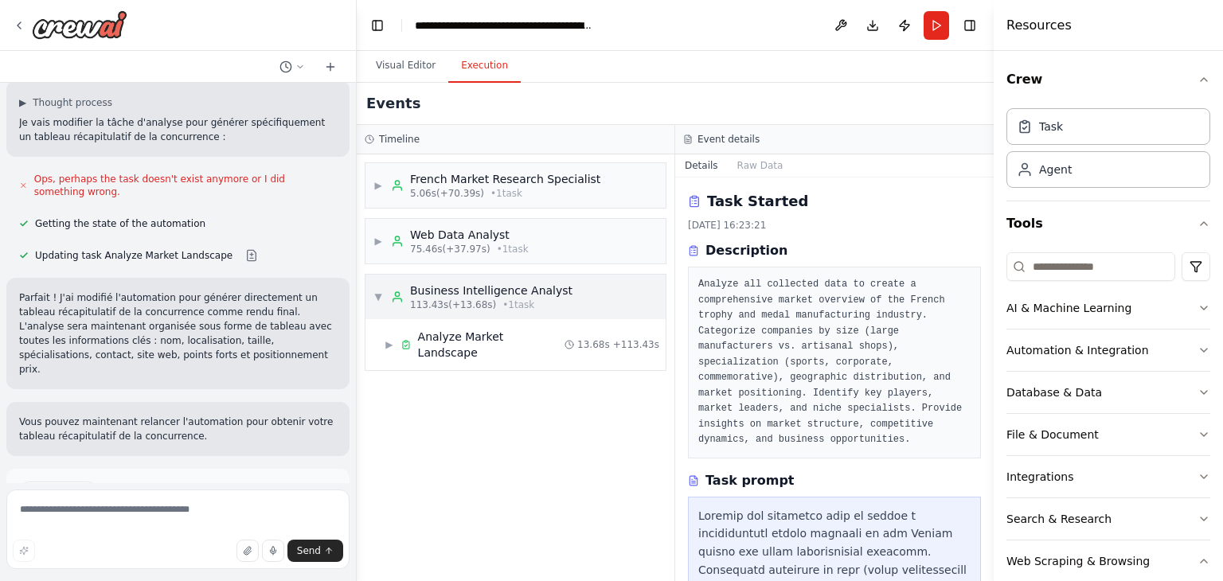
click at [487, 314] on div "▼ Business Intelligence Analyst 113.43s (+13.68s) • 1 task" at bounding box center [516, 297] width 300 height 45
click at [480, 294] on div "Business Intelligence Analyst" at bounding box center [491, 291] width 162 height 16
click at [441, 278] on div "▼ Business Intelligence Analyst 113.43s (+13.68s) • 1 task" at bounding box center [516, 297] width 300 height 45
drag, startPoint x: 380, startPoint y: 209, endPoint x: 389, endPoint y: 180, distance: 30.2
click at [379, 208] on div "▶ French Market Research Specialist 5.06s (+70.39s) • 1 task ▶ Web Data Analyst…" at bounding box center [516, 367] width 318 height 427
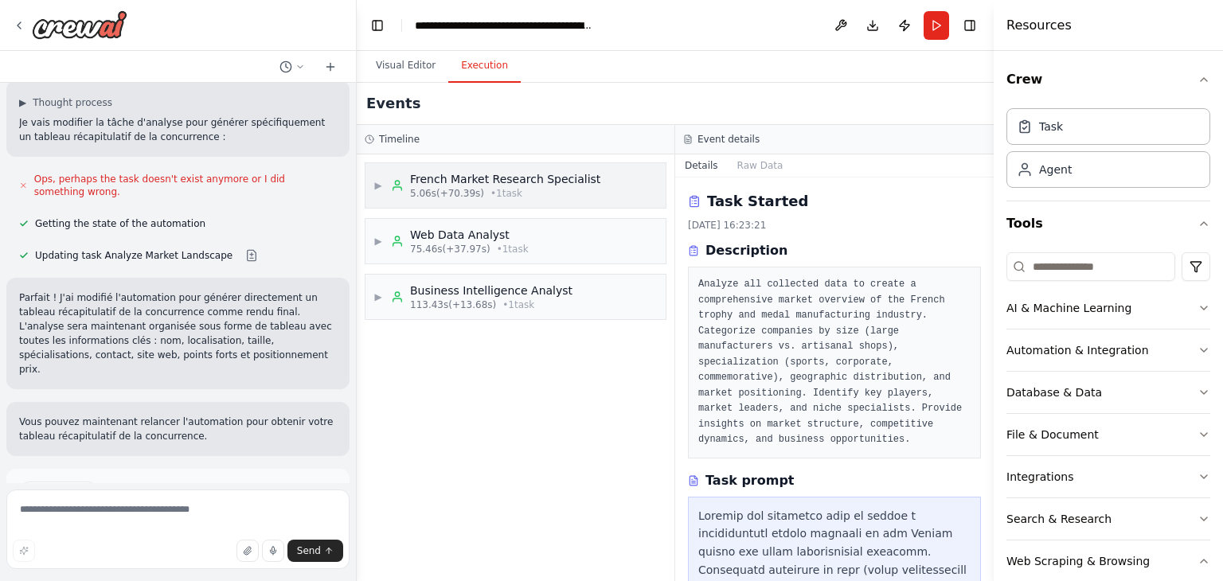
click at [389, 179] on div "▶ French Market Research Specialist 5.06s (+70.39s) • 1 task" at bounding box center [486, 185] width 227 height 29
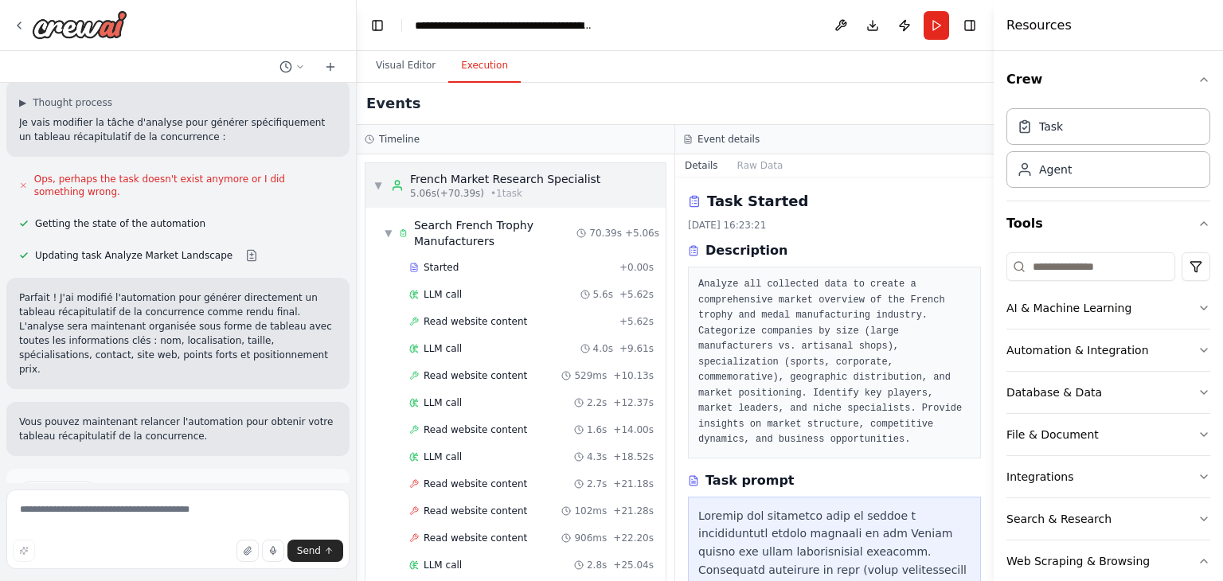
click at [395, 190] on icon at bounding box center [397, 185] width 13 height 13
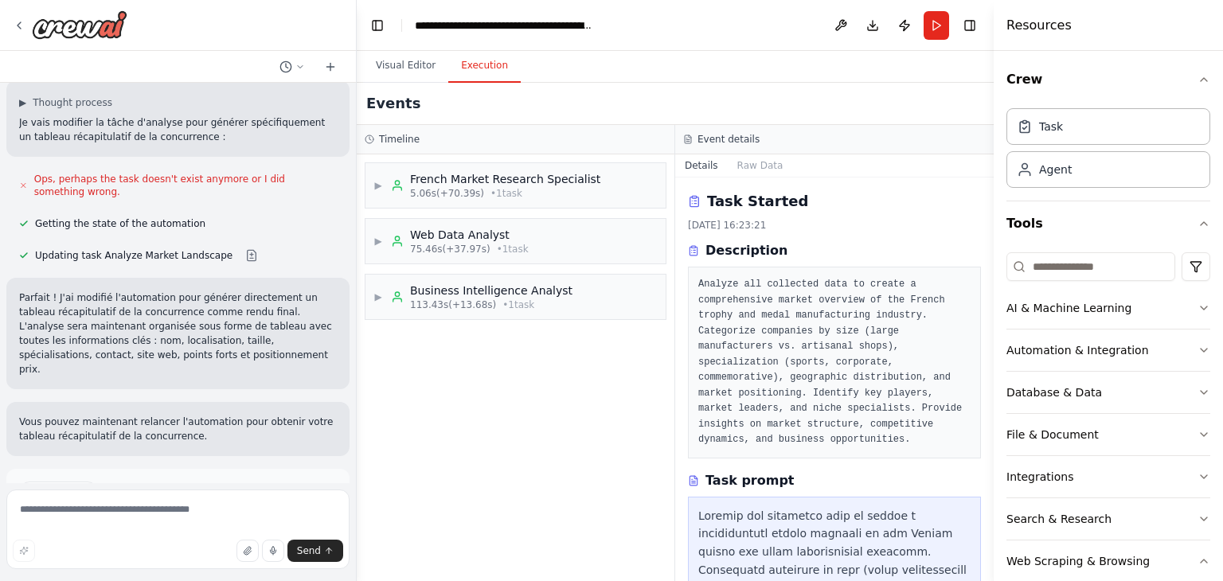
click at [630, 428] on div "▶ French Market Research Specialist 5.06s (+70.39s) • 1 task ▶ Web Data Analyst…" at bounding box center [516, 367] width 318 height 427
click at [427, 55] on button "Visual Editor" at bounding box center [405, 65] width 85 height 33
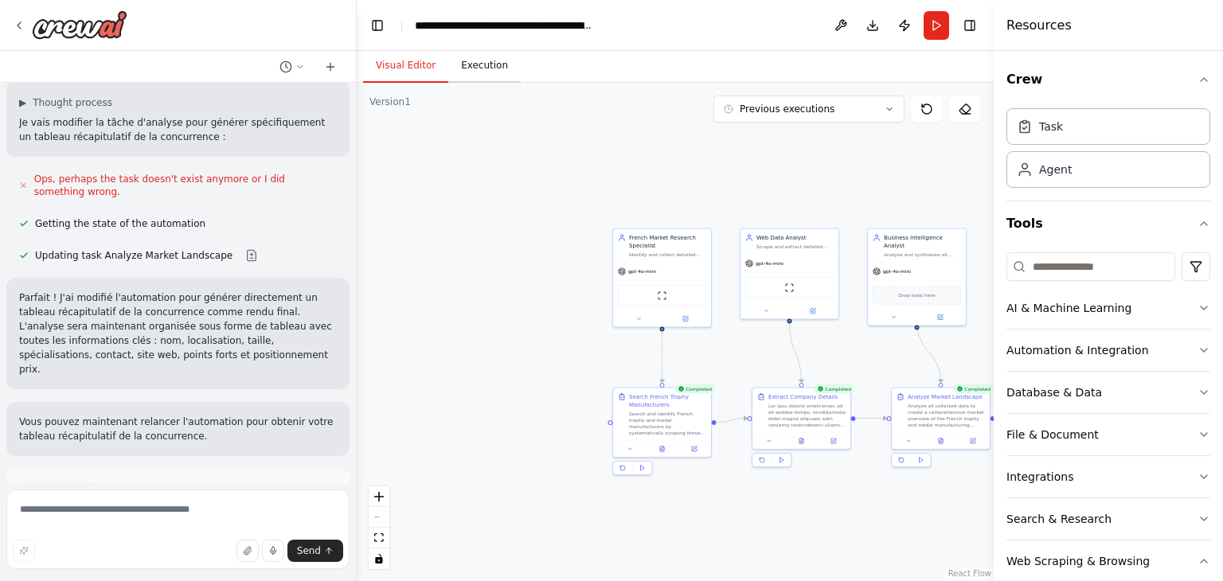
click at [491, 77] on button "Execution" at bounding box center [484, 65] width 72 height 33
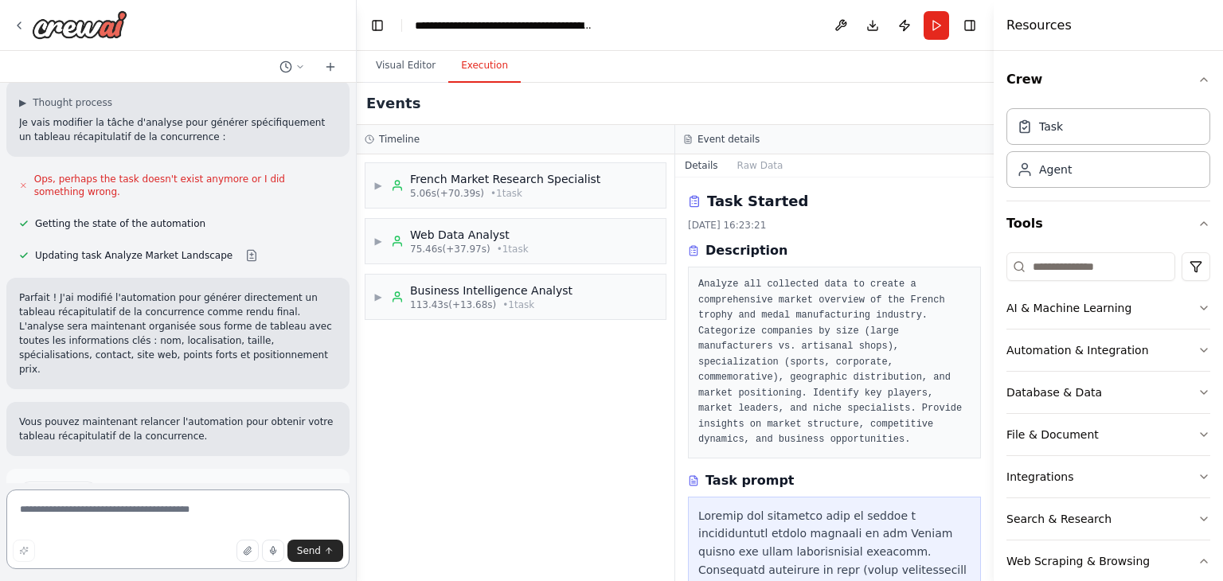
click at [240, 516] on textarea at bounding box center [177, 530] width 343 height 80
type textarea "**********"
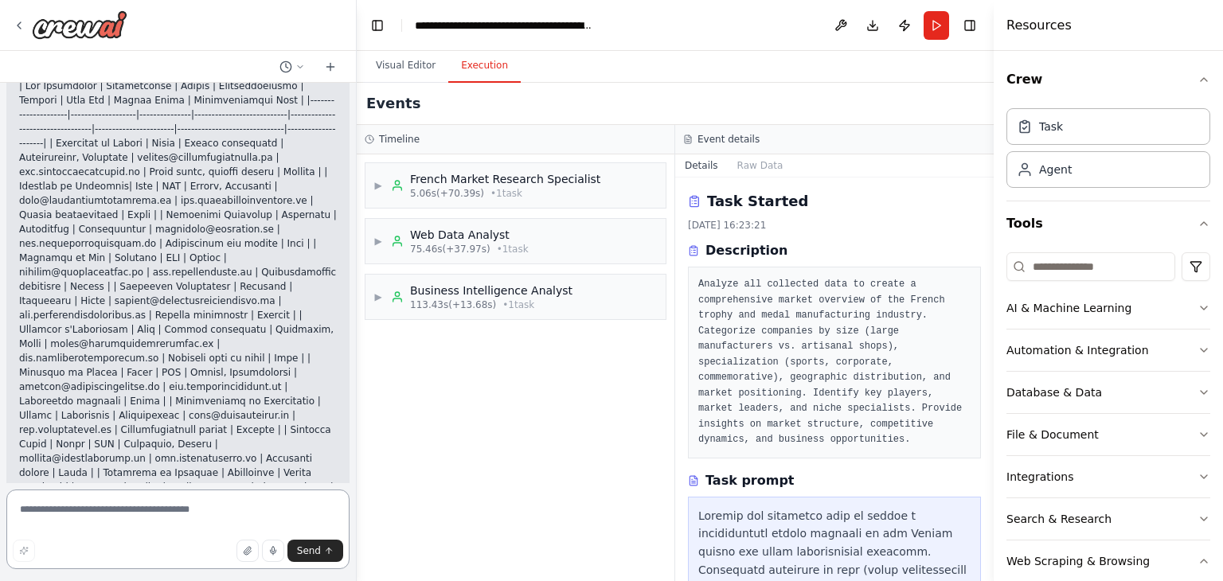
scroll to position [3772, 0]
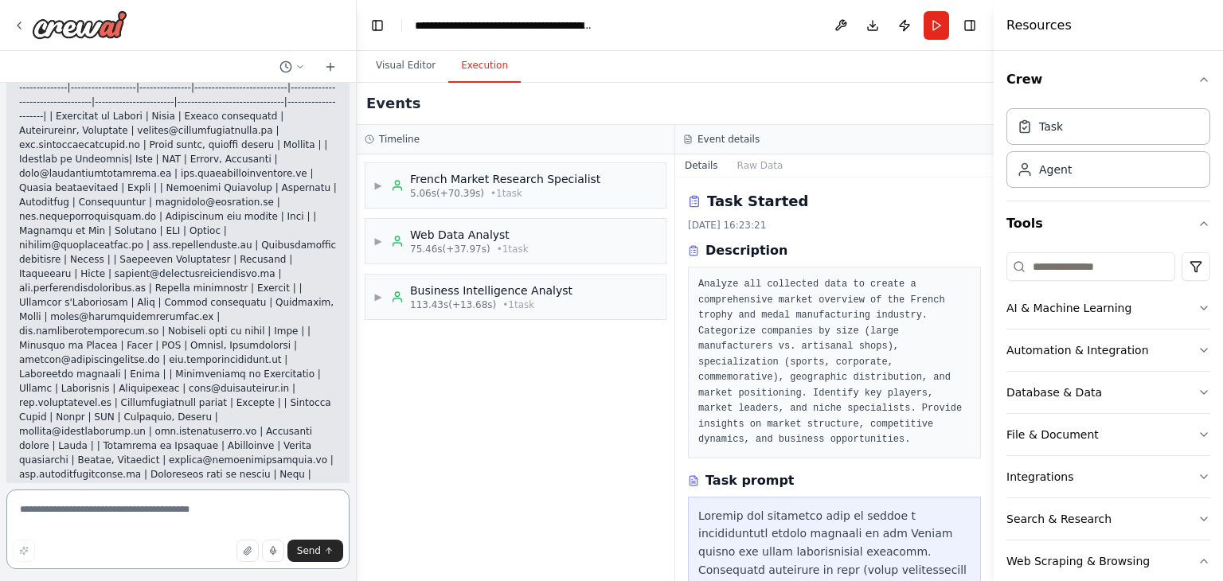
click at [66, 491] on textarea at bounding box center [177, 530] width 343 height 80
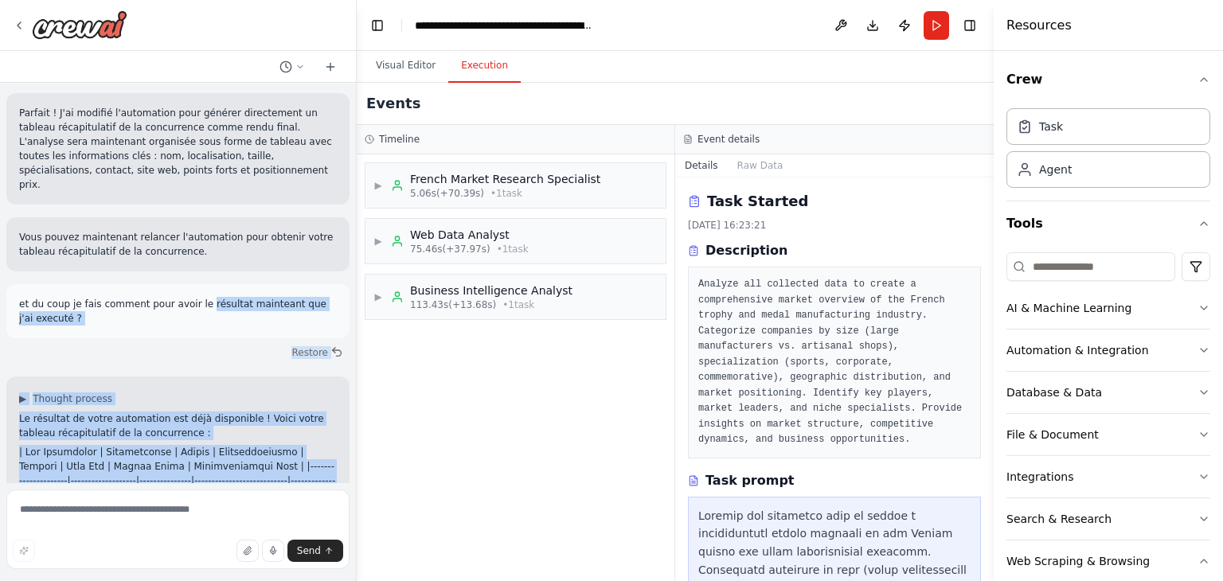
scroll to position [3374, 0]
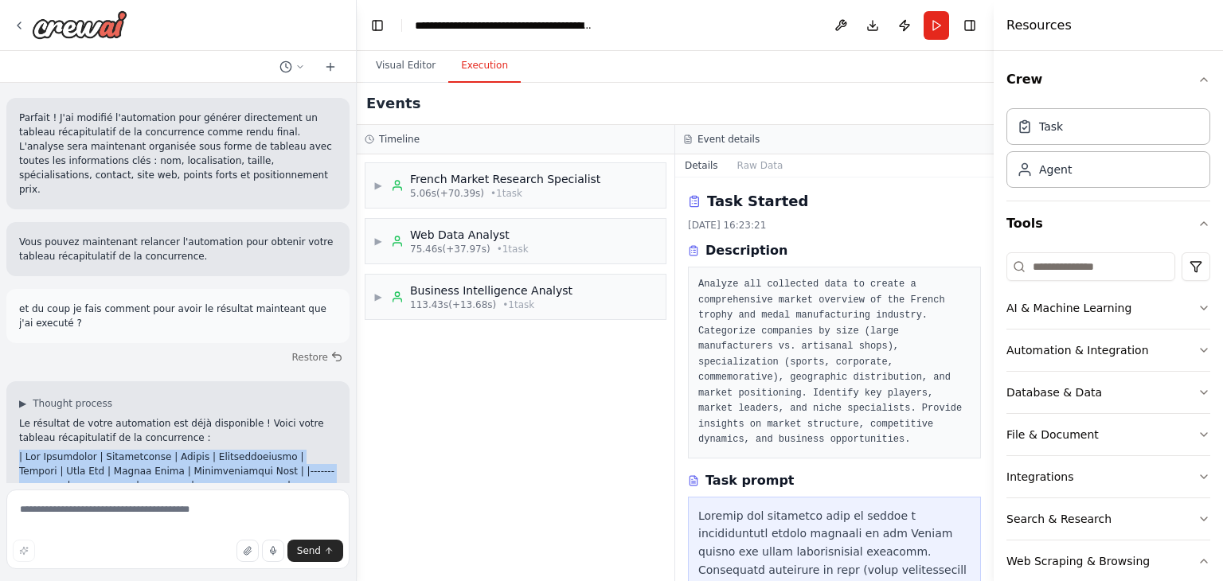
drag, startPoint x: 287, startPoint y: 322, endPoint x: 11, endPoint y: 341, distance: 276.2
copy p "| Nom Entreprise | Localisation | Taille | Spécialisations | Contact | Site Web…"
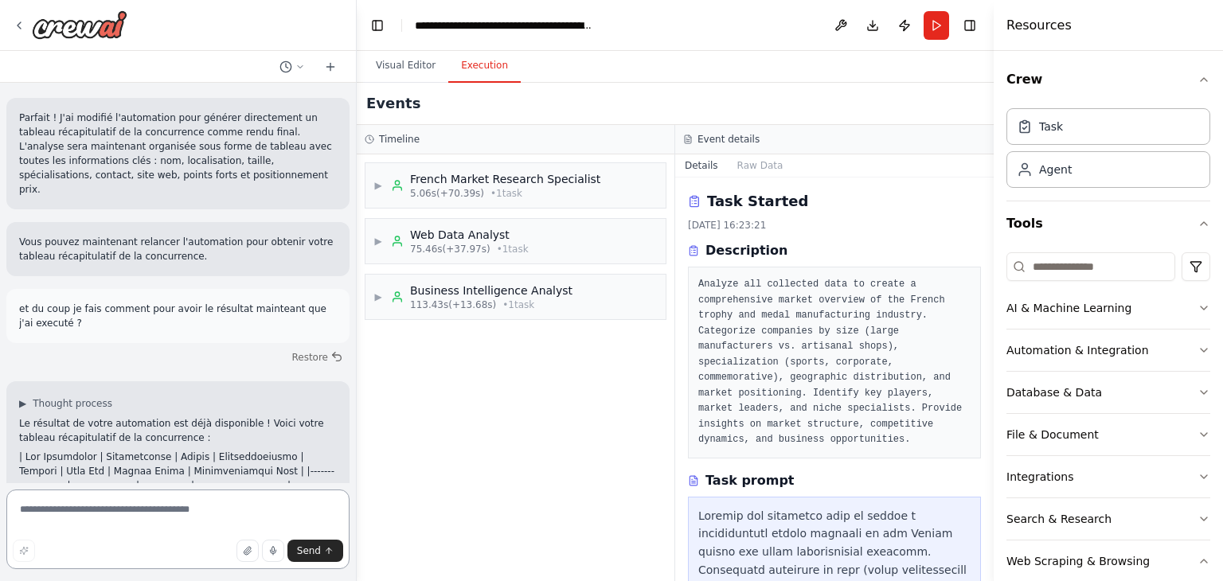
click at [210, 510] on textarea at bounding box center [177, 530] width 343 height 80
type textarea "**********"
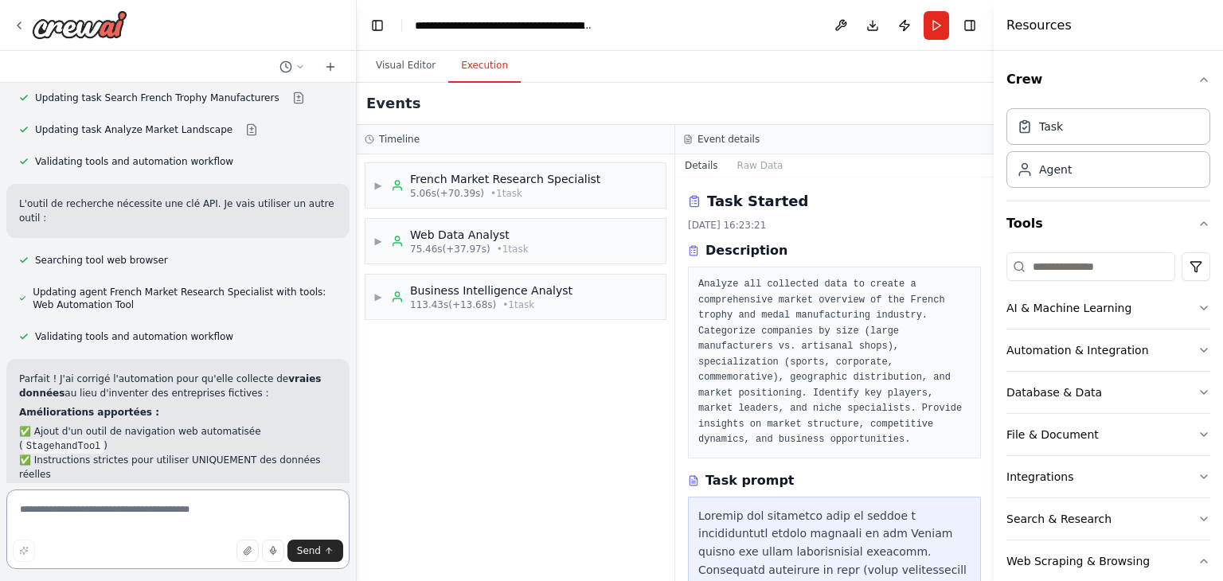
scroll to position [4835, 0]
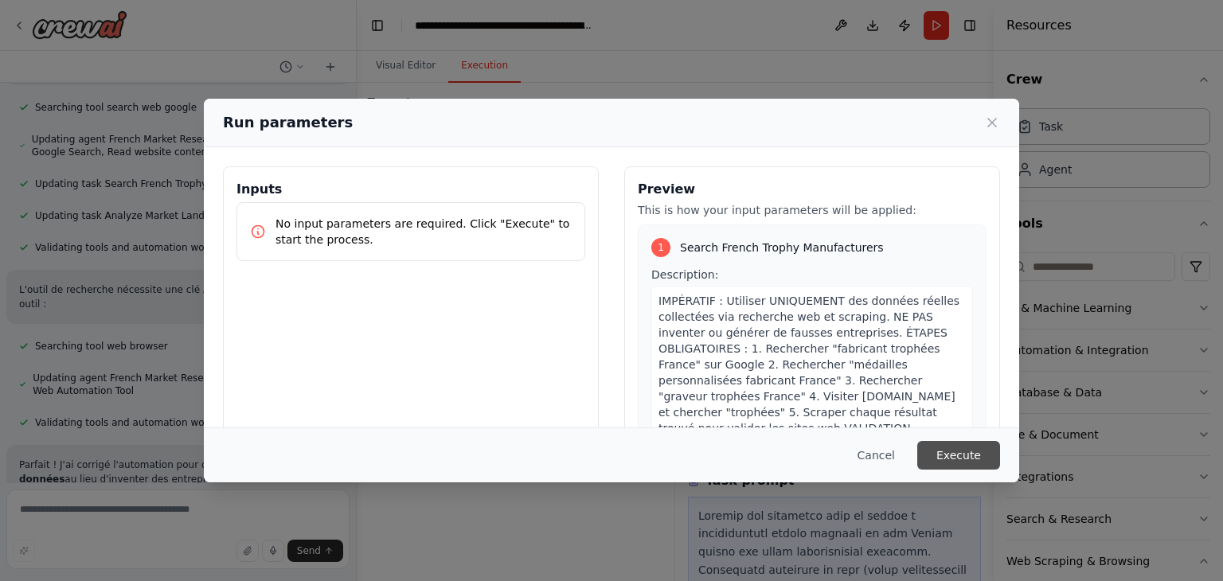
click at [970, 456] on button "Execute" at bounding box center [958, 455] width 83 height 29
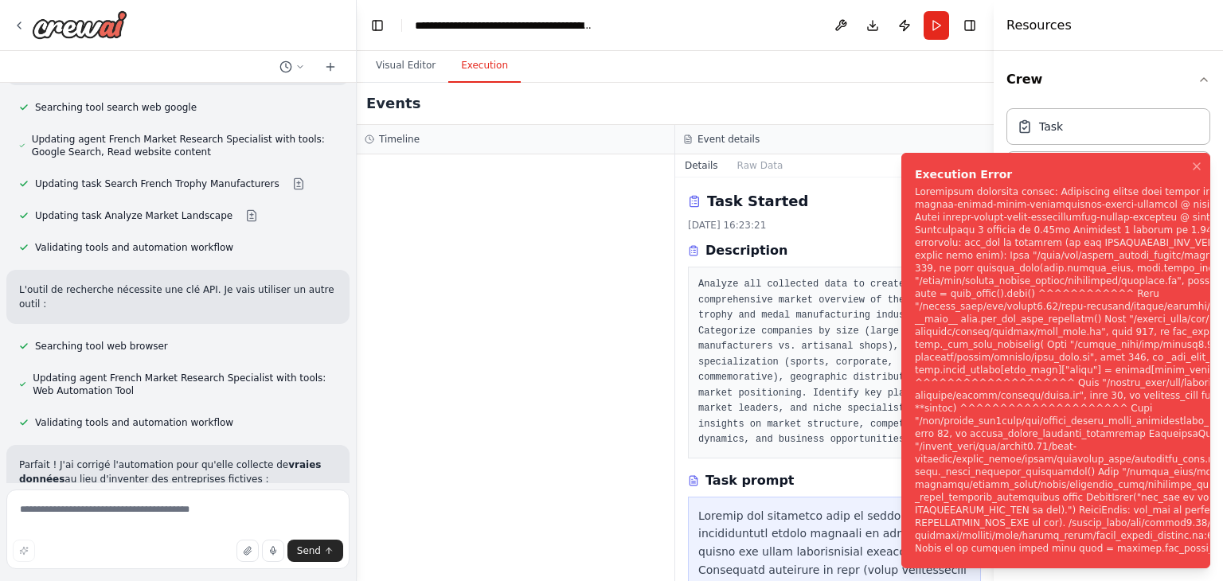
scroll to position [4835, 0]
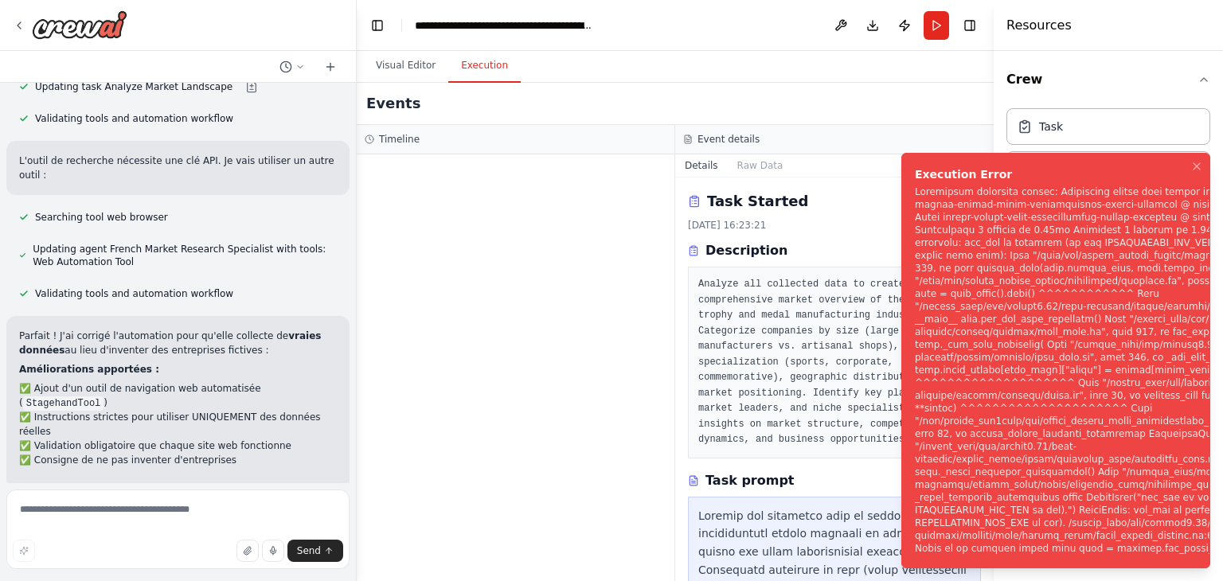
click at [512, 379] on div at bounding box center [516, 367] width 318 height 427
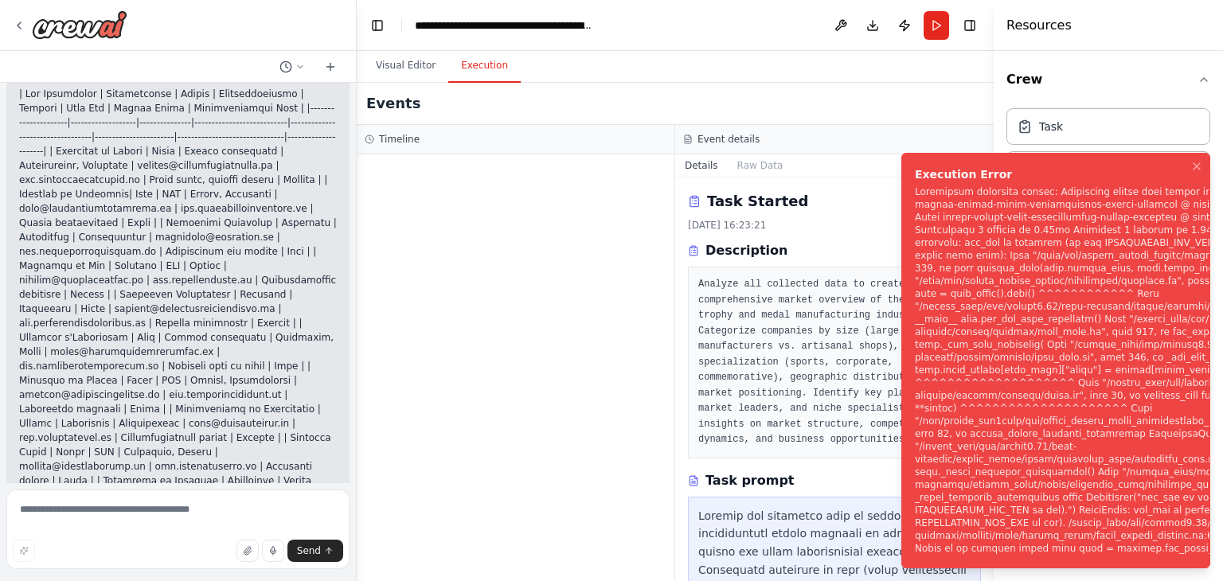
scroll to position [3560, 0]
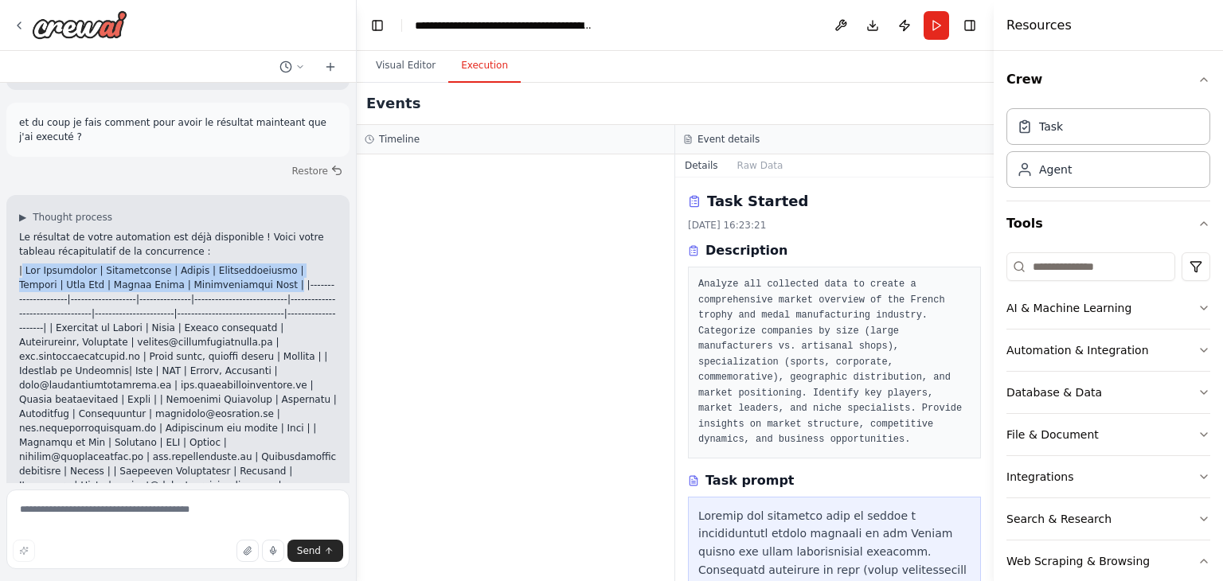
drag, startPoint x: 22, startPoint y: 157, endPoint x: 191, endPoint y: 177, distance: 170.8
click at [191, 264] on p at bounding box center [178, 479] width 318 height 430
drag, startPoint x: 191, startPoint y: 173, endPoint x: 6, endPoint y: 157, distance: 185.4
click at [6, 195] on div "▶ Thought process Le résultat de votre automation est déjà disponible ! Voici v…" at bounding box center [177, 532] width 343 height 674
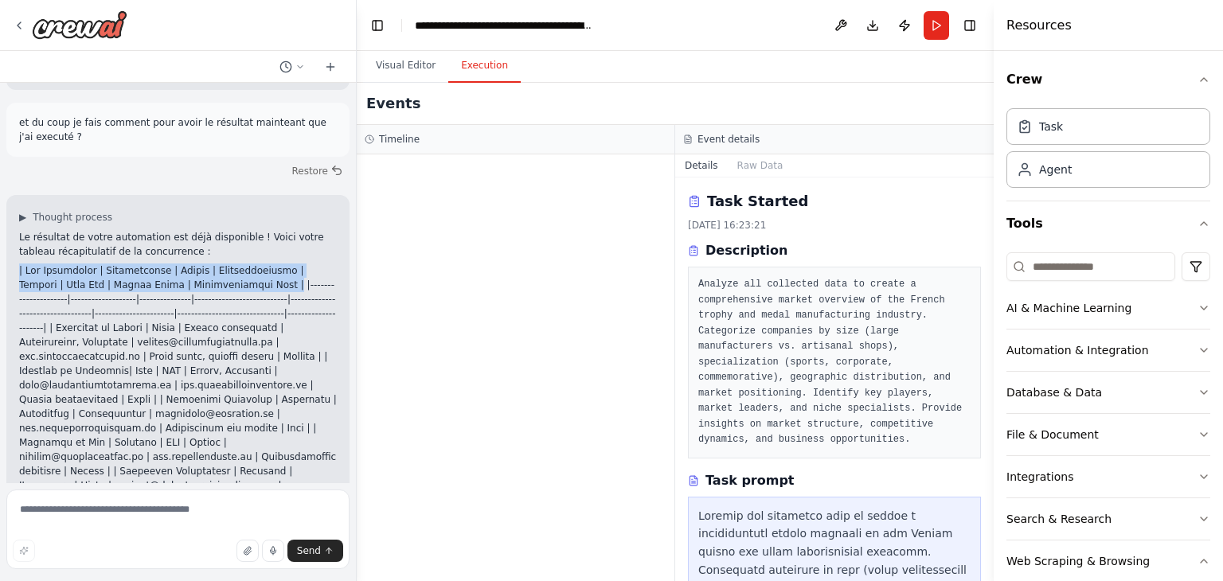
copy p "| Nom Entreprise | Localisation | Taille | Spécialisations | Contact | Site Web…"
